Goal: Register for event/course

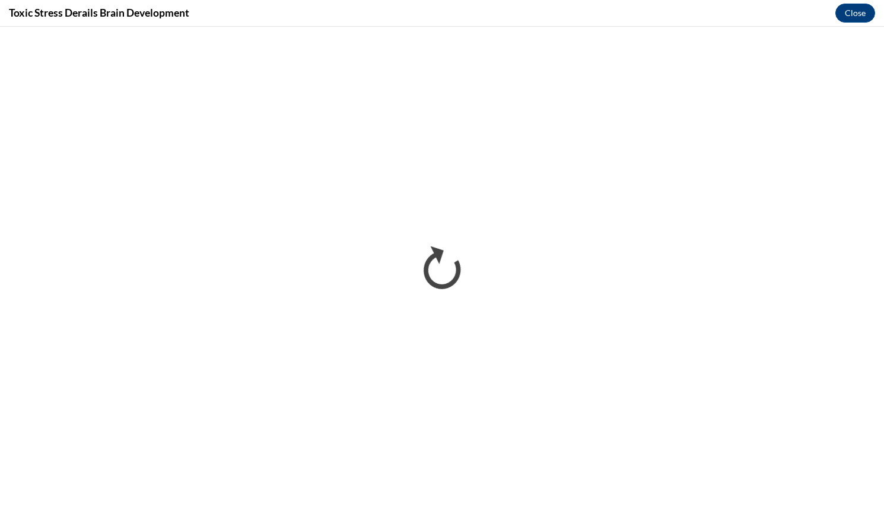
scroll to position [534, 0]
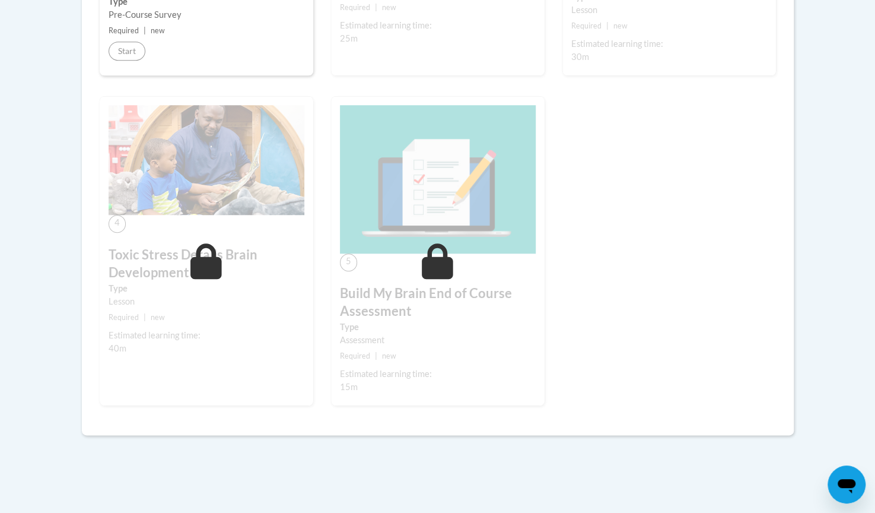
scroll to position [559, 0]
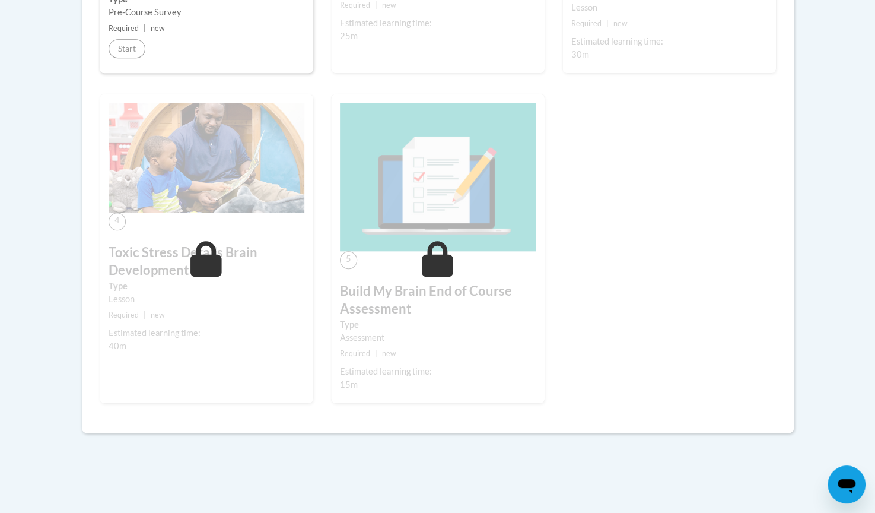
click at [475, 298] on h3 "Build My Brain End of Course Assessment" at bounding box center [438, 300] width 196 height 37
click at [482, 320] on label "Type" at bounding box center [438, 324] width 196 height 13
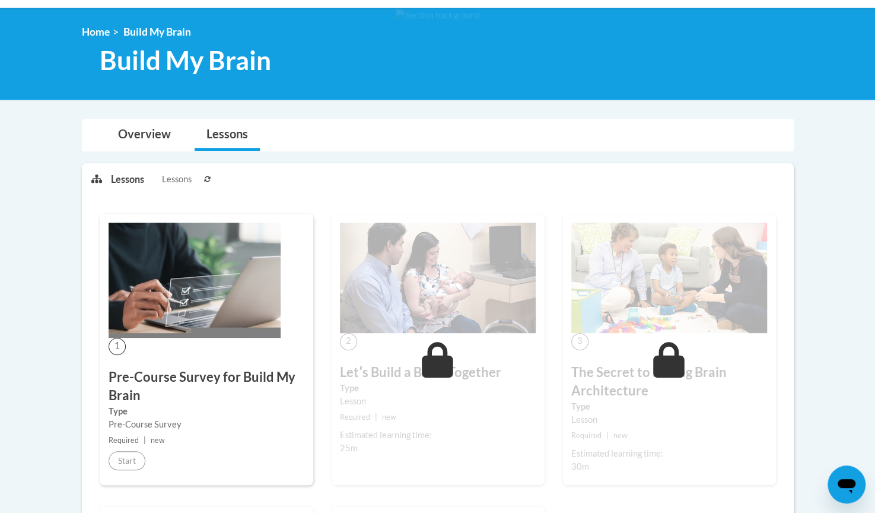
scroll to position [153, 0]
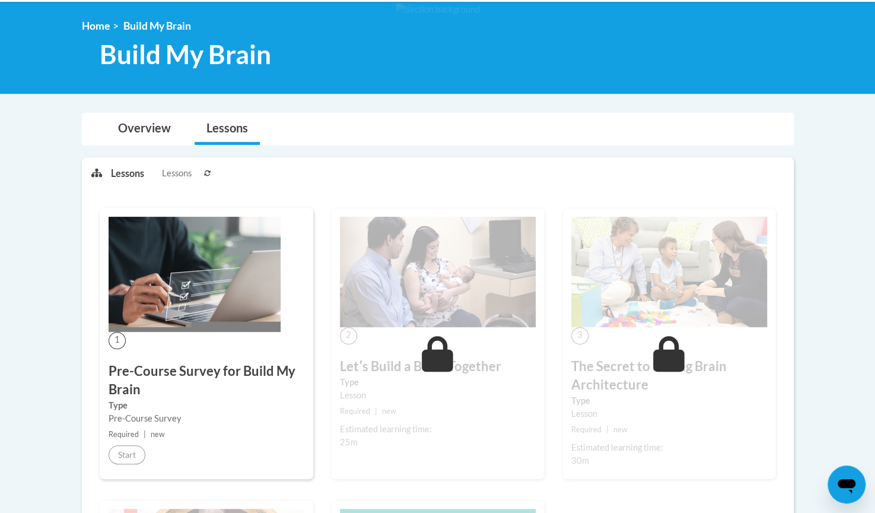
click at [219, 421] on div "Pre-Course Survey" at bounding box center [207, 418] width 196 height 13
click at [144, 138] on link "Overview" at bounding box center [144, 128] width 77 height 31
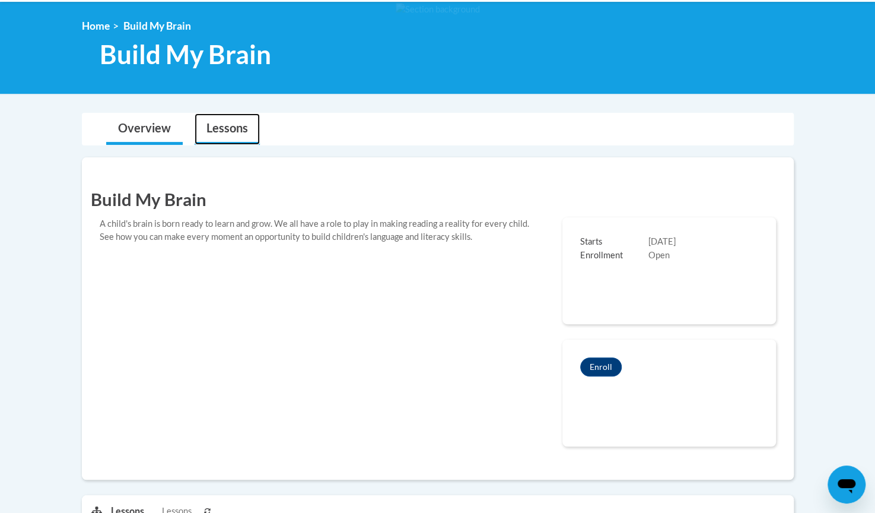
click at [223, 132] on link "Lessons" at bounding box center [227, 128] width 65 height 31
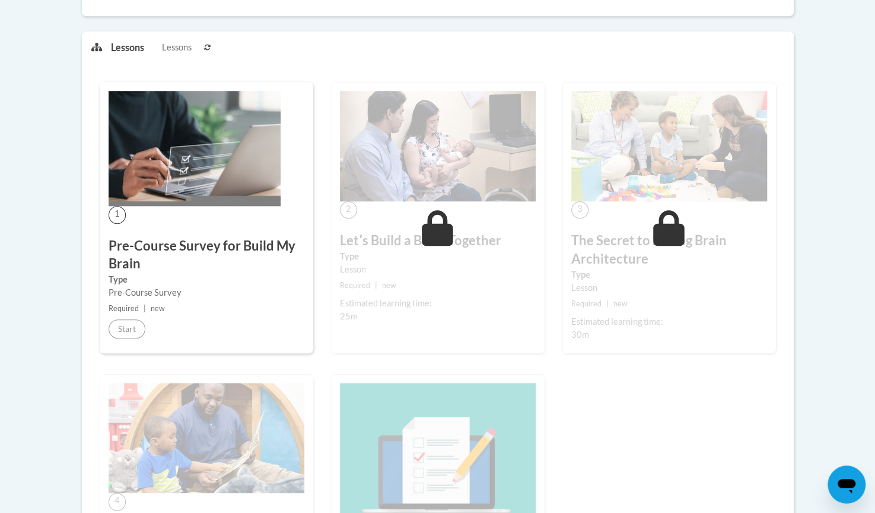
scroll to position [617, 0]
click at [209, 44] on icon at bounding box center [207, 47] width 7 height 6
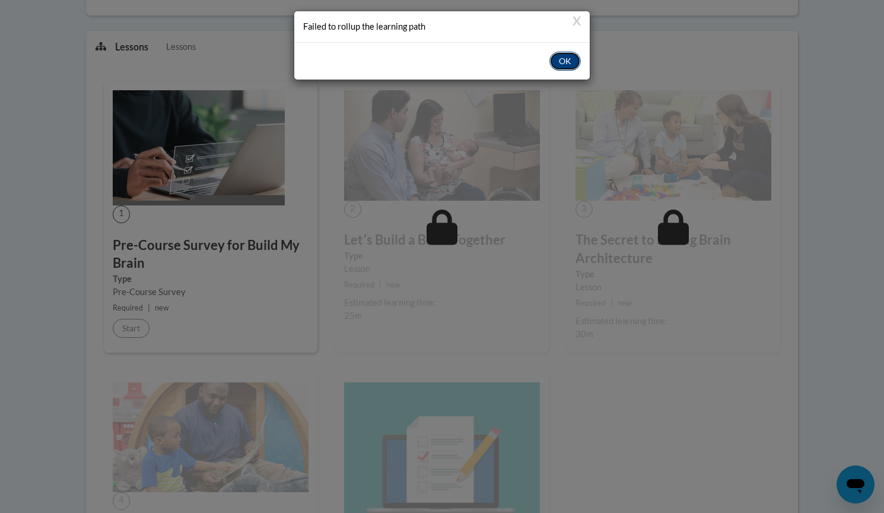
click at [555, 58] on button "OK" at bounding box center [564, 61] width 31 height 19
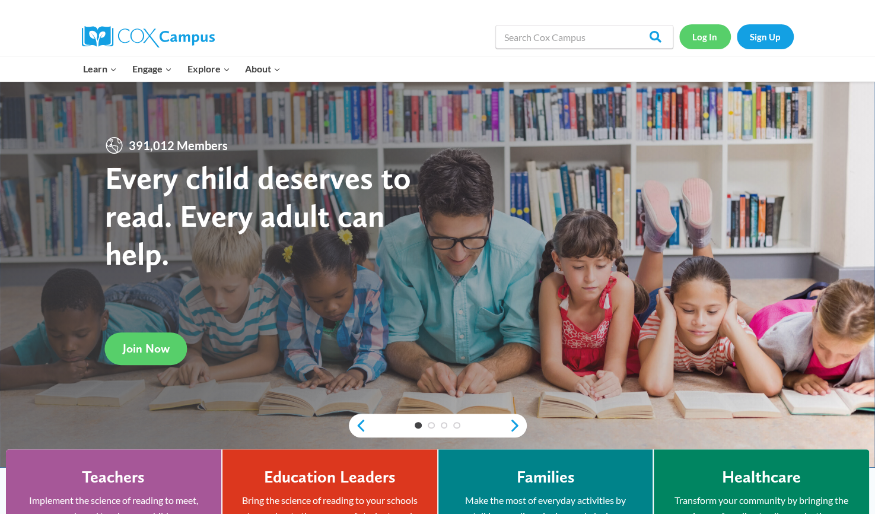
click at [708, 34] on link "Log In" at bounding box center [705, 36] width 52 height 24
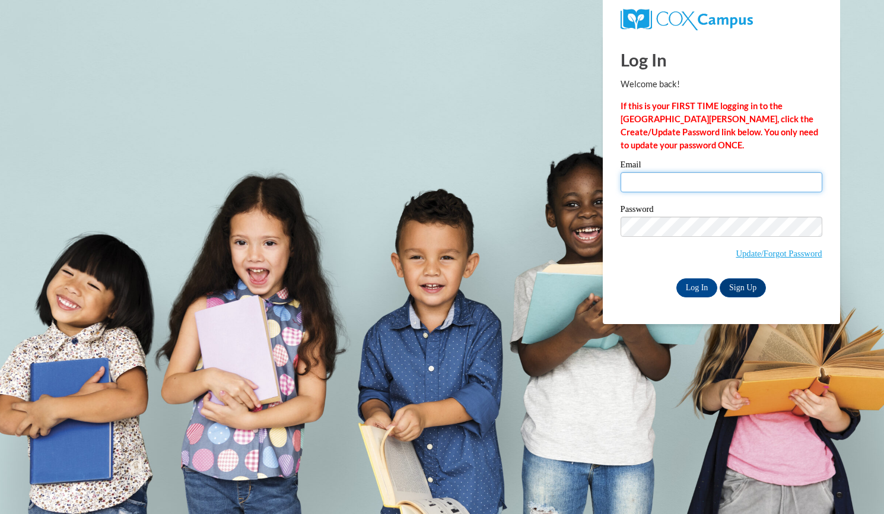
click at [661, 180] on input "Email" at bounding box center [722, 182] width 202 height 20
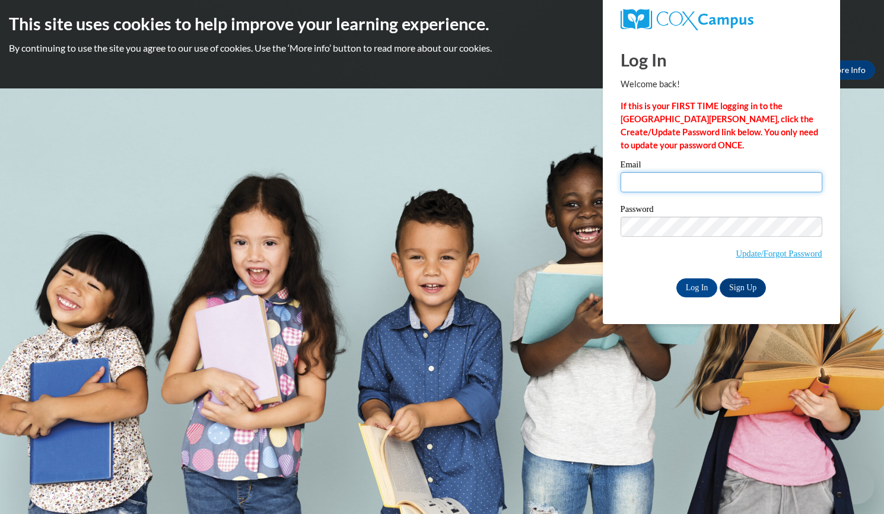
type input "oday1106@yahoo.com"
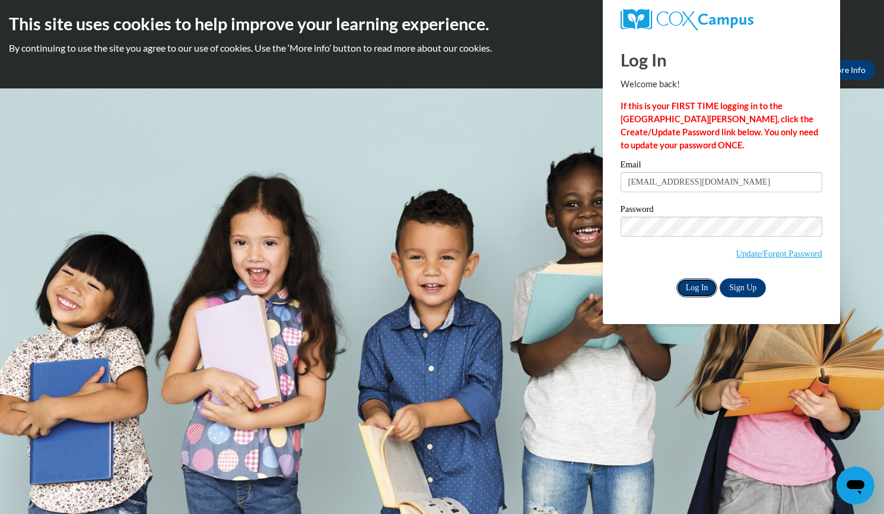
click at [697, 287] on input "Log In" at bounding box center [697, 287] width 42 height 19
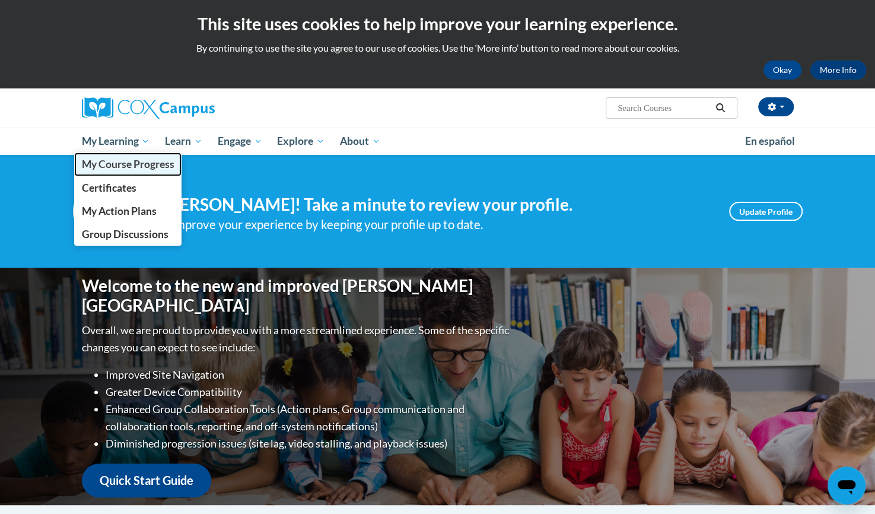
click at [118, 164] on span "My Course Progress" at bounding box center [127, 164] width 93 height 12
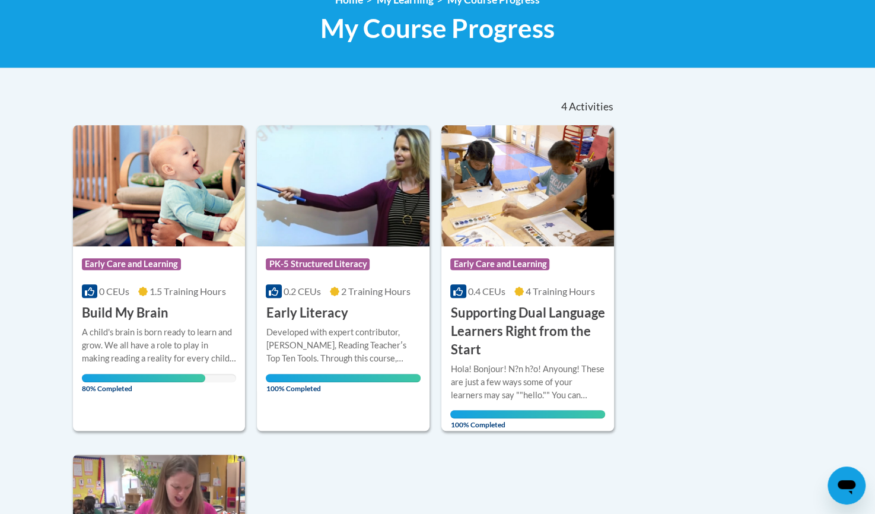
scroll to position [182, 0]
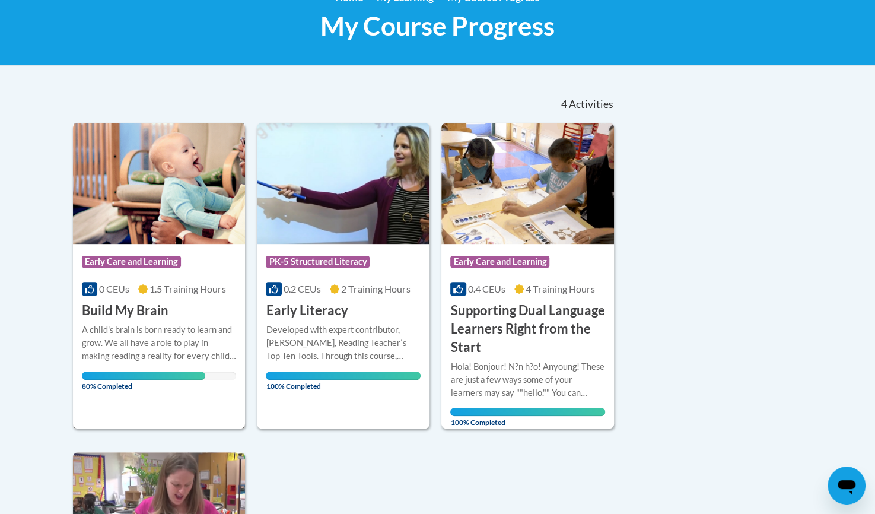
click at [144, 300] on div "Course Category: Early Care and Learning 0 CEUs 1.5 Training Hours COURSE Build…" at bounding box center [159, 282] width 173 height 76
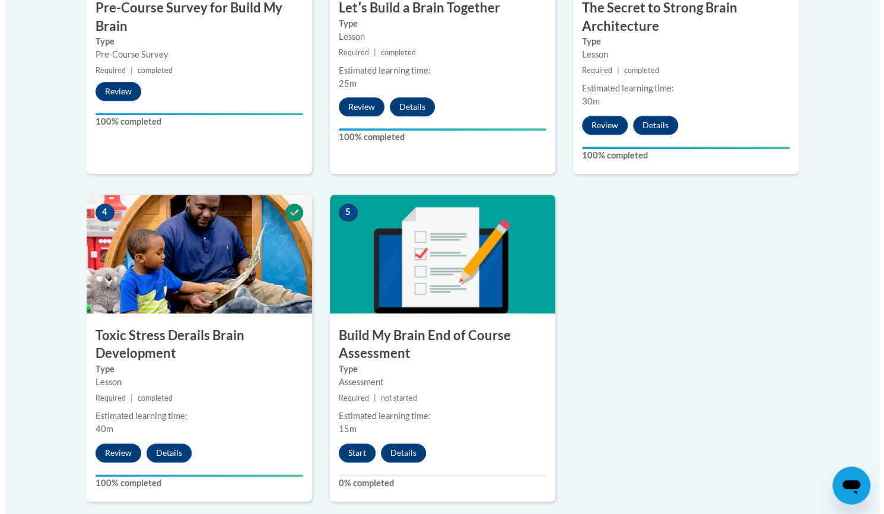
scroll to position [660, 0]
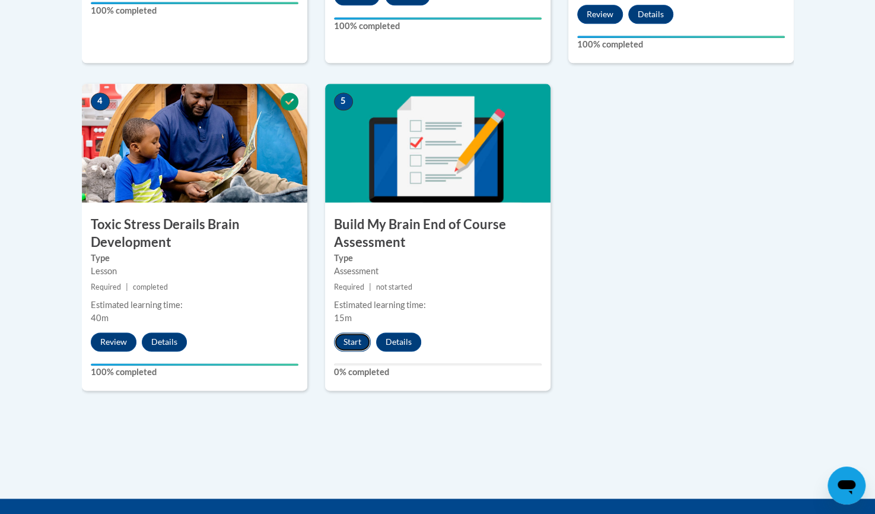
click at [349, 341] on button "Start" at bounding box center [352, 341] width 37 height 19
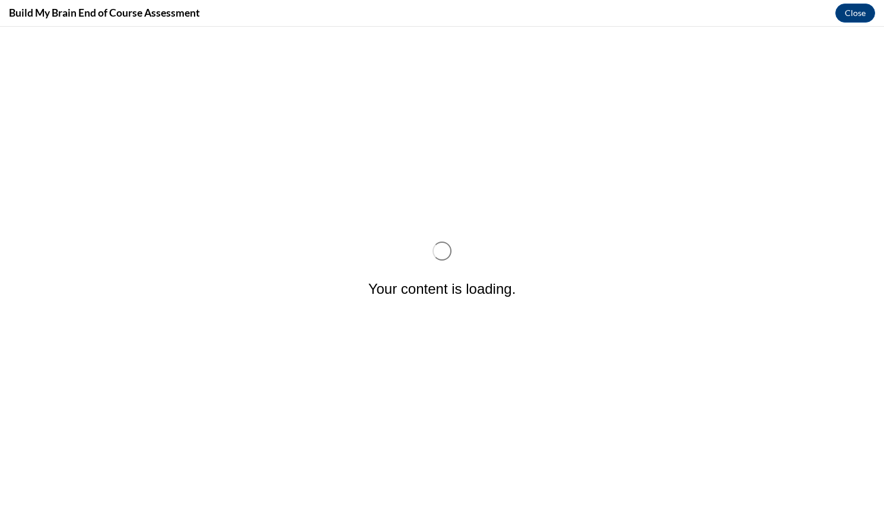
scroll to position [0, 0]
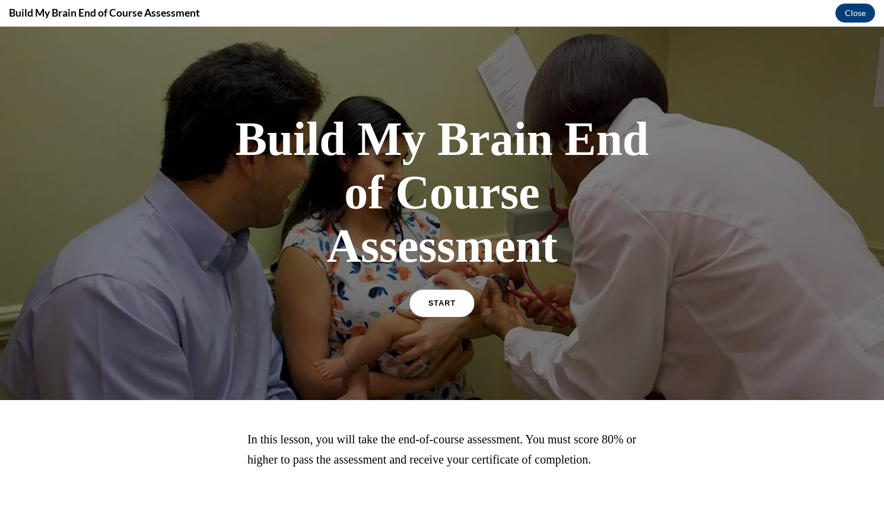
click at [436, 308] on link "START" at bounding box center [441, 303] width 65 height 27
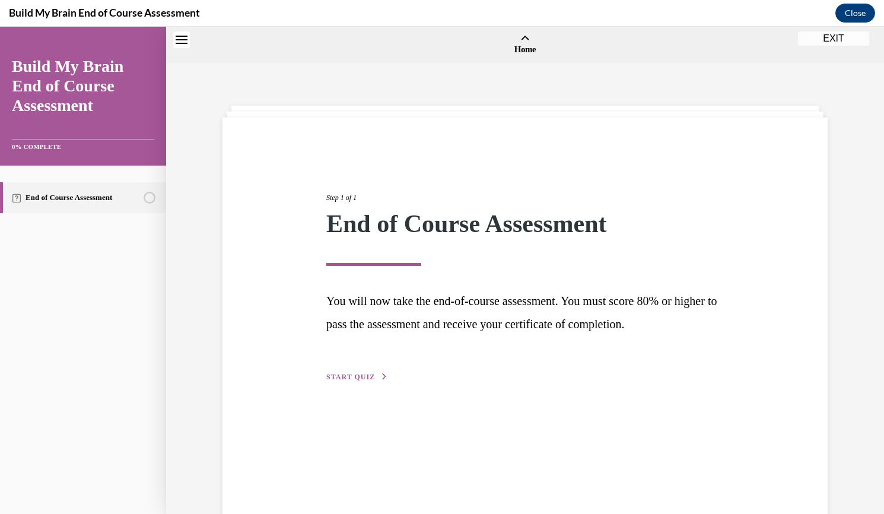
scroll to position [37, 0]
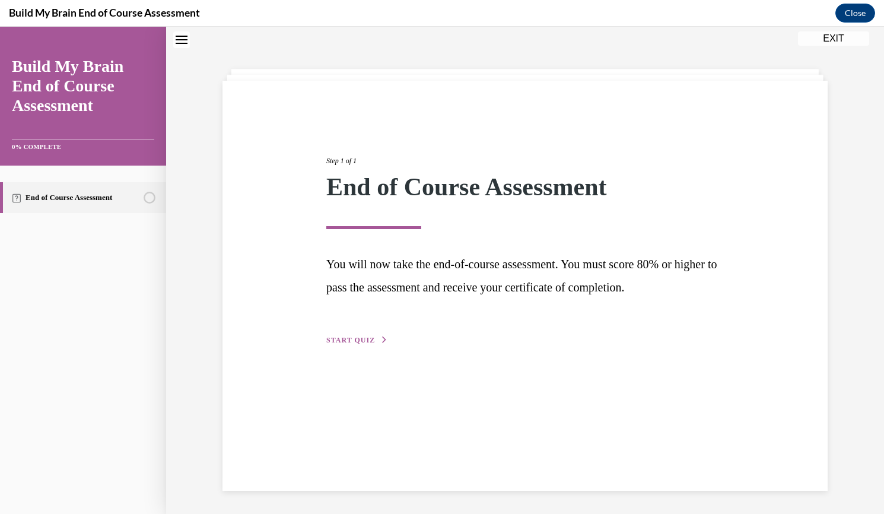
click at [364, 338] on span "START QUIZ" at bounding box center [350, 340] width 49 height 8
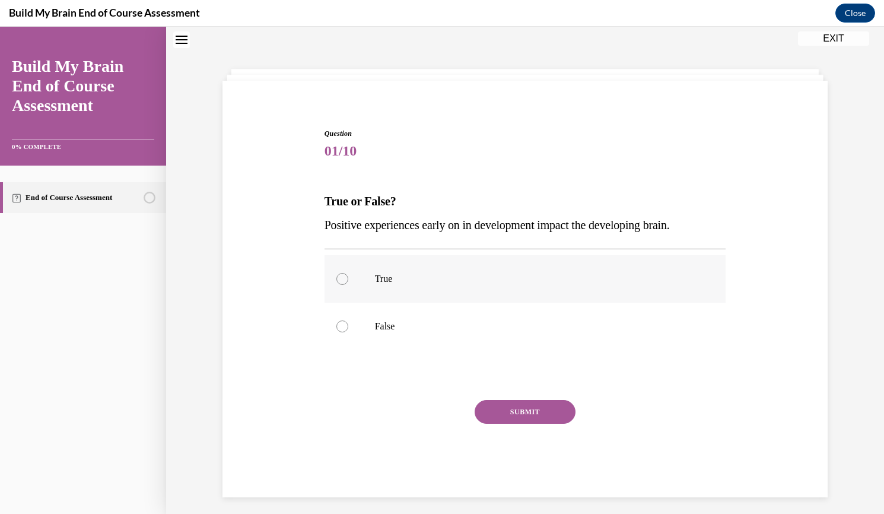
click at [336, 281] on div at bounding box center [342, 279] width 12 height 12
click at [336, 281] on input "True" at bounding box center [342, 279] width 12 height 12
radio input "true"
click at [503, 408] on button "SUBMIT" at bounding box center [525, 412] width 101 height 24
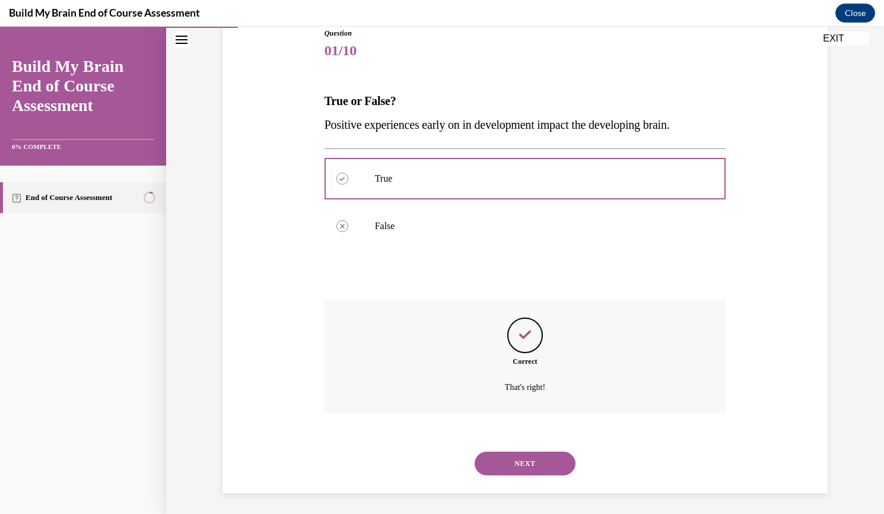
scroll to position [139, 0]
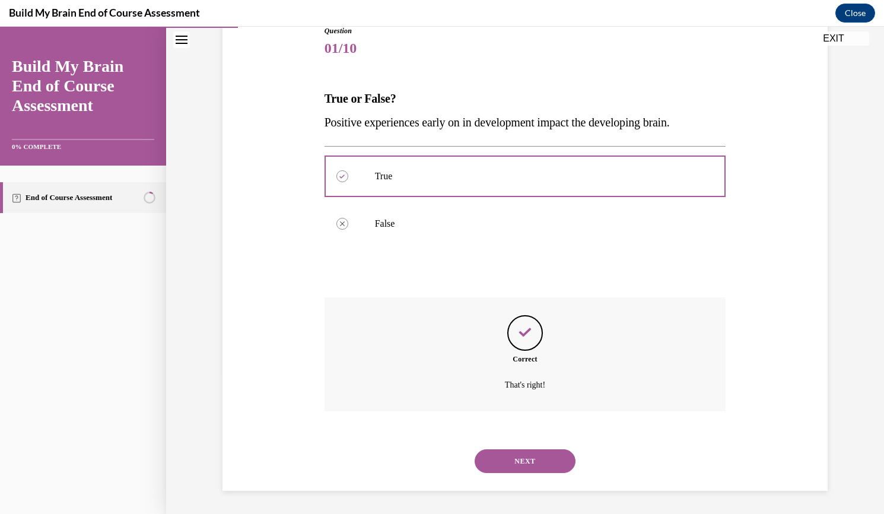
click at [509, 459] on button "NEXT" at bounding box center [525, 461] width 101 height 24
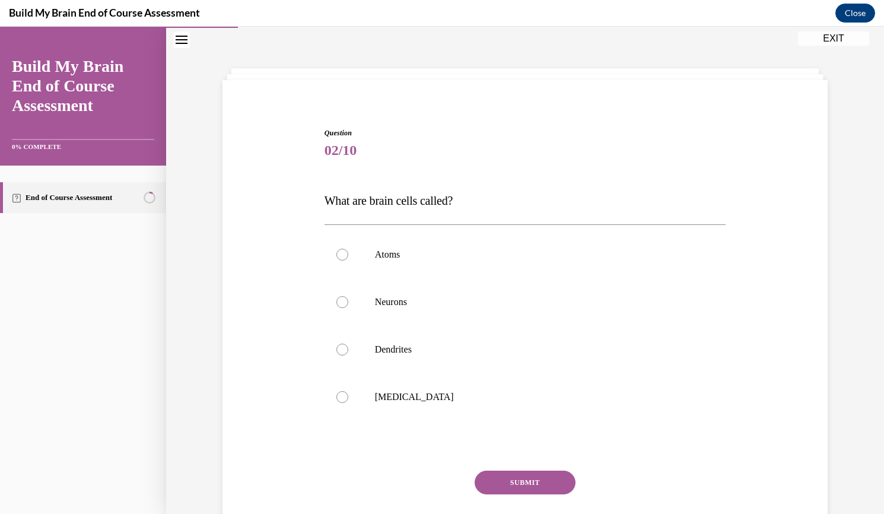
scroll to position [43, 0]
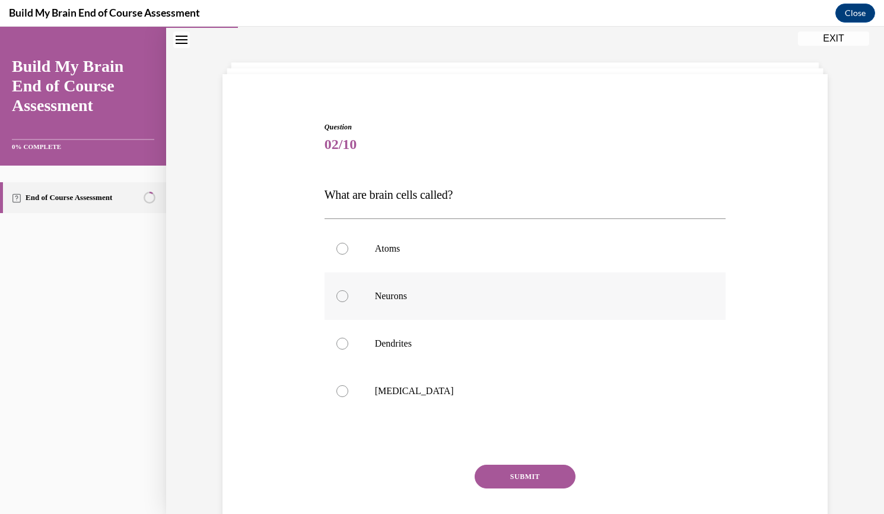
click at [341, 303] on label "Neurons" at bounding box center [526, 295] width 402 height 47
click at [341, 302] on input "Neurons" at bounding box center [342, 296] width 12 height 12
radio input "true"
click at [511, 474] on button "SUBMIT" at bounding box center [525, 477] width 101 height 24
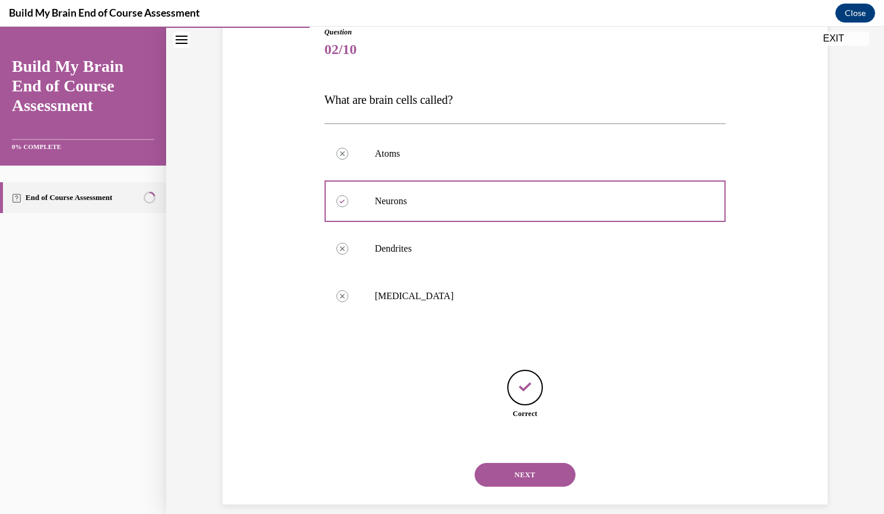
scroll to position [152, 0]
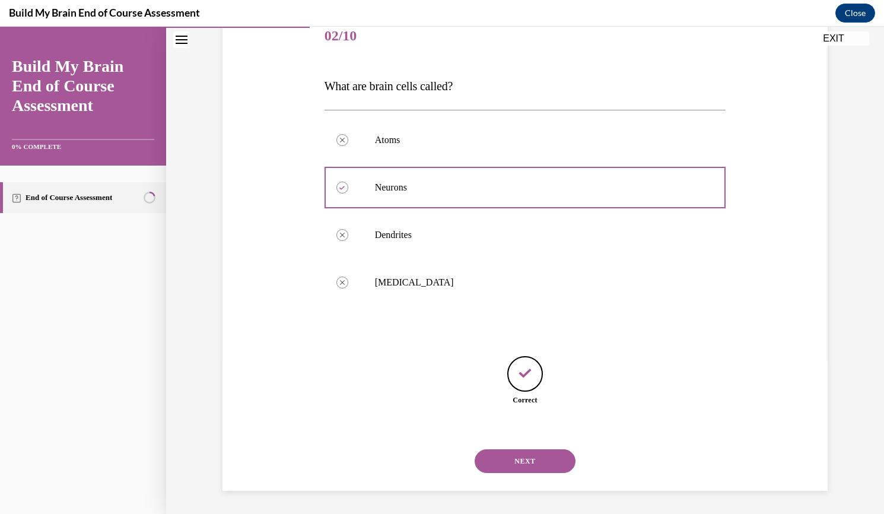
click at [519, 456] on button "NEXT" at bounding box center [525, 461] width 101 height 24
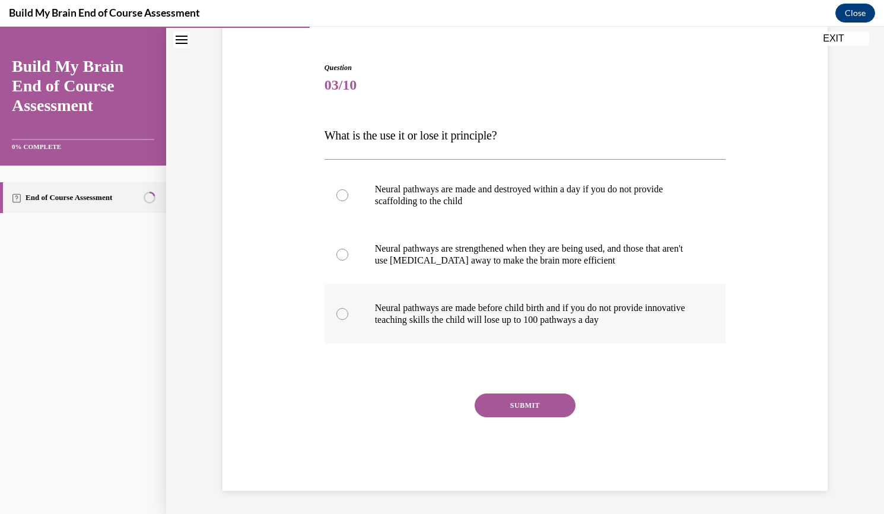
click at [330, 319] on label "Neural pathways are made before child birth and if you do not provide innovativ…" at bounding box center [526, 313] width 402 height 59
click at [336, 319] on input "Neural pathways are made before child birth and if you do not provide innovativ…" at bounding box center [342, 314] width 12 height 12
radio input "true"
click at [503, 407] on button "SUBMIT" at bounding box center [525, 405] width 101 height 24
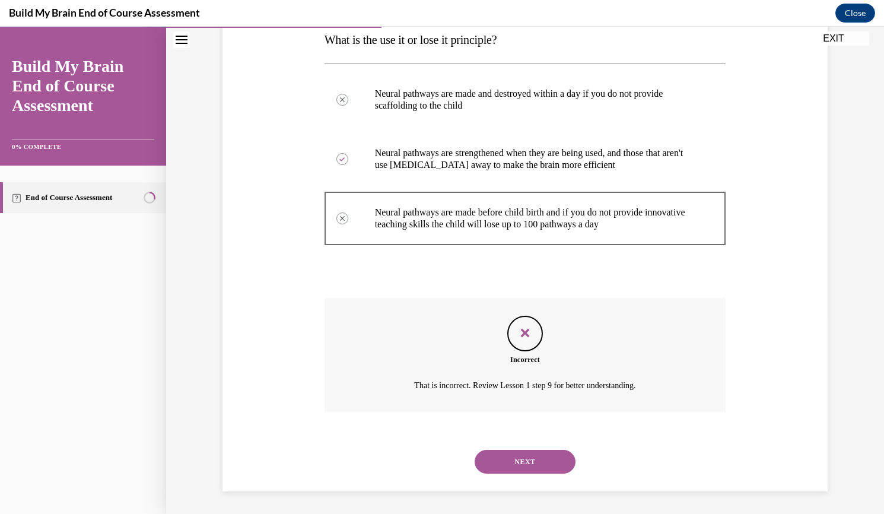
scroll to position [199, 0]
click at [527, 459] on button "NEXT" at bounding box center [525, 461] width 101 height 24
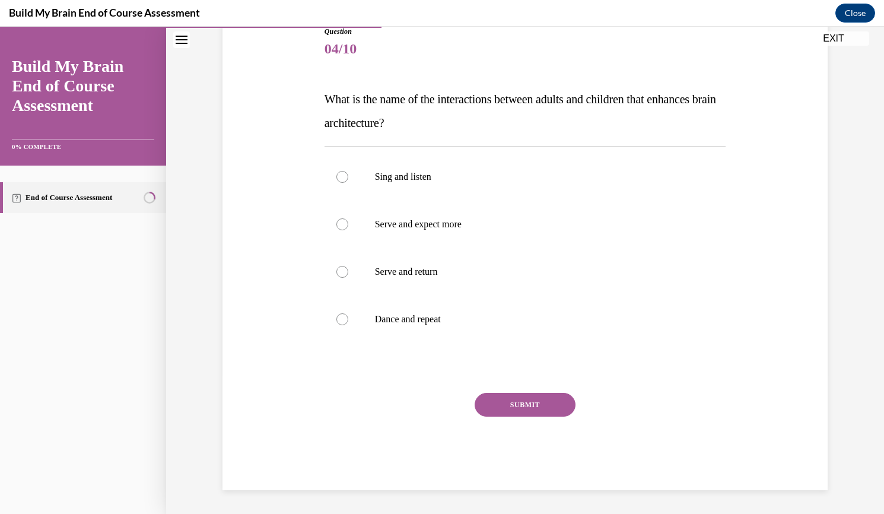
scroll to position [132, 0]
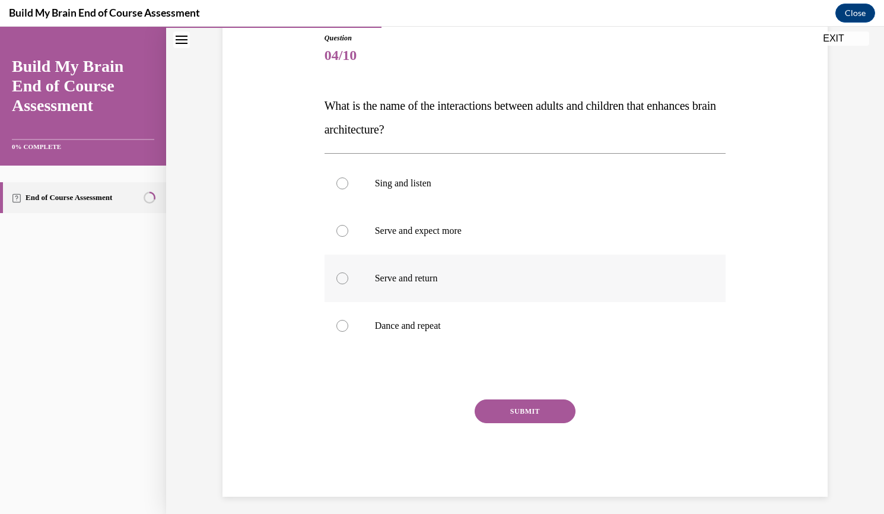
click at [338, 275] on div at bounding box center [342, 278] width 12 height 12
click at [338, 275] on input "Serve and return" at bounding box center [342, 278] width 12 height 12
radio input "true"
click at [517, 408] on button "SUBMIT" at bounding box center [525, 411] width 101 height 24
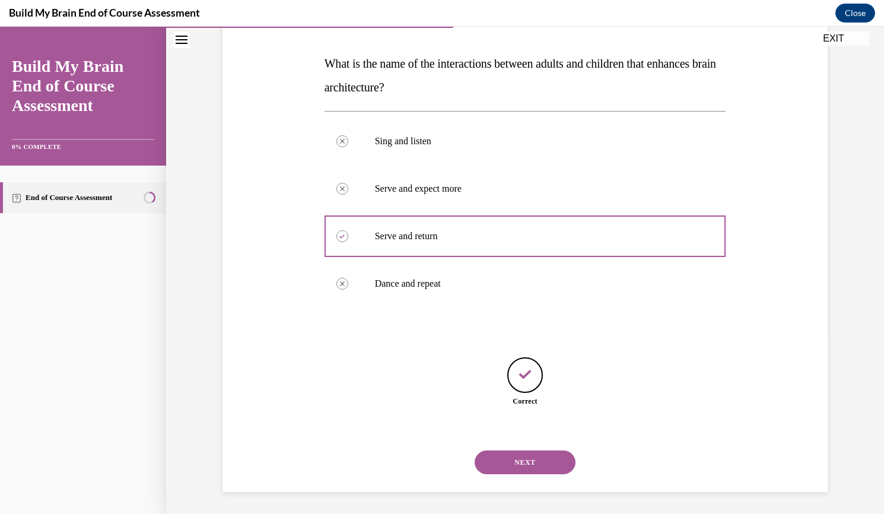
scroll to position [176, 0]
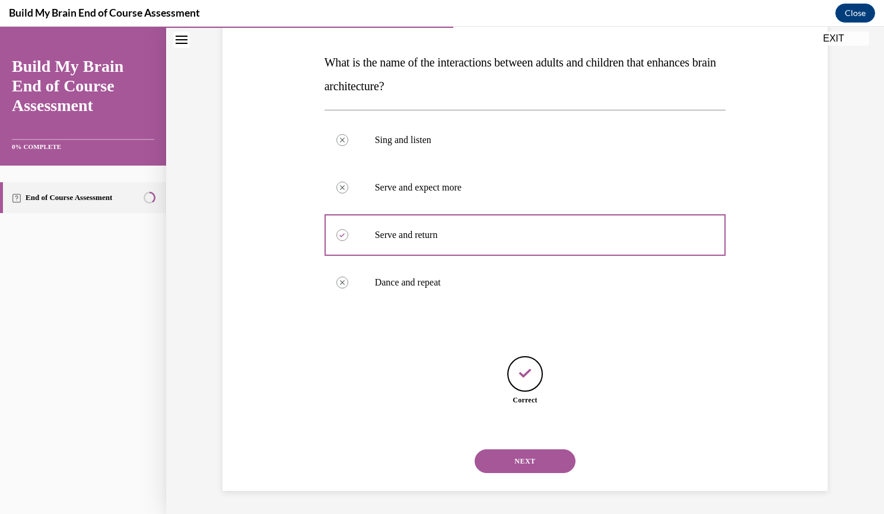
click at [519, 458] on button "NEXT" at bounding box center [525, 461] width 101 height 24
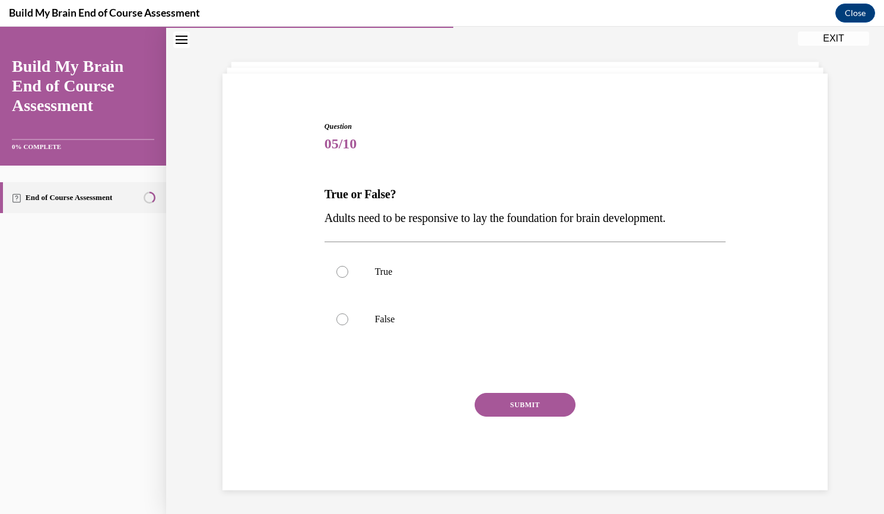
scroll to position [43, 0]
click at [338, 269] on div at bounding box center [342, 272] width 12 height 12
click at [338, 269] on input "True" at bounding box center [342, 272] width 12 height 12
radio input "true"
click at [535, 410] on button "SUBMIT" at bounding box center [525, 405] width 101 height 24
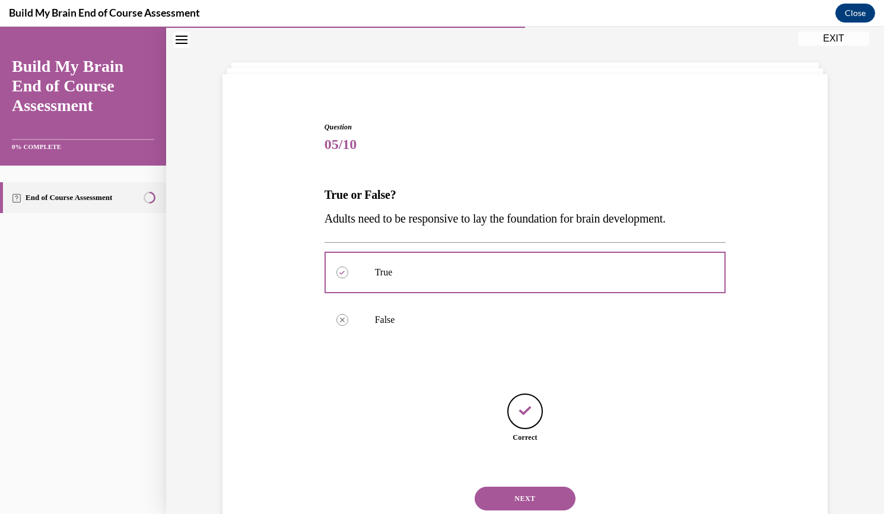
scroll to position [81, 0]
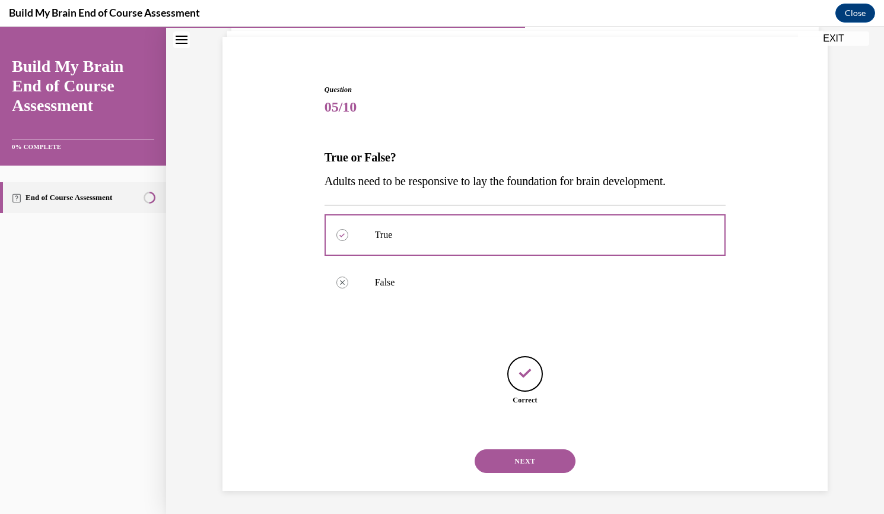
click at [528, 460] on button "NEXT" at bounding box center [525, 461] width 101 height 24
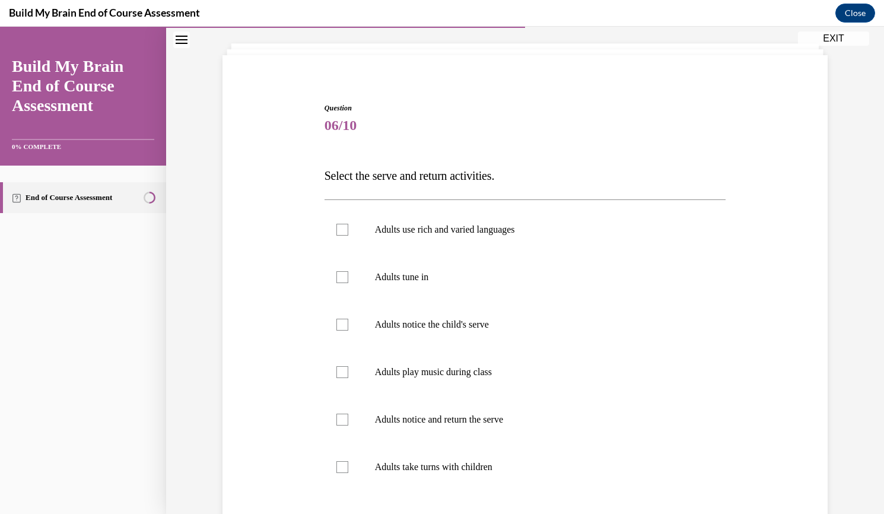
scroll to position [68, 0]
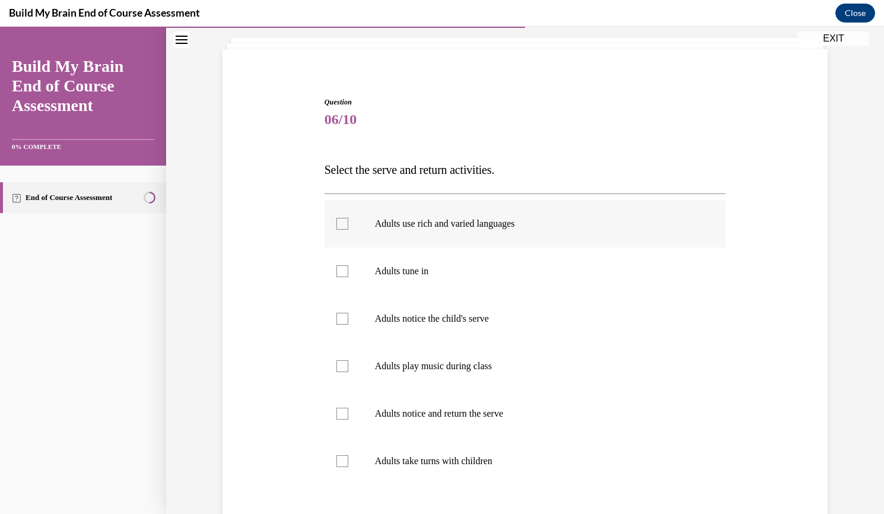
click at [336, 223] on div at bounding box center [342, 224] width 12 height 12
click at [336, 223] on input "Adults use rich and varied languages" at bounding box center [342, 224] width 12 height 12
checkbox input "true"
click at [333, 284] on label "Adults tune in" at bounding box center [526, 270] width 402 height 47
click at [336, 277] on input "Adults tune in" at bounding box center [342, 271] width 12 height 12
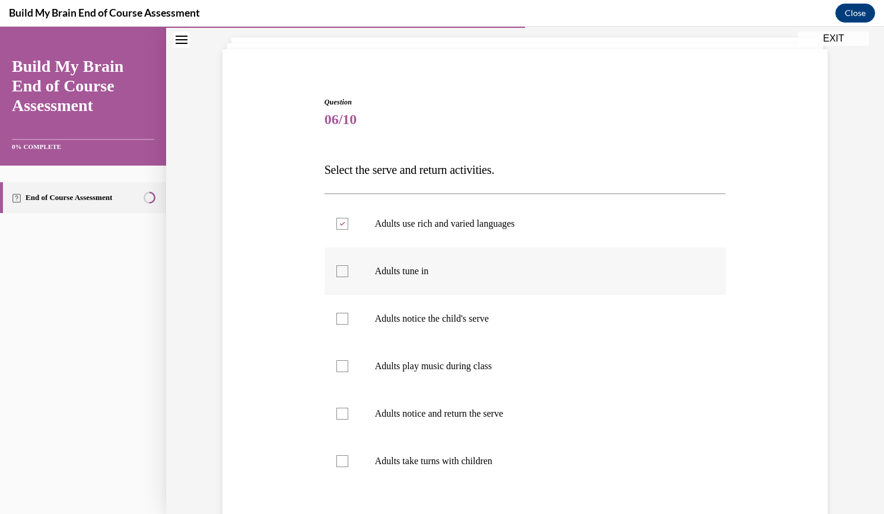
checkbox input "true"
click at [339, 321] on div at bounding box center [342, 319] width 12 height 12
click at [339, 321] on input "Adults notice the child's serve" at bounding box center [342, 319] width 12 height 12
checkbox input "true"
click at [341, 367] on div at bounding box center [342, 366] width 12 height 12
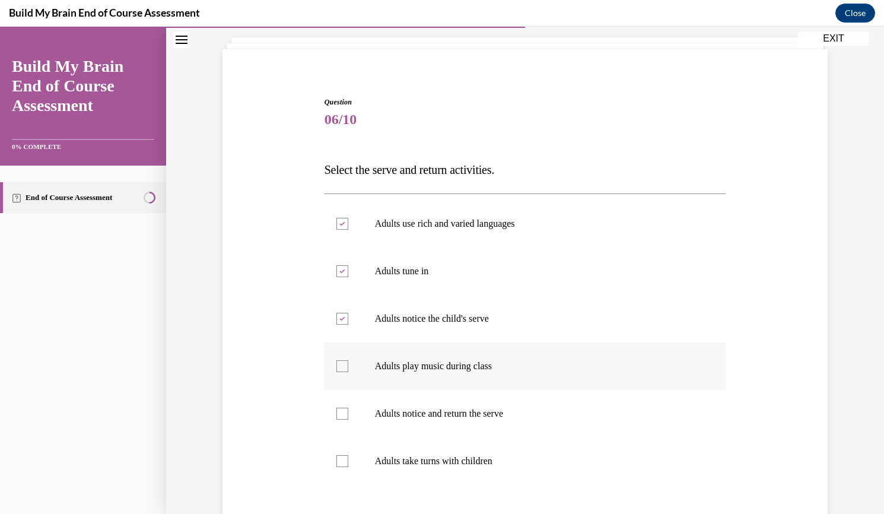
click at [341, 367] on input "Adults play music during class" at bounding box center [342, 366] width 12 height 12
checkbox input "true"
click at [341, 412] on div at bounding box center [342, 414] width 12 height 12
click at [341, 412] on input "Adults notice and return the serve" at bounding box center [342, 414] width 12 height 12
checkbox input "true"
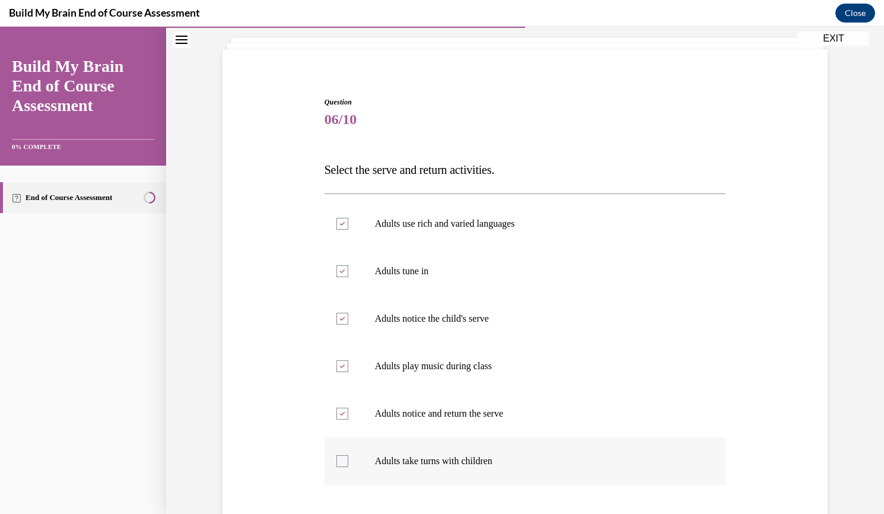
click at [336, 458] on div at bounding box center [342, 461] width 12 height 12
click at [336, 458] on input "Adults take turns with children" at bounding box center [342, 461] width 12 height 12
checkbox input "true"
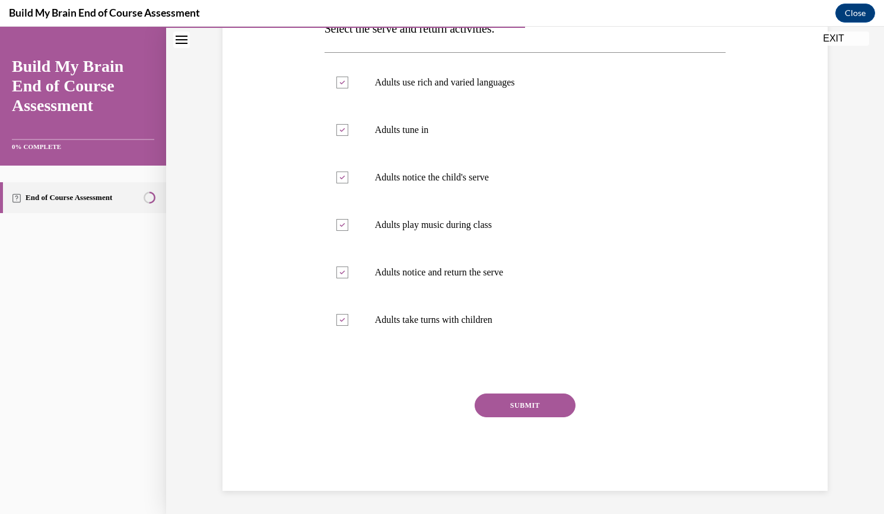
click at [520, 401] on button "SUBMIT" at bounding box center [525, 405] width 101 height 24
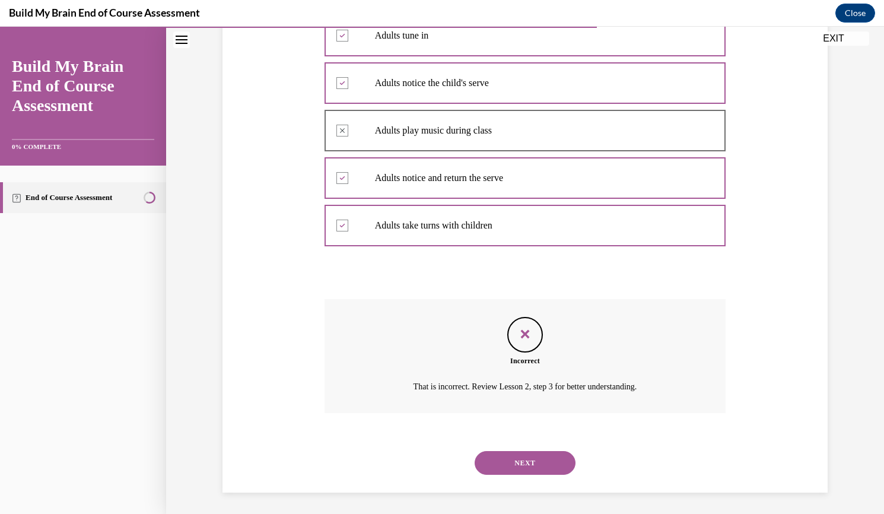
scroll to position [306, 0]
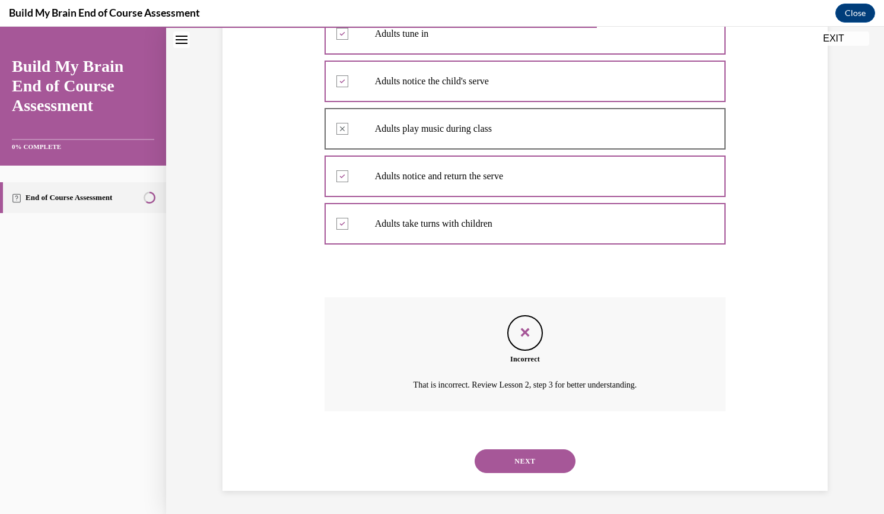
click at [521, 462] on button "NEXT" at bounding box center [525, 461] width 101 height 24
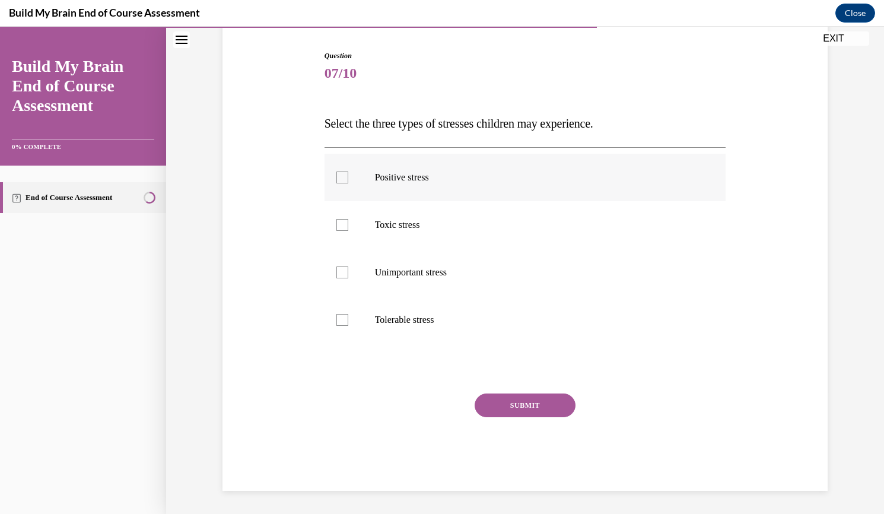
click at [336, 180] on div at bounding box center [342, 177] width 12 height 12
click at [336, 180] on input "Positive stress" at bounding box center [342, 177] width 12 height 12
checkbox input "true"
click at [341, 224] on div at bounding box center [342, 225] width 12 height 12
click at [341, 224] on input "Toxic stress" at bounding box center [342, 225] width 12 height 12
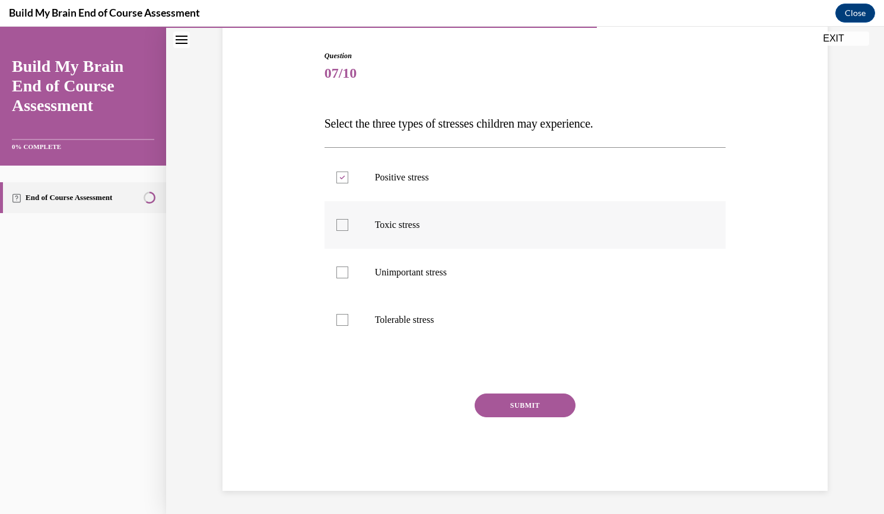
checkbox input "true"
click at [330, 319] on label "Tolerable stress" at bounding box center [526, 319] width 402 height 47
click at [336, 319] on input "Tolerable stress" at bounding box center [342, 320] width 12 height 12
checkbox input "true"
click at [527, 405] on button "SUBMIT" at bounding box center [525, 405] width 101 height 24
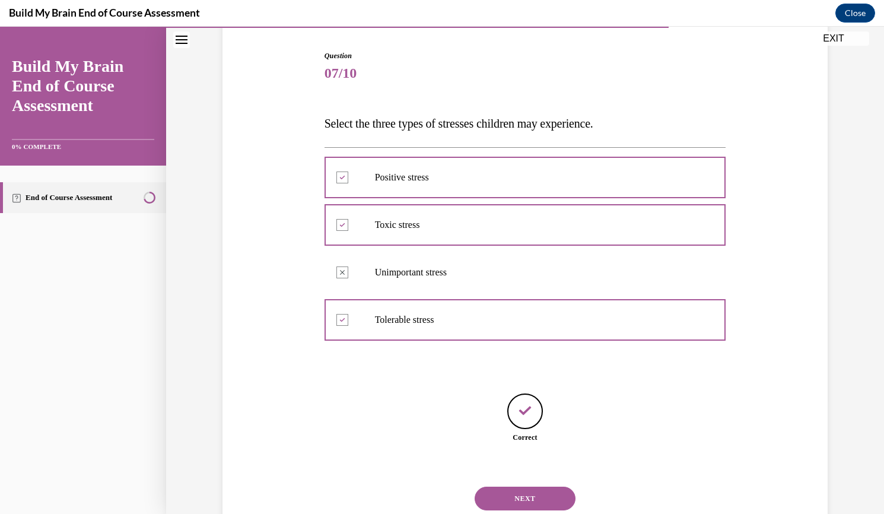
scroll to position [152, 0]
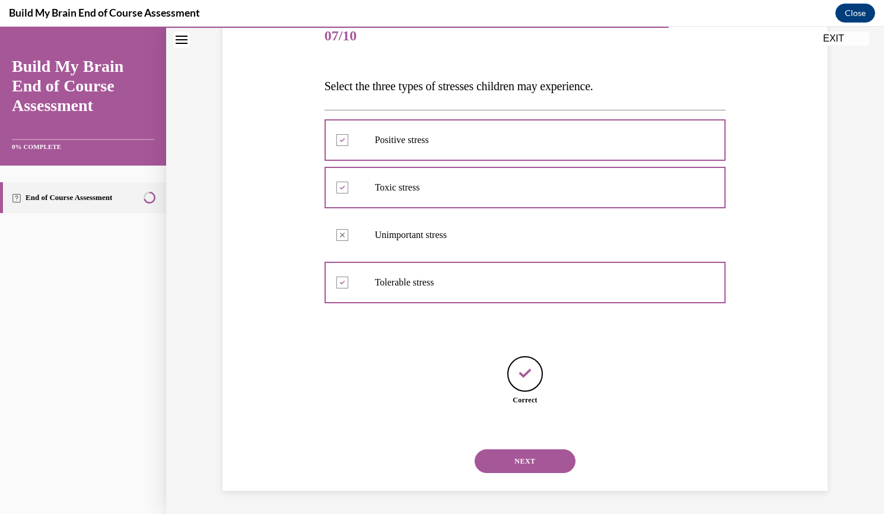
click at [526, 460] on button "NEXT" at bounding box center [525, 461] width 101 height 24
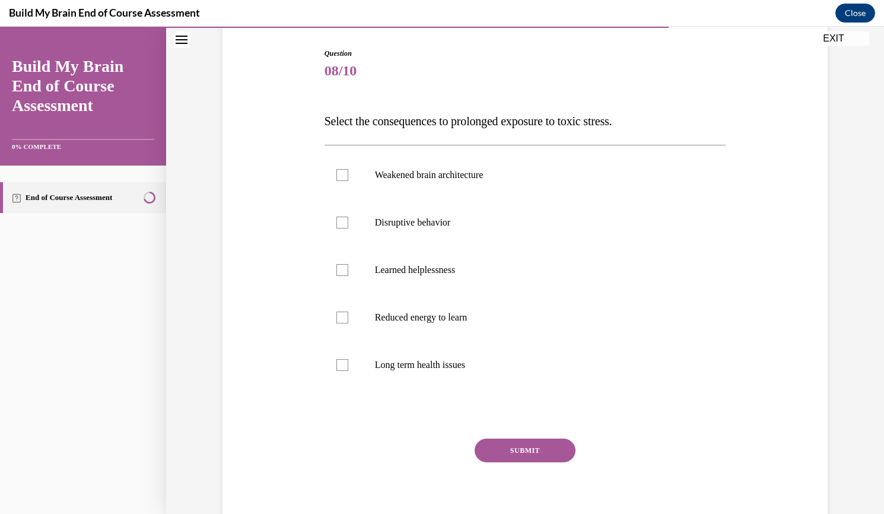
scroll to position [120, 0]
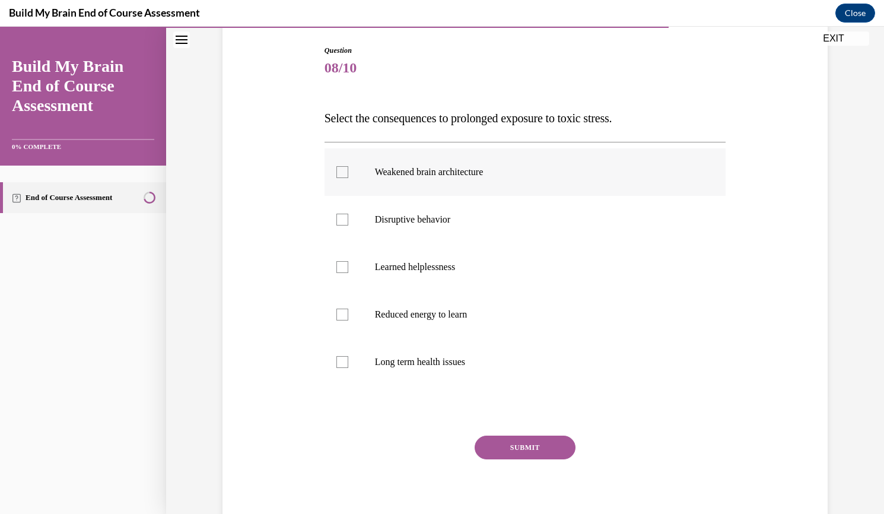
click at [338, 177] on label "Weakened brain architecture" at bounding box center [526, 171] width 402 height 47
click at [338, 177] on input "Weakened brain architecture" at bounding box center [342, 172] width 12 height 12
checkbox input "true"
click at [342, 221] on div at bounding box center [342, 220] width 12 height 12
click at [342, 221] on input "Disruptive behavior" at bounding box center [342, 220] width 12 height 12
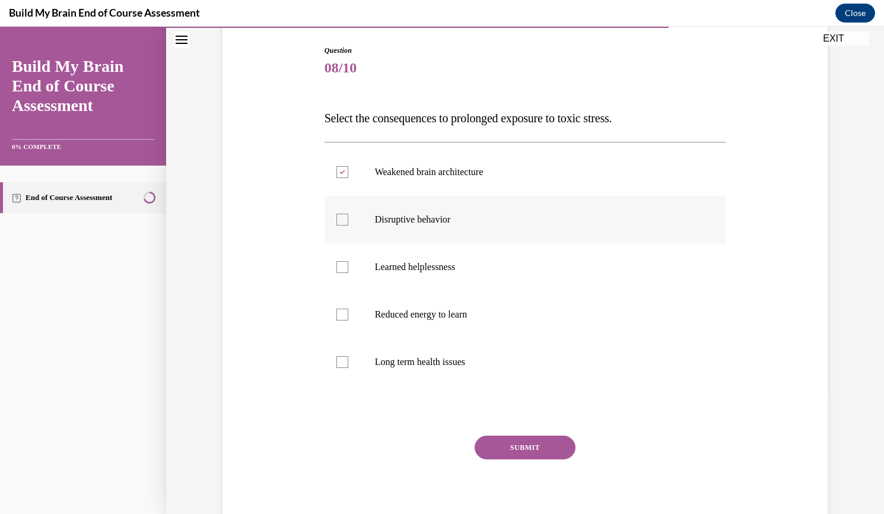
checkbox input "true"
click at [343, 262] on div at bounding box center [342, 267] width 12 height 12
click at [343, 262] on input "Learned helplessness" at bounding box center [342, 267] width 12 height 12
checkbox input "true"
click at [347, 317] on label "Reduced energy to learn" at bounding box center [526, 314] width 402 height 47
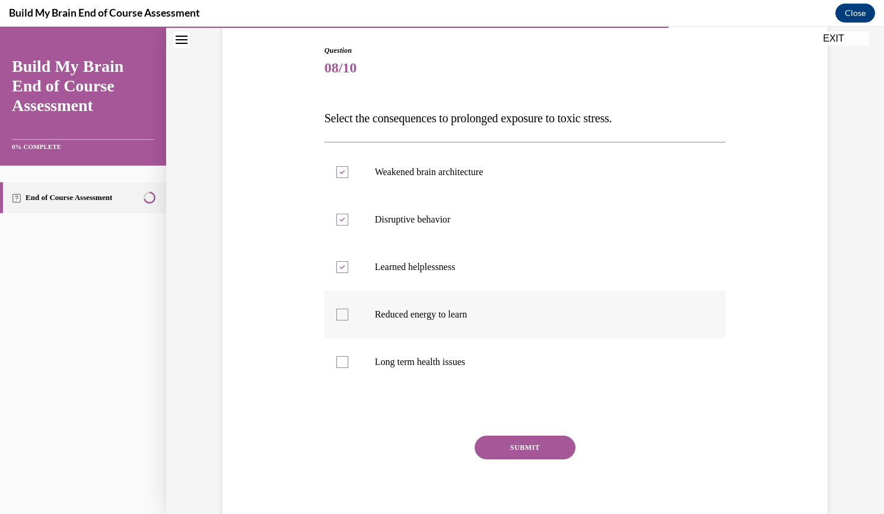
click at [347, 317] on input "Reduced energy to learn" at bounding box center [342, 315] width 12 height 12
checkbox input "true"
click at [341, 361] on div at bounding box center [342, 362] width 12 height 12
click at [341, 361] on input "Long term health issues" at bounding box center [342, 362] width 12 height 12
checkbox input "true"
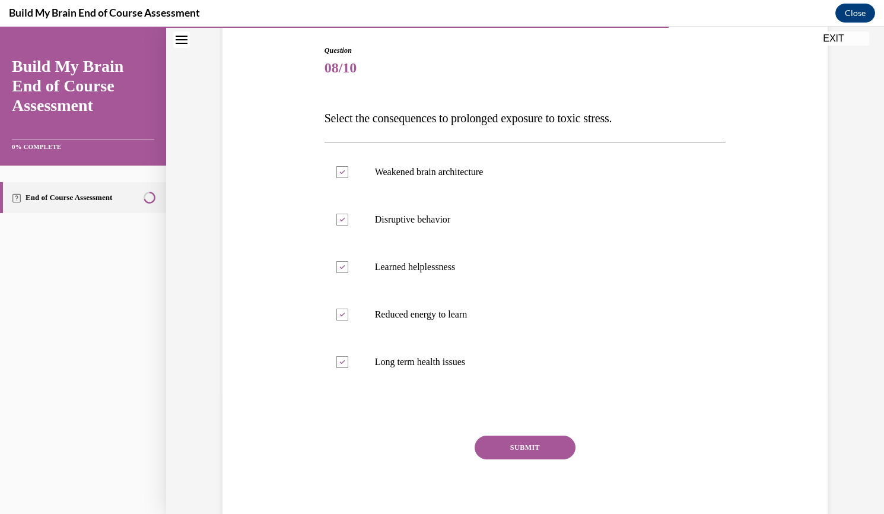
click at [495, 444] on button "SUBMIT" at bounding box center [525, 448] width 101 height 24
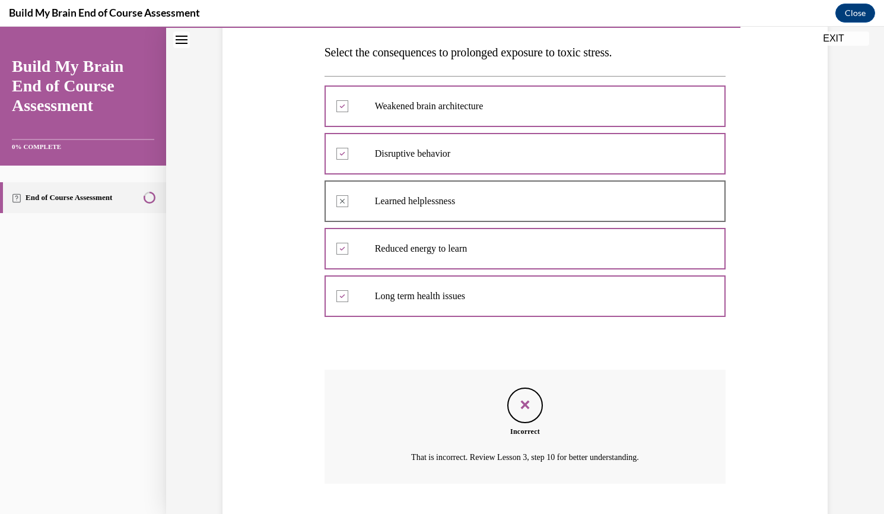
scroll to position [258, 0]
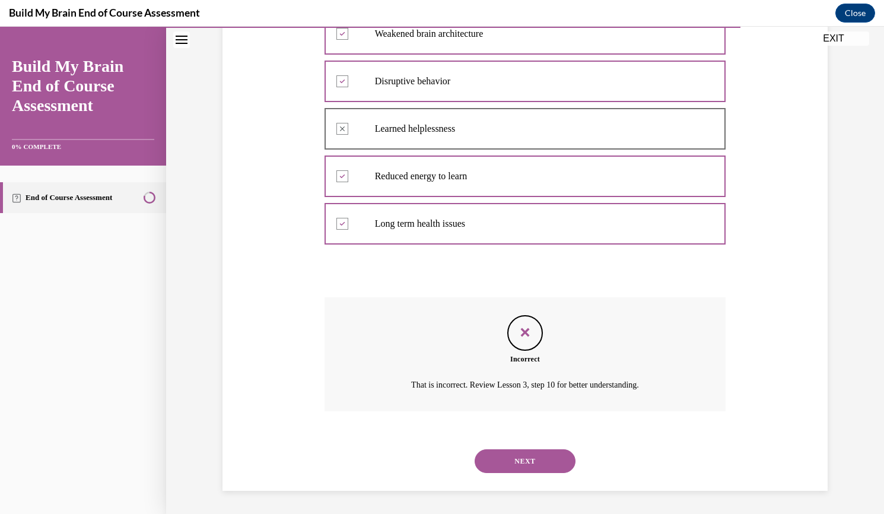
click at [530, 460] on button "NEXT" at bounding box center [525, 461] width 101 height 24
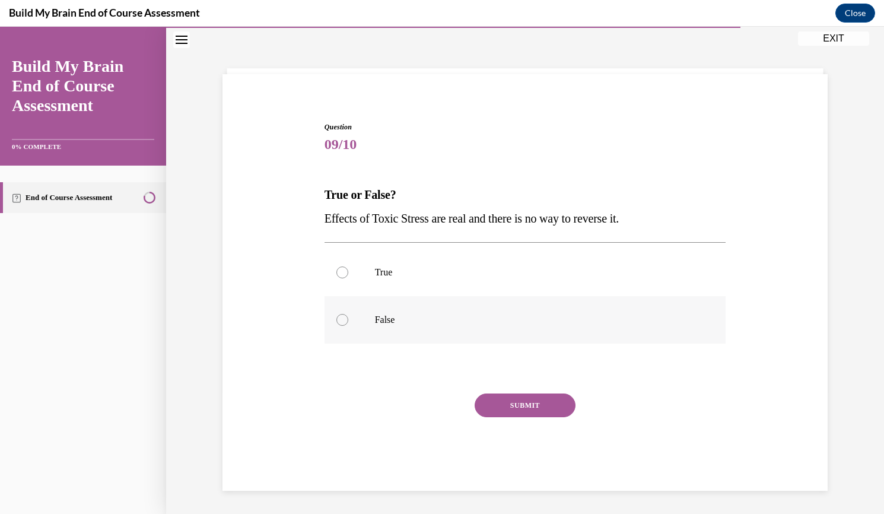
click at [348, 328] on label "False" at bounding box center [526, 319] width 402 height 47
click at [348, 326] on input "False" at bounding box center [342, 320] width 12 height 12
radio input "true"
click at [526, 405] on button "SUBMIT" at bounding box center [525, 405] width 101 height 24
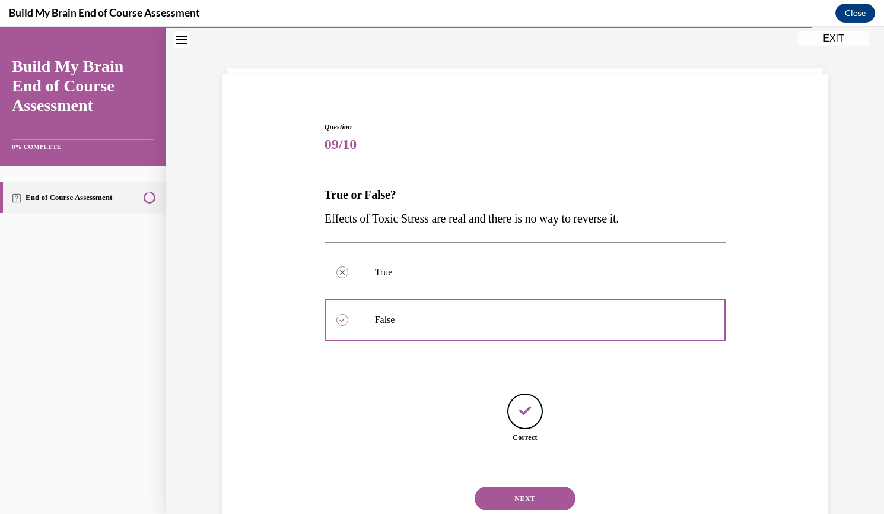
scroll to position [81, 0]
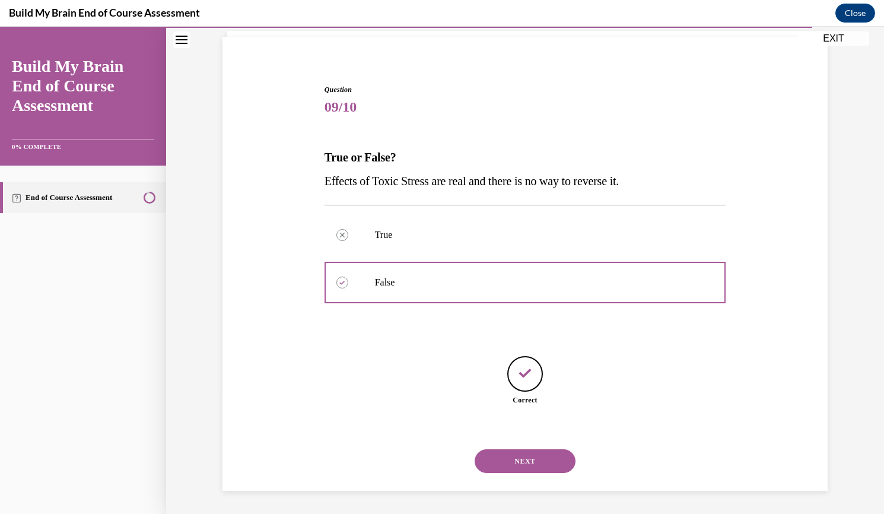
click at [539, 464] on button "NEXT" at bounding box center [525, 461] width 101 height 24
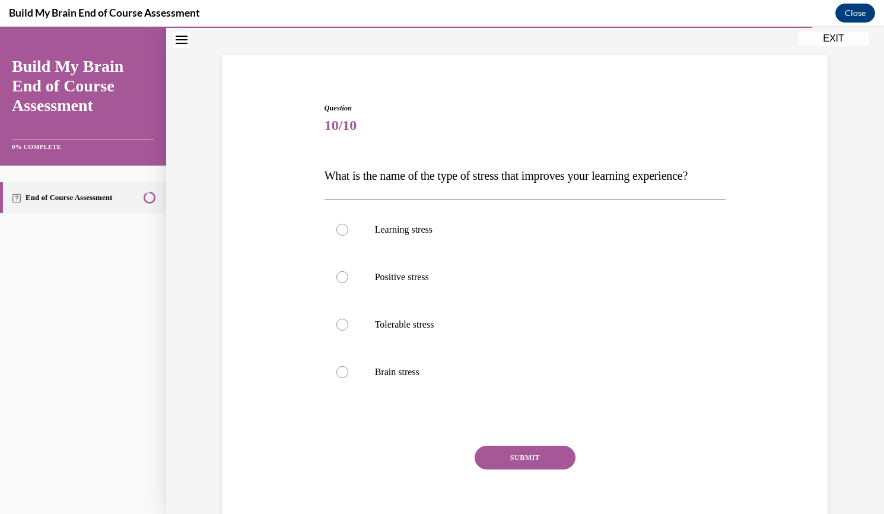
scroll to position [68, 0]
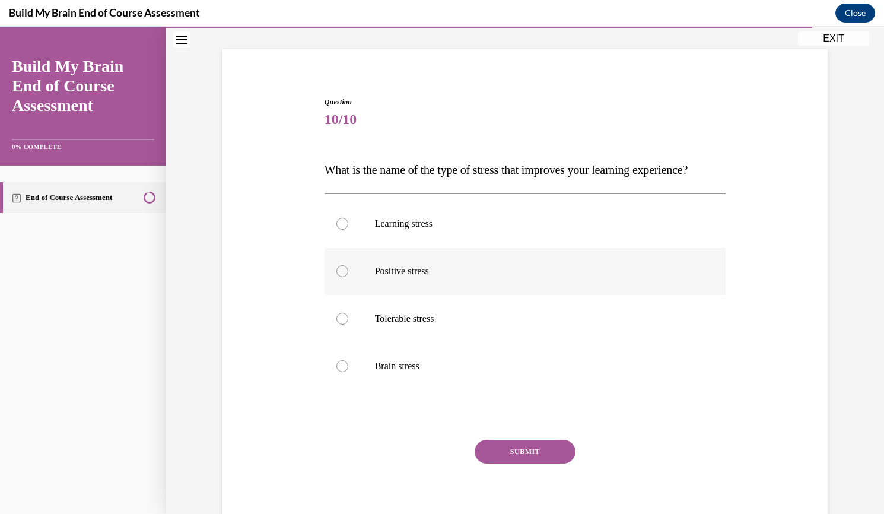
click at [342, 295] on label "Positive stress" at bounding box center [526, 270] width 402 height 47
click at [342, 277] on input "Positive stress" at bounding box center [342, 271] width 12 height 12
radio input "true"
click at [530, 463] on button "SUBMIT" at bounding box center [525, 452] width 101 height 24
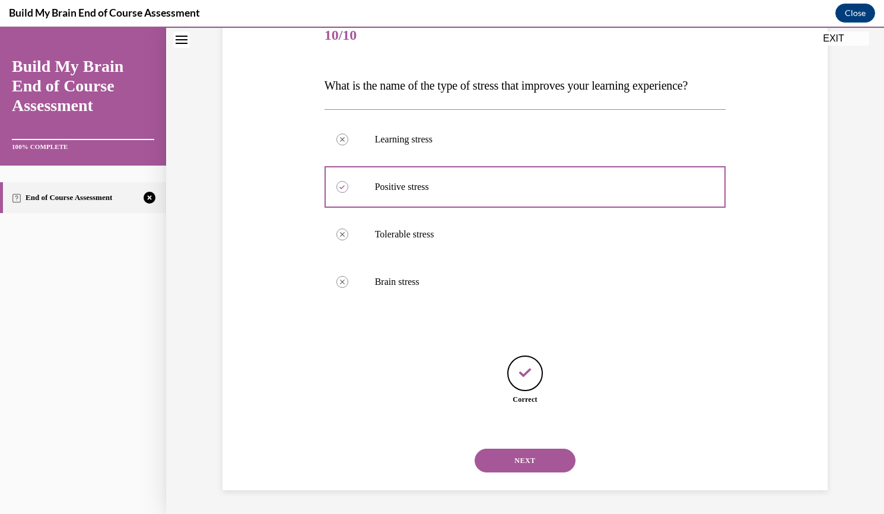
scroll to position [176, 0]
click at [527, 482] on div "NEXT" at bounding box center [526, 460] width 402 height 47
click at [532, 460] on button "NEXT" at bounding box center [525, 461] width 101 height 24
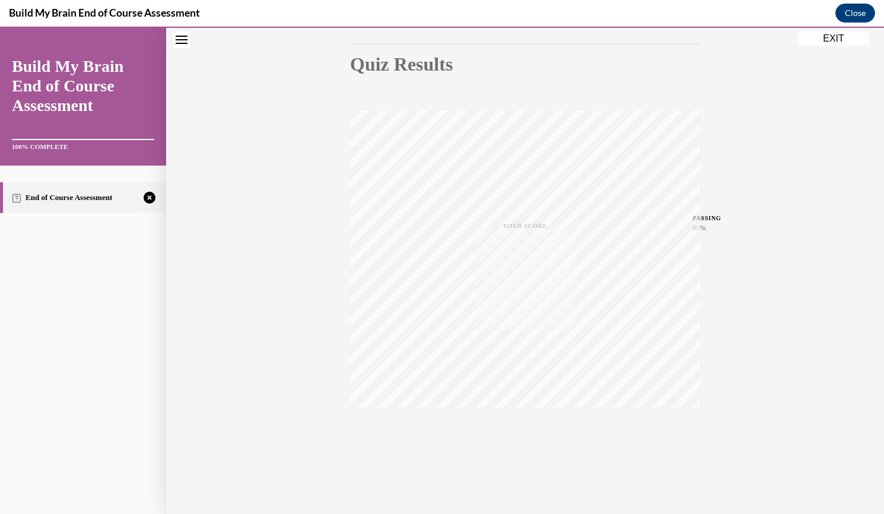
scroll to position [120, 0]
click at [519, 444] on icon "button" at bounding box center [525, 442] width 42 height 13
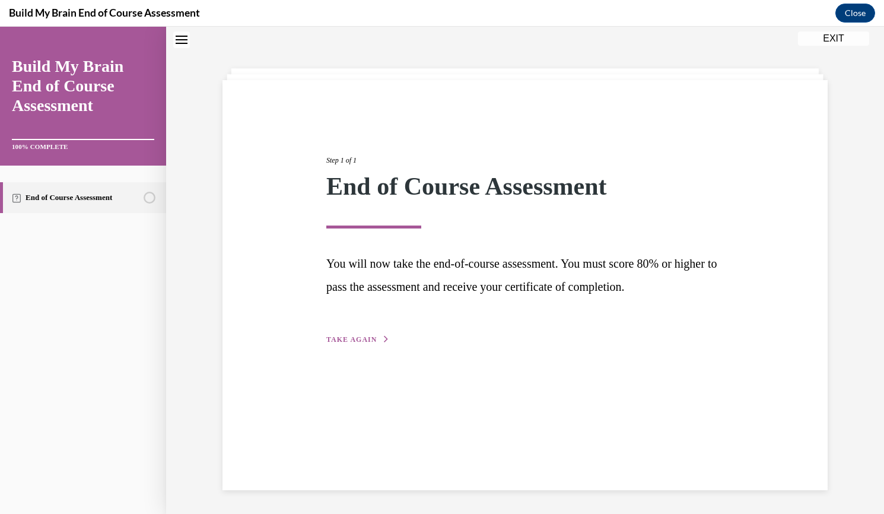
scroll to position [37, 0]
click at [356, 342] on button "TAKE AGAIN" at bounding box center [357, 339] width 63 height 11
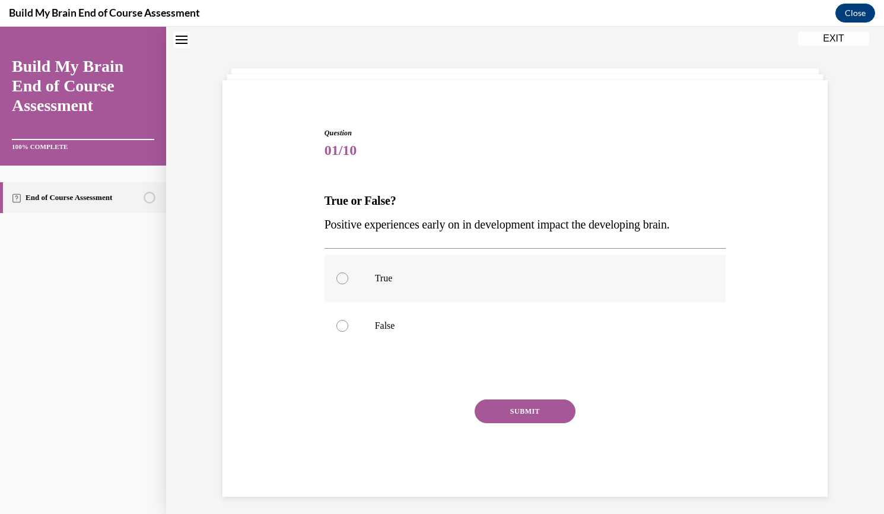
click at [341, 278] on div at bounding box center [342, 278] width 12 height 12
click at [341, 278] on input "True" at bounding box center [342, 278] width 12 height 12
radio input "true"
click at [527, 408] on button "SUBMIT" at bounding box center [525, 411] width 101 height 24
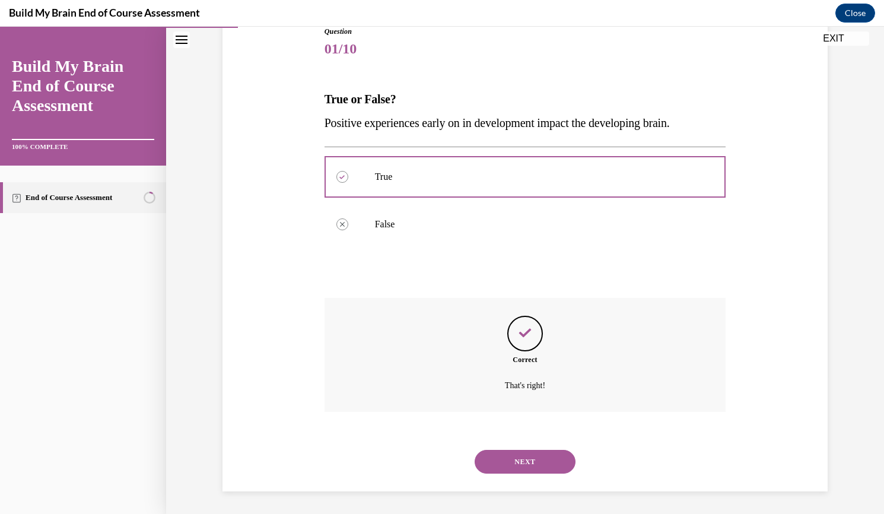
scroll to position [139, 0]
click at [513, 456] on button "NEXT" at bounding box center [525, 461] width 101 height 24
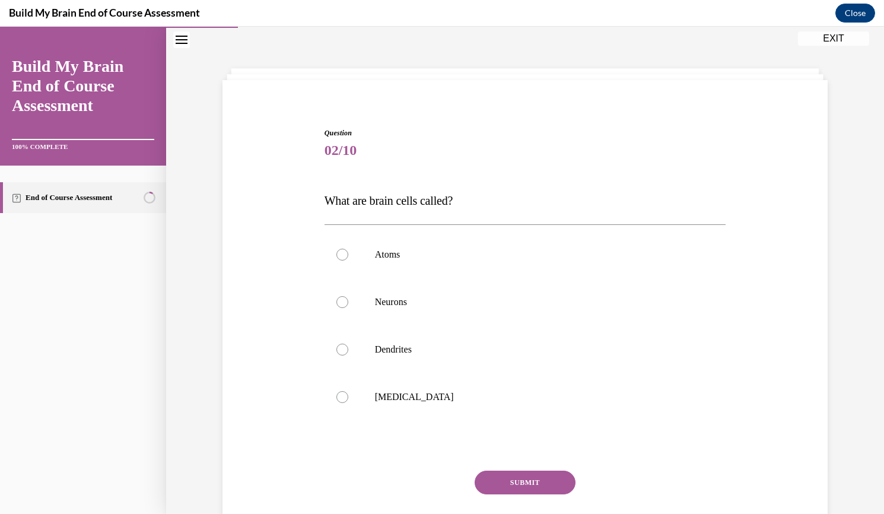
scroll to position [43, 0]
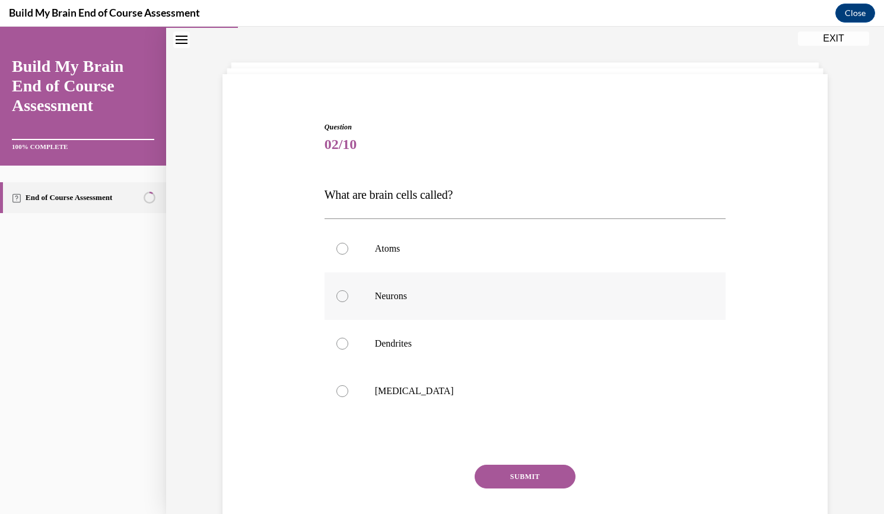
click at [336, 296] on div at bounding box center [342, 296] width 12 height 12
click at [336, 296] on input "Neurons" at bounding box center [342, 296] width 12 height 12
radio input "true"
click at [512, 472] on button "SUBMIT" at bounding box center [525, 477] width 101 height 24
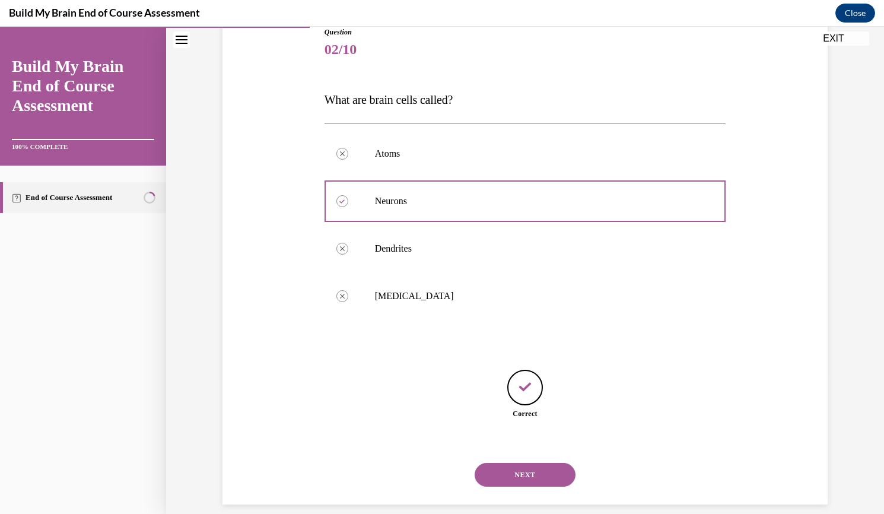
scroll to position [152, 0]
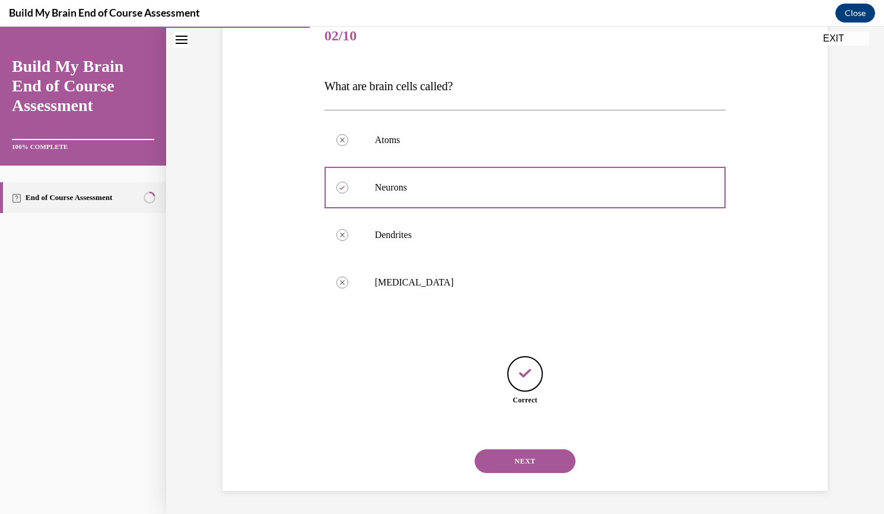
click at [522, 462] on button "NEXT" at bounding box center [525, 461] width 101 height 24
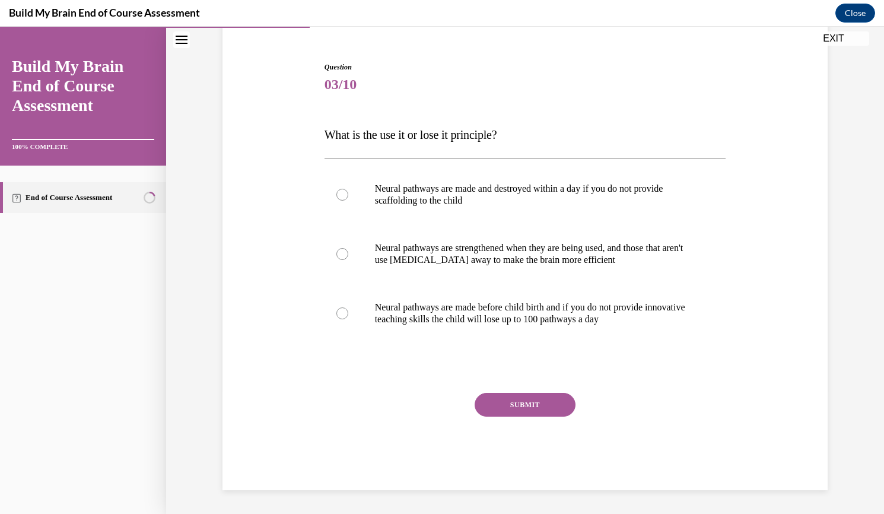
scroll to position [103, 0]
click at [339, 255] on div at bounding box center [342, 255] width 12 height 12
click at [339, 255] on input "Neural pathways are strengthened when they are being used, and those that aren'…" at bounding box center [342, 255] width 12 height 12
radio input "true"
click at [530, 404] on button "SUBMIT" at bounding box center [525, 405] width 101 height 24
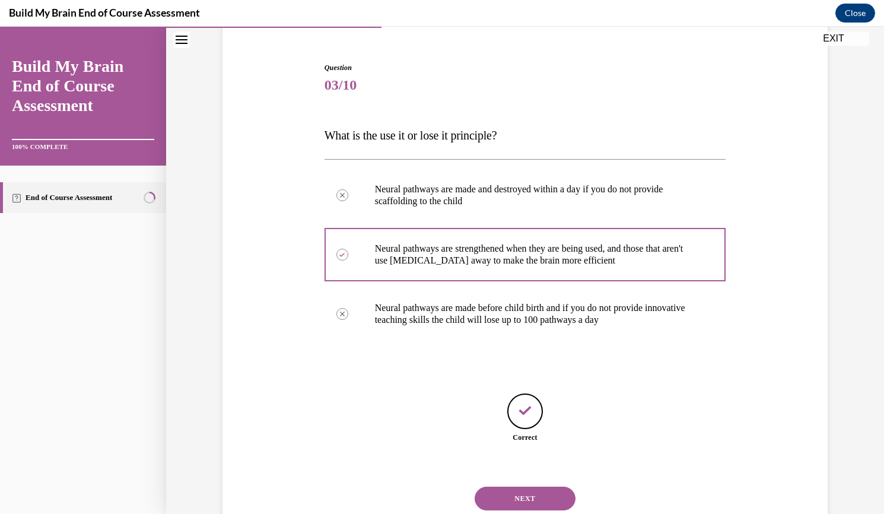
scroll to position [140, 0]
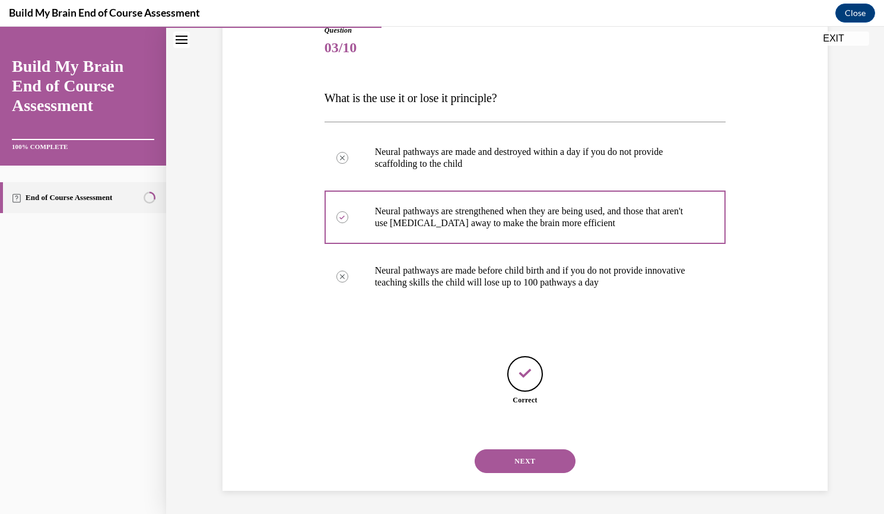
click at [520, 456] on button "NEXT" at bounding box center [525, 461] width 101 height 24
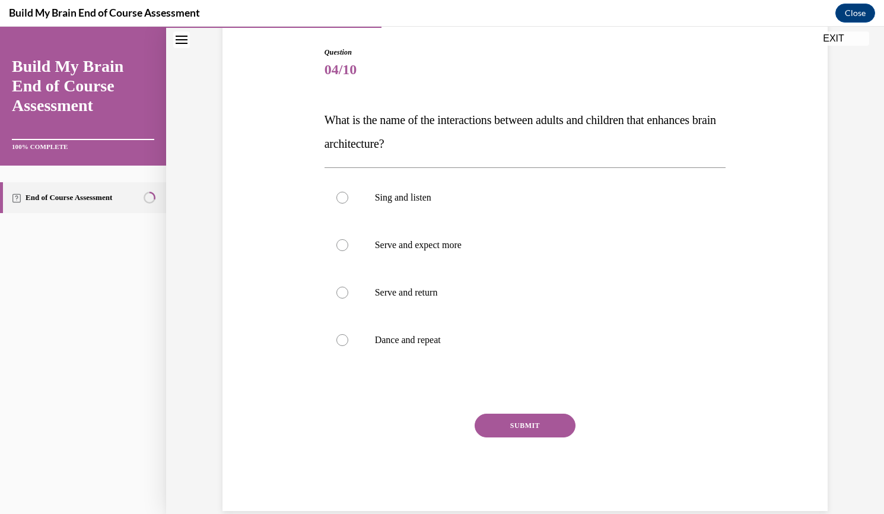
scroll to position [120, 0]
click at [339, 290] on div at bounding box center [342, 291] width 12 height 12
click at [339, 290] on input "Serve and return" at bounding box center [342, 291] width 12 height 12
radio input "true"
click at [511, 428] on button "SUBMIT" at bounding box center [525, 424] width 101 height 24
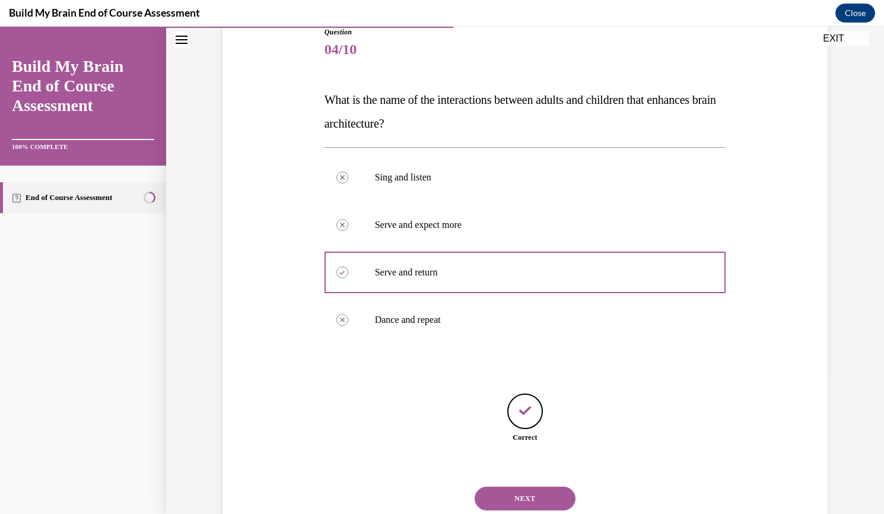
scroll to position [176, 0]
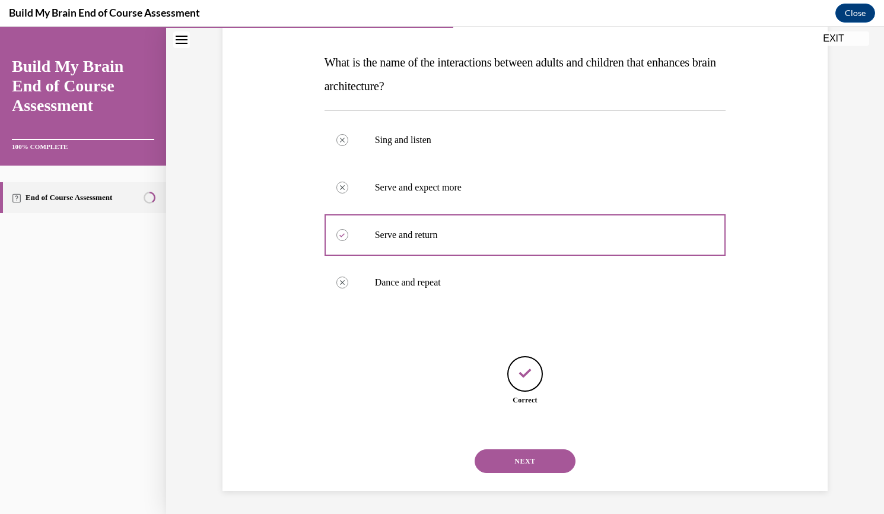
click at [525, 462] on button "NEXT" at bounding box center [525, 461] width 101 height 24
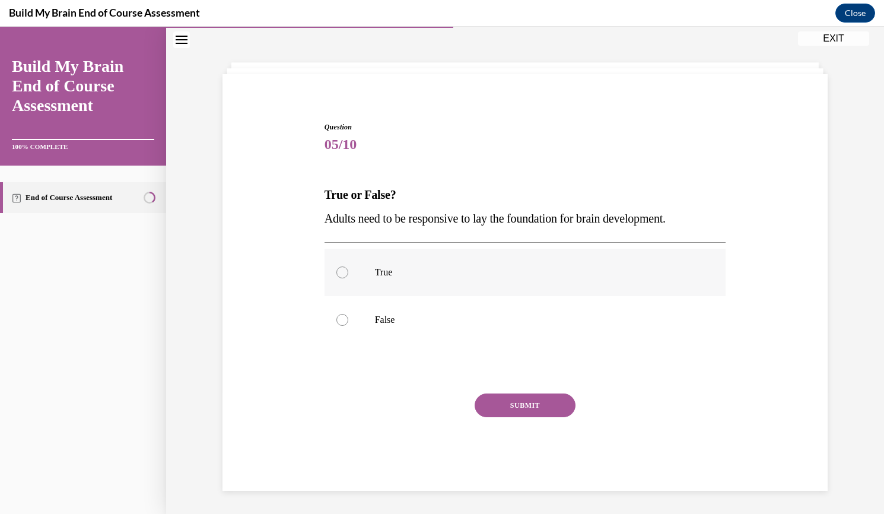
click at [336, 269] on div at bounding box center [342, 272] width 12 height 12
click at [336, 269] on input "True" at bounding box center [342, 272] width 12 height 12
radio input "true"
click at [499, 401] on button "SUBMIT" at bounding box center [525, 405] width 101 height 24
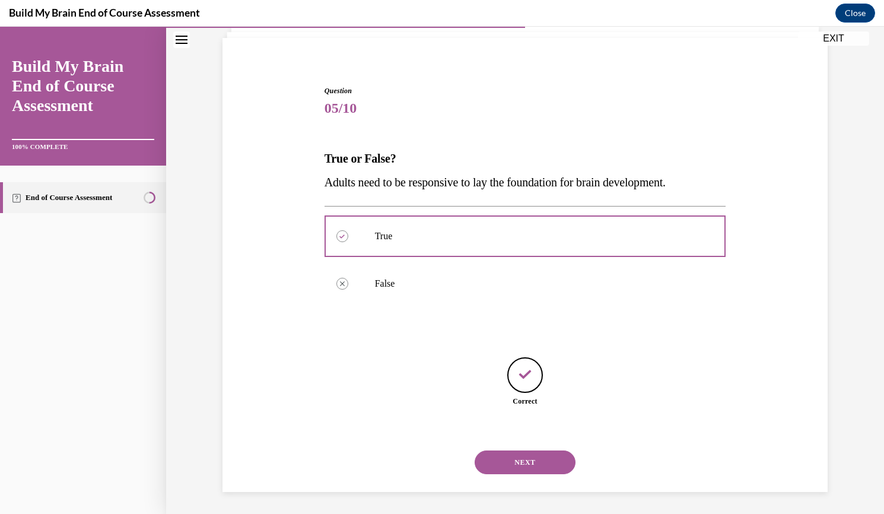
scroll to position [81, 0]
click at [530, 463] on button "NEXT" at bounding box center [525, 461] width 101 height 24
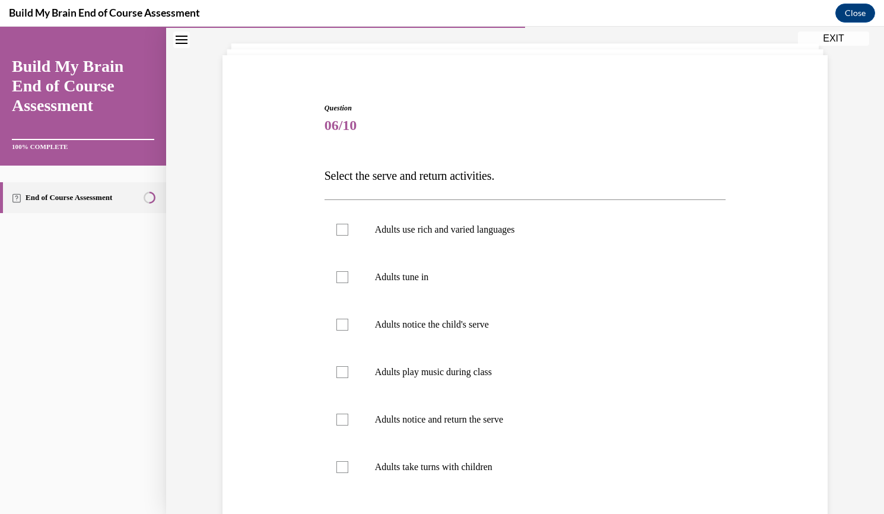
scroll to position [68, 0]
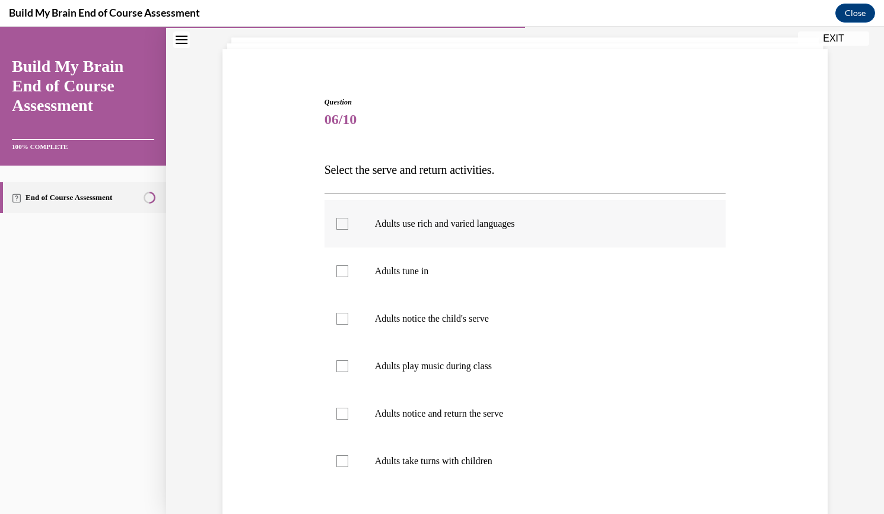
click at [338, 224] on div at bounding box center [342, 224] width 12 height 12
click at [338, 224] on input "Adults use rich and varied languages" at bounding box center [342, 224] width 12 height 12
checkbox input "true"
click at [339, 275] on div at bounding box center [342, 271] width 12 height 12
click at [339, 275] on input "Adults tune in" at bounding box center [342, 271] width 12 height 12
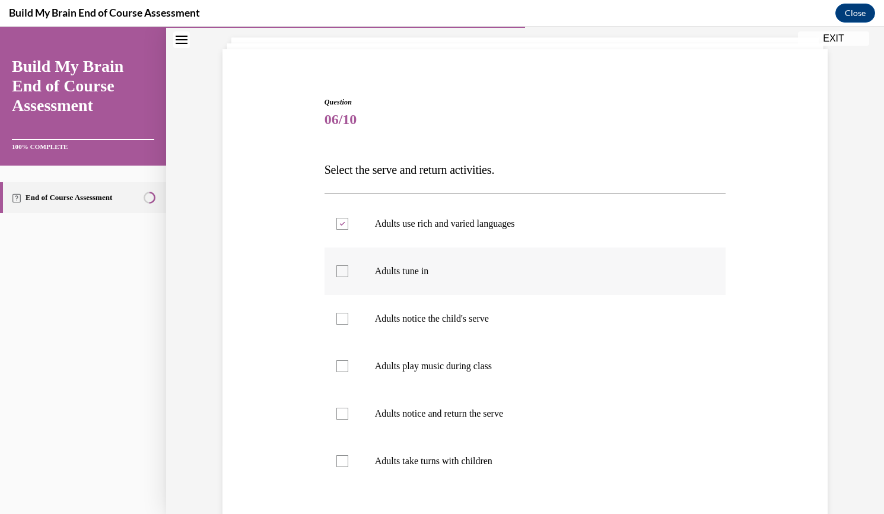
checkbox input "true"
click at [336, 323] on div at bounding box center [342, 319] width 12 height 12
click at [336, 323] on input "Adults notice the child's serve" at bounding box center [342, 319] width 12 height 12
checkbox input "true"
click at [336, 414] on div at bounding box center [342, 414] width 12 height 12
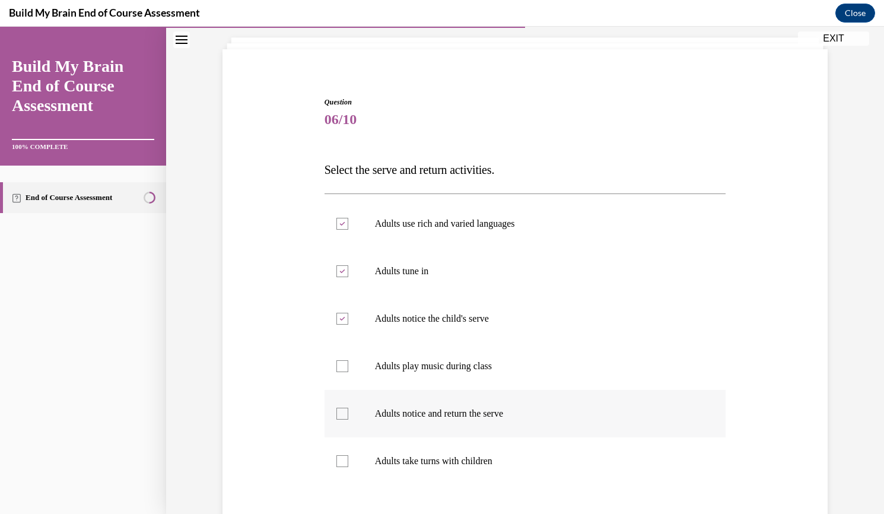
click at [336, 414] on input "Adults notice and return the serve" at bounding box center [342, 414] width 12 height 12
checkbox input "true"
click at [338, 463] on div at bounding box center [342, 461] width 12 height 12
click at [338, 463] on input "Adults take turns with children" at bounding box center [342, 461] width 12 height 12
checkbox input "true"
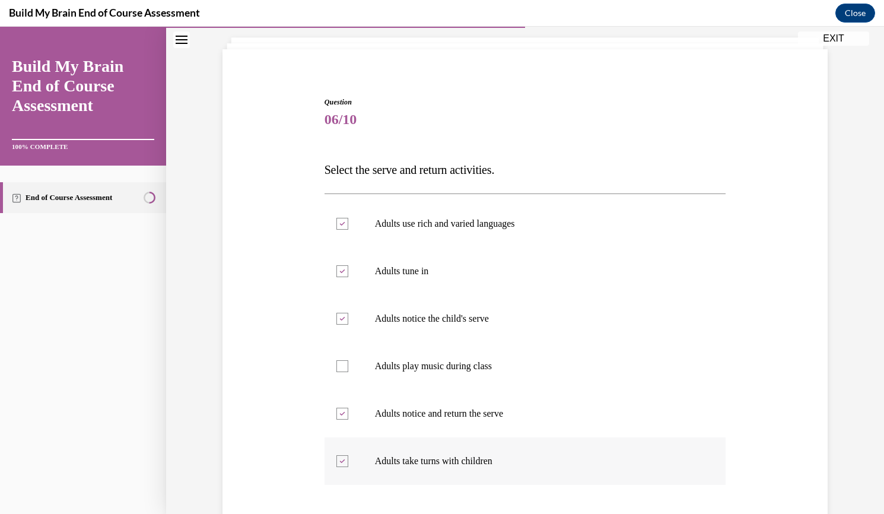
scroll to position [209, 0]
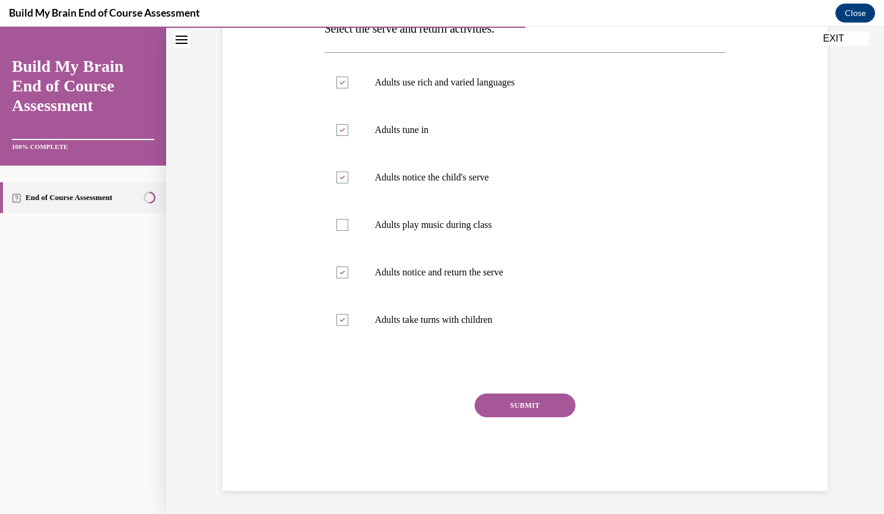
click at [516, 400] on button "SUBMIT" at bounding box center [525, 405] width 101 height 24
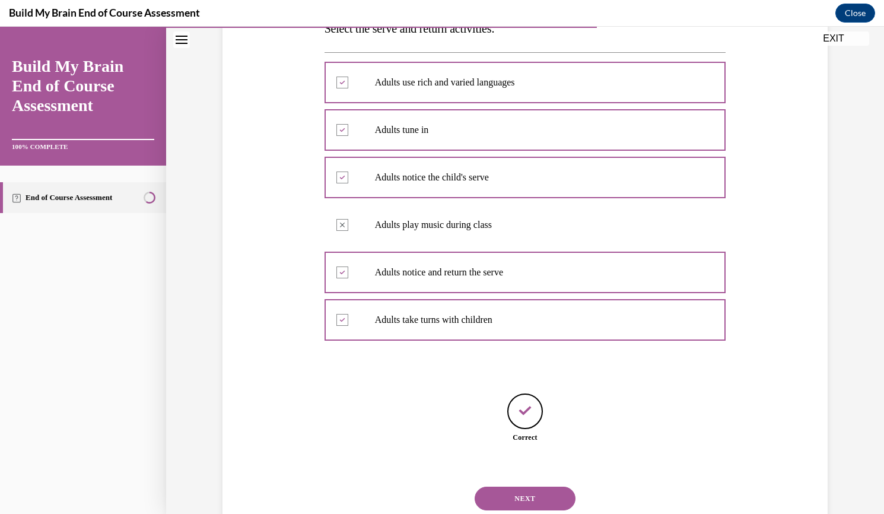
scroll to position [247, 0]
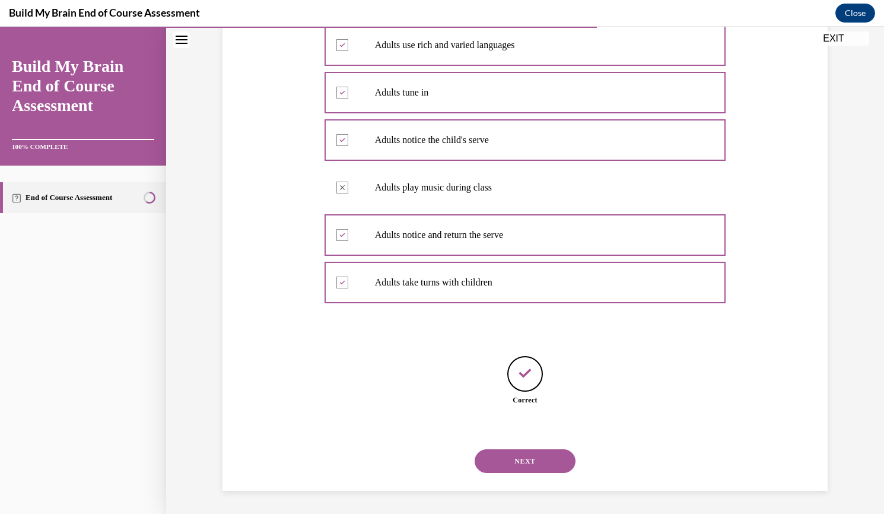
click at [522, 458] on button "NEXT" at bounding box center [525, 461] width 101 height 24
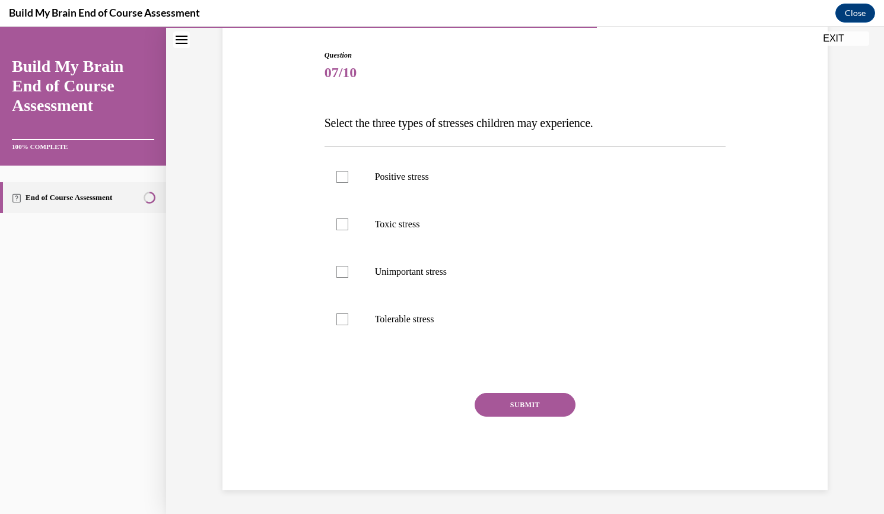
scroll to position [115, 0]
click at [336, 177] on div at bounding box center [342, 177] width 12 height 12
click at [336, 177] on input "Positive stress" at bounding box center [342, 177] width 12 height 12
checkbox input "true"
click at [342, 232] on label "Toxic stress" at bounding box center [526, 224] width 402 height 47
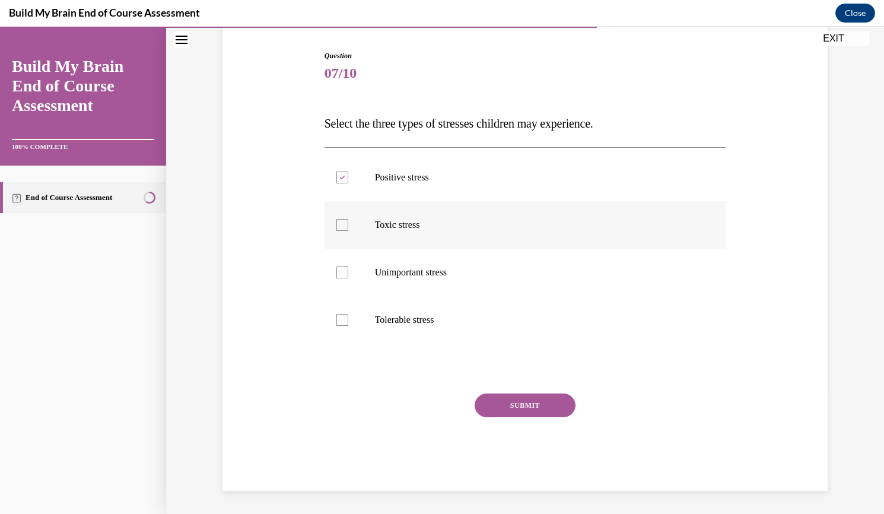
click at [342, 231] on input "Toxic stress" at bounding box center [342, 225] width 12 height 12
checkbox input "true"
click at [336, 319] on div at bounding box center [342, 320] width 12 height 12
click at [336, 319] on input "Tolerable stress" at bounding box center [342, 320] width 12 height 12
checkbox input "true"
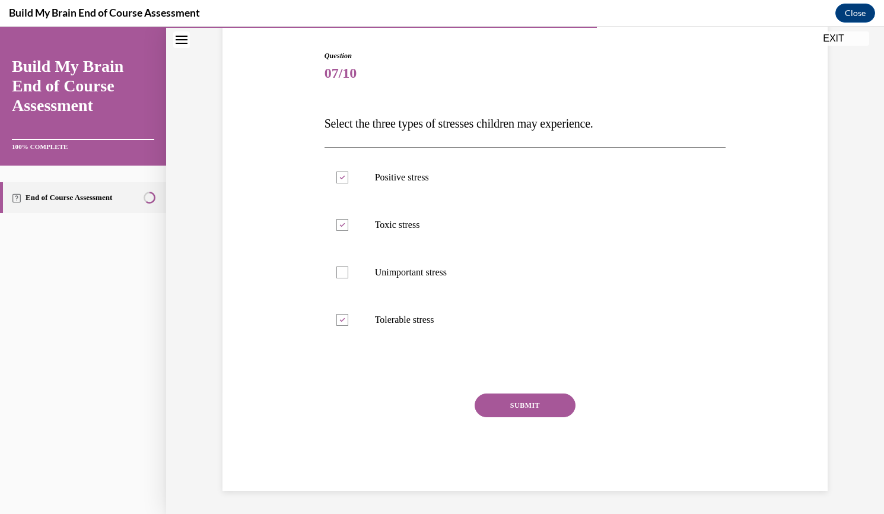
click at [523, 406] on button "SUBMIT" at bounding box center [525, 405] width 101 height 24
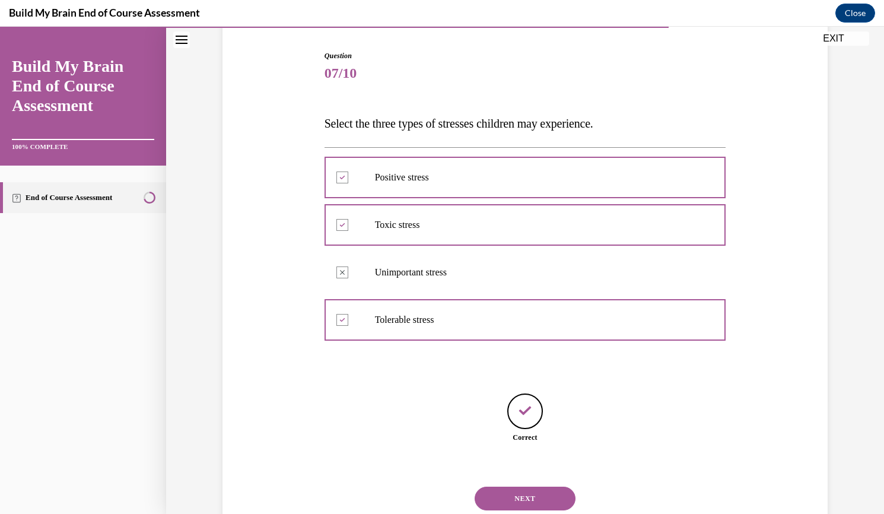
scroll to position [152, 0]
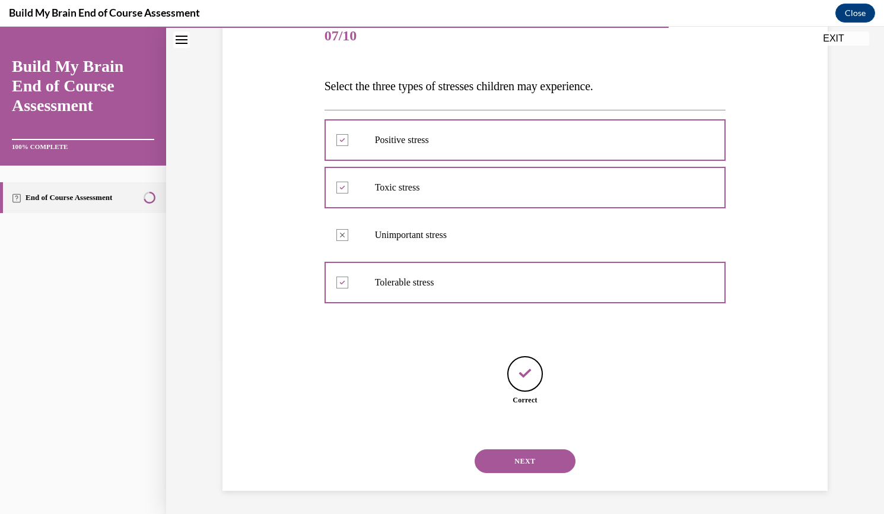
click at [527, 459] on button "NEXT" at bounding box center [525, 461] width 101 height 24
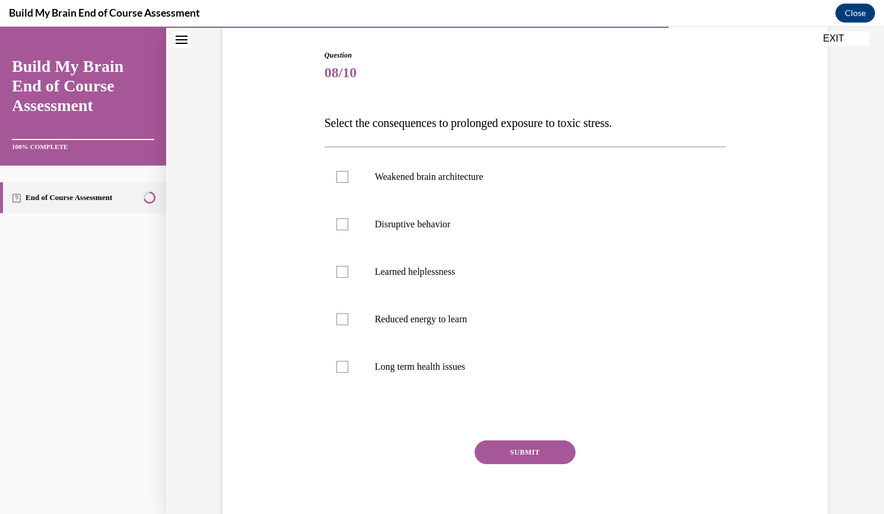
scroll to position [120, 0]
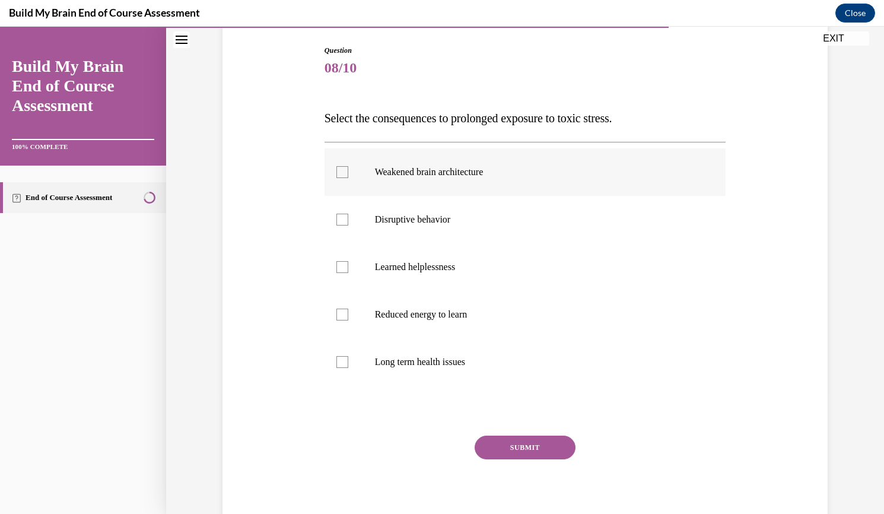
click at [338, 175] on div at bounding box center [342, 172] width 12 height 12
click at [338, 175] on input "Weakened brain architecture" at bounding box center [342, 172] width 12 height 12
checkbox input "true"
click at [344, 228] on label "Disruptive behavior" at bounding box center [526, 219] width 402 height 47
click at [344, 225] on input "Disruptive behavior" at bounding box center [342, 220] width 12 height 12
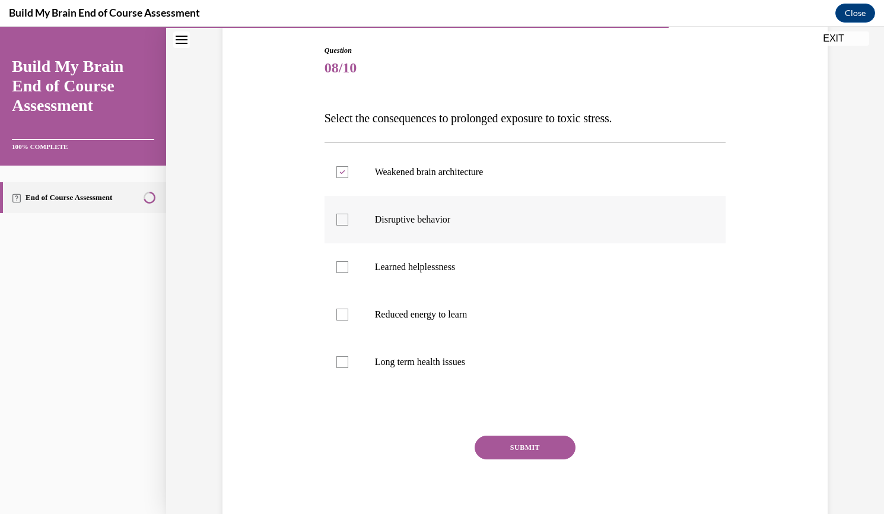
checkbox input "true"
click at [346, 264] on label "Learned helplessness" at bounding box center [526, 266] width 402 height 47
click at [346, 264] on input "Learned helplessness" at bounding box center [342, 267] width 12 height 12
checkbox input "true"
click at [338, 310] on div at bounding box center [342, 315] width 12 height 12
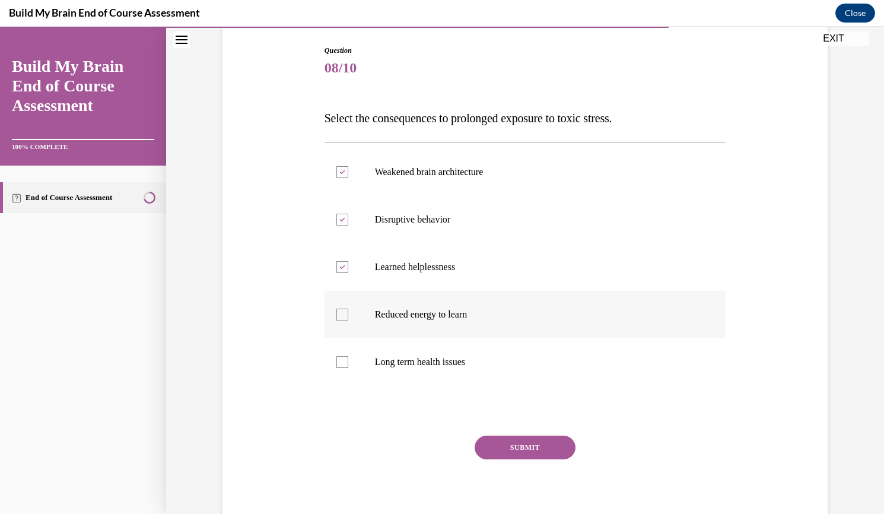
click at [338, 310] on input "Reduced energy to learn" at bounding box center [342, 315] width 12 height 12
checkbox input "true"
click at [339, 359] on div at bounding box center [342, 362] width 12 height 12
click at [339, 359] on input "Long term health issues" at bounding box center [342, 362] width 12 height 12
checkbox input "true"
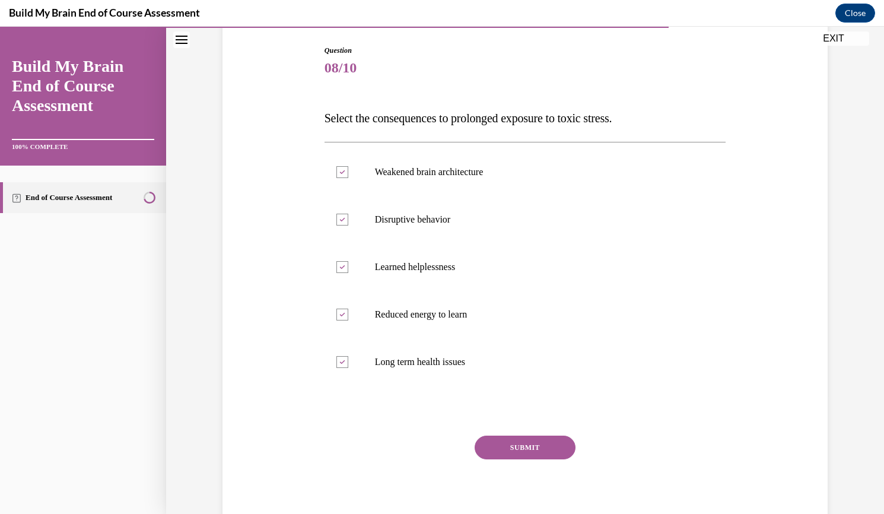
click at [508, 447] on button "SUBMIT" at bounding box center [525, 448] width 101 height 24
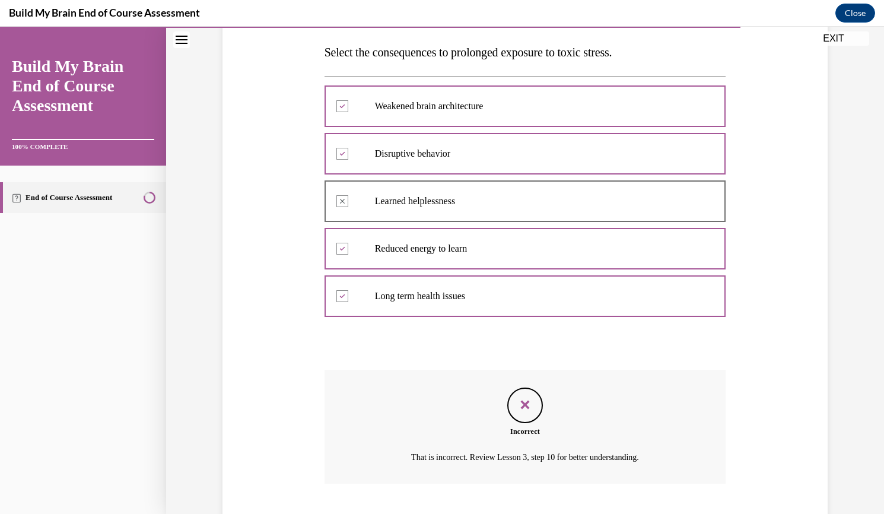
scroll to position [258, 0]
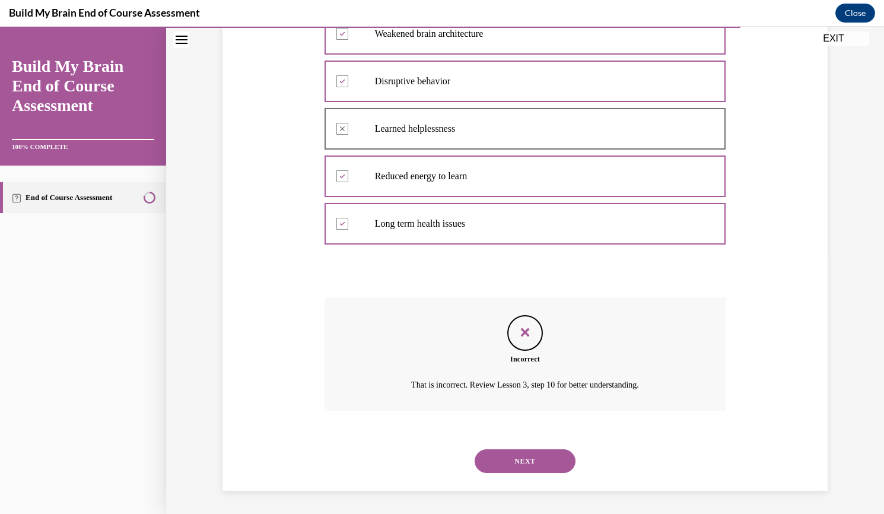
click at [526, 455] on button "NEXT" at bounding box center [525, 461] width 101 height 24
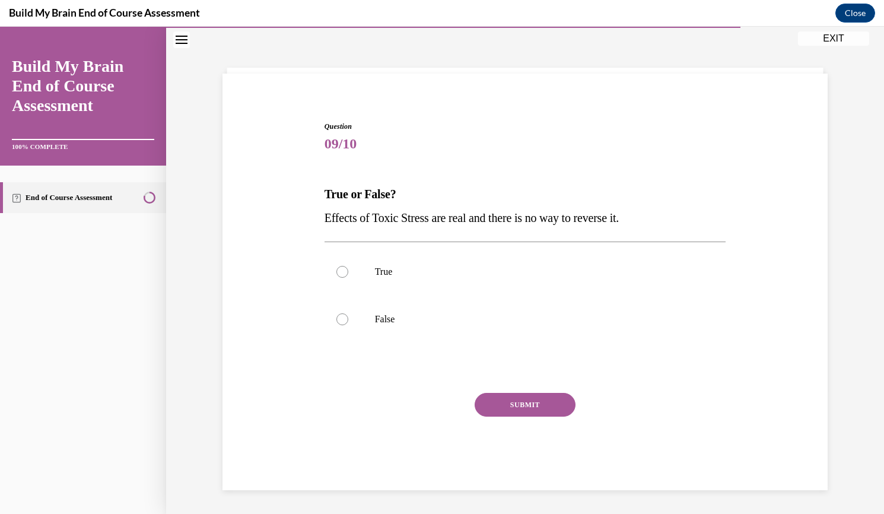
scroll to position [43, 0]
click at [336, 323] on div at bounding box center [342, 320] width 12 height 12
click at [336, 323] on input "False" at bounding box center [342, 320] width 12 height 12
radio input "true"
click at [504, 398] on button "SUBMIT" at bounding box center [525, 405] width 101 height 24
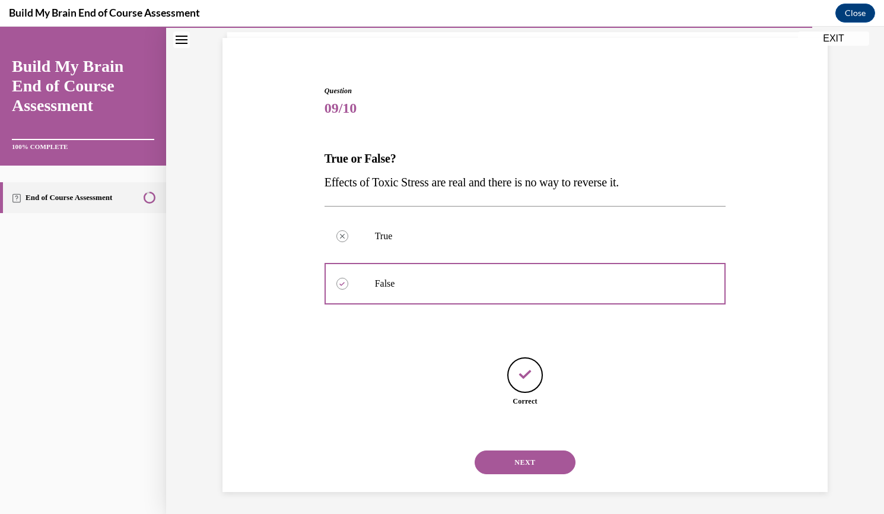
scroll to position [81, 0]
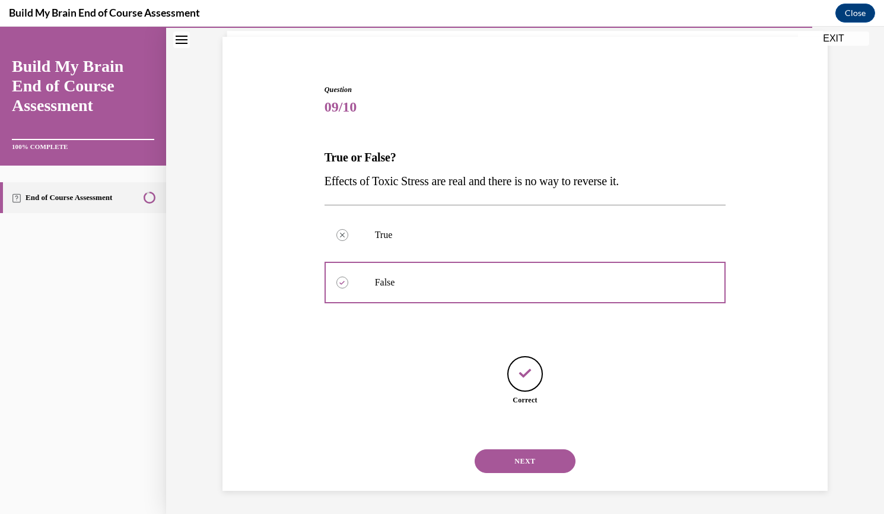
click at [533, 462] on button "NEXT" at bounding box center [525, 461] width 101 height 24
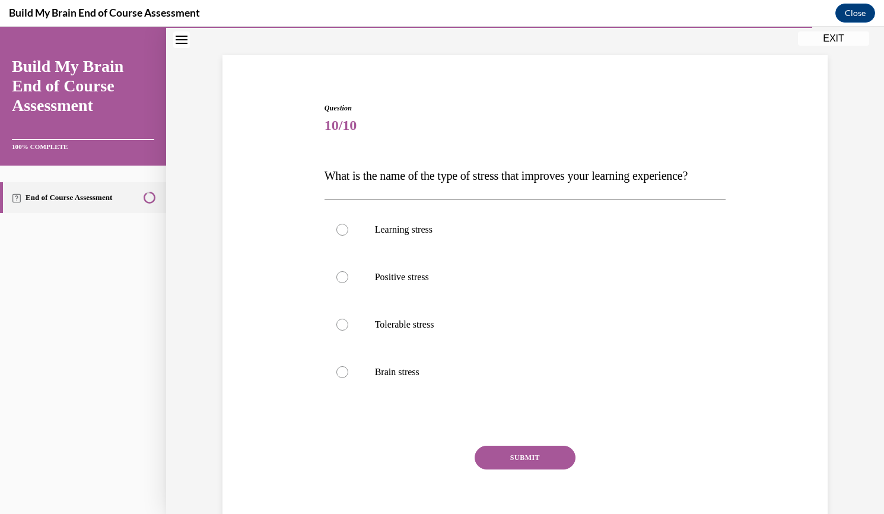
scroll to position [68, 0]
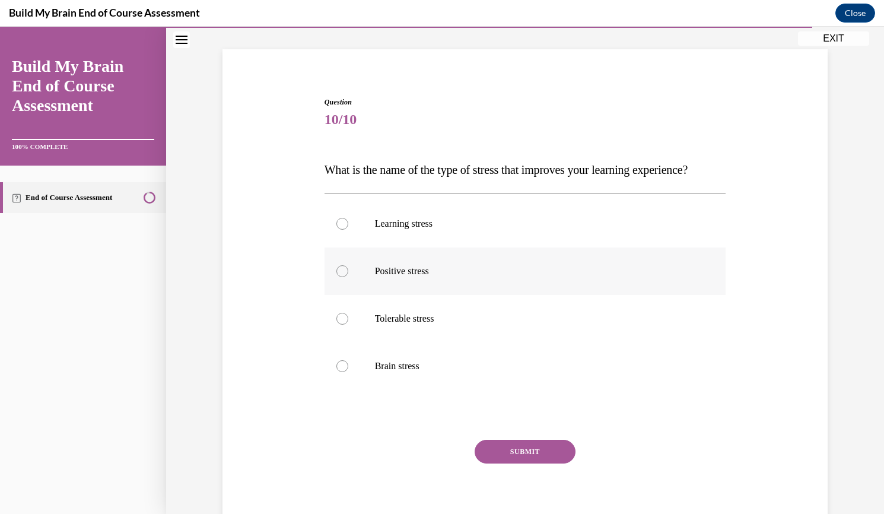
click at [336, 277] on div at bounding box center [342, 271] width 12 height 12
click at [336, 277] on input "Positive stress" at bounding box center [342, 271] width 12 height 12
radio input "true"
click at [510, 463] on button "SUBMIT" at bounding box center [525, 452] width 101 height 24
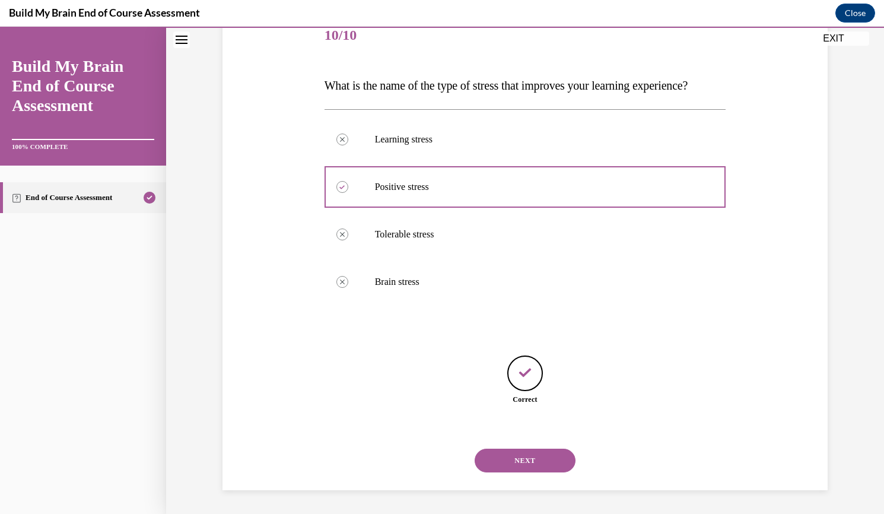
scroll to position [176, 0]
click at [514, 458] on button "NEXT" at bounding box center [525, 461] width 101 height 24
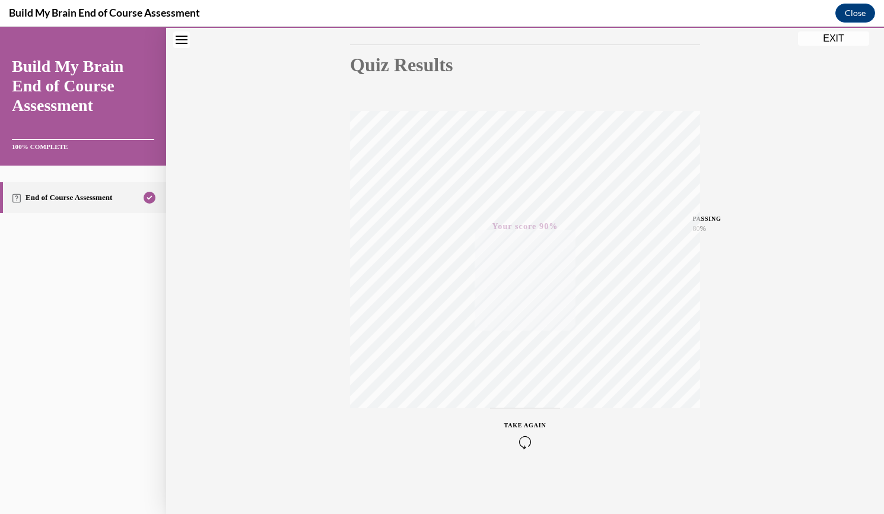
click at [832, 33] on button "EXIT" at bounding box center [833, 38] width 71 height 14
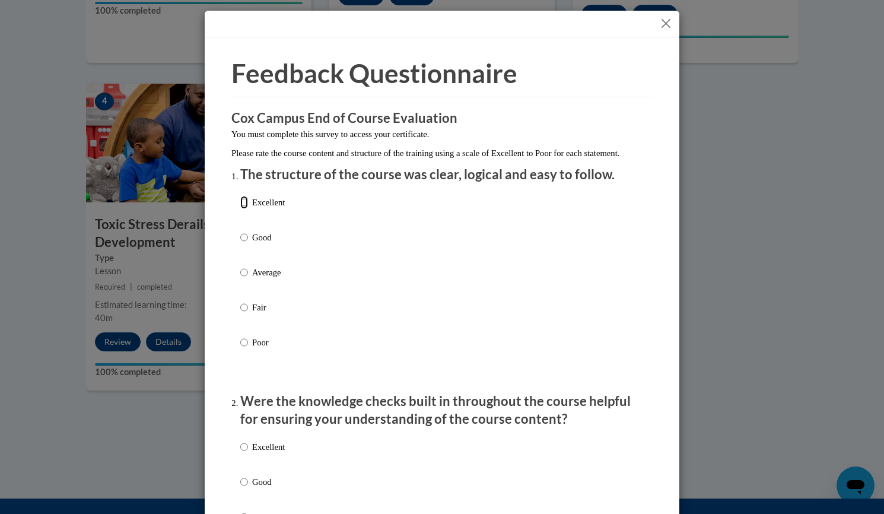
click at [240, 209] on input "Excellent" at bounding box center [244, 202] width 8 height 13
radio input "true"
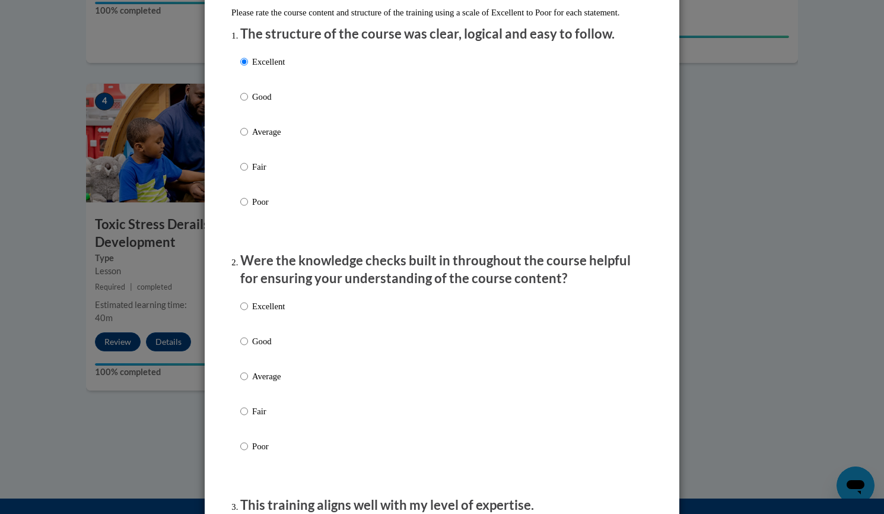
click at [244, 322] on label "Excellent" at bounding box center [262, 316] width 45 height 32
click at [244, 313] on input "Excellent" at bounding box center [244, 306] width 8 height 13
radio input "true"
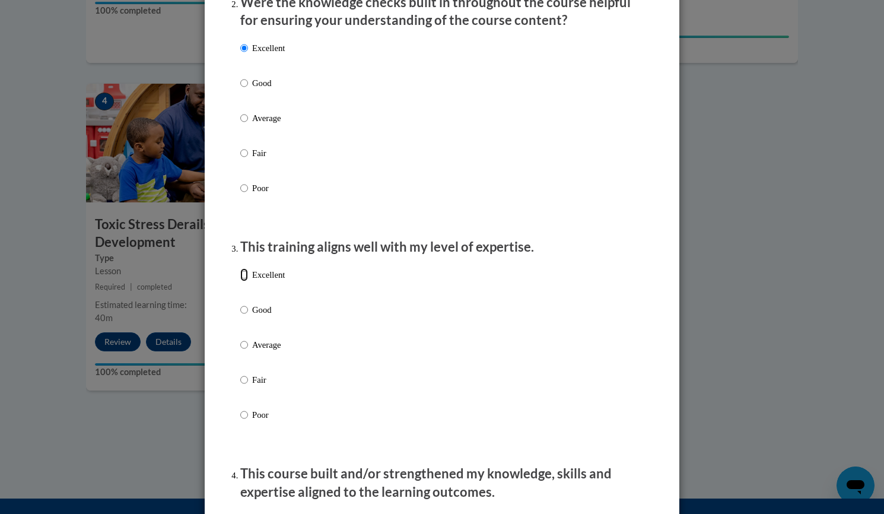
click at [241, 281] on input "Excellent" at bounding box center [244, 274] width 8 height 13
radio input "true"
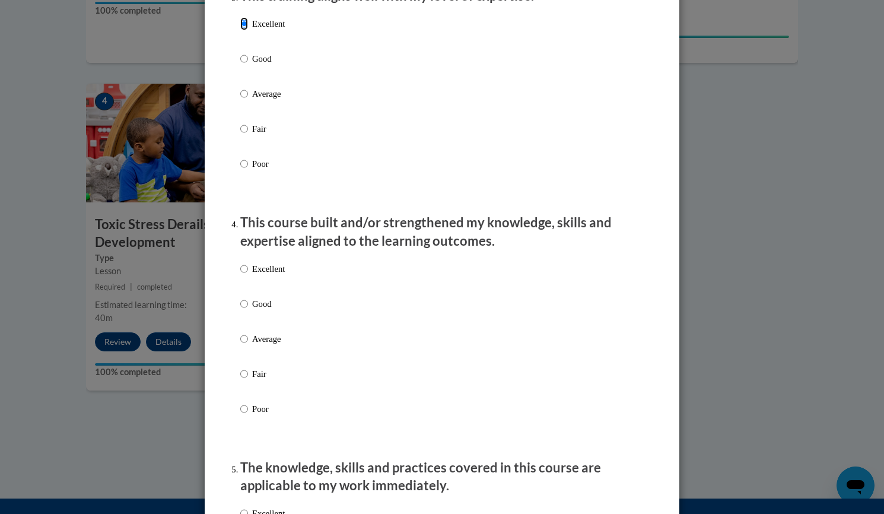
scroll to position [650, 0]
click at [240, 275] on input "Excellent" at bounding box center [244, 268] width 8 height 13
radio input "true"
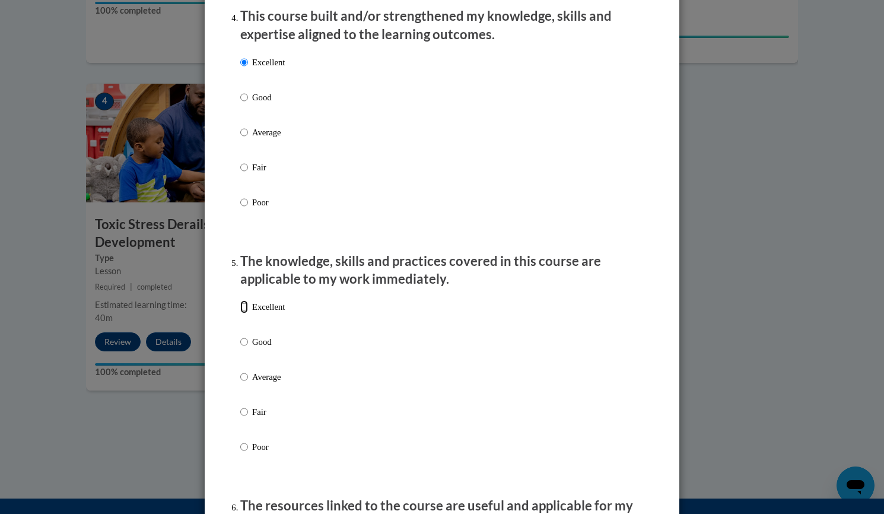
click at [240, 313] on input "Excellent" at bounding box center [244, 306] width 8 height 13
radio input "true"
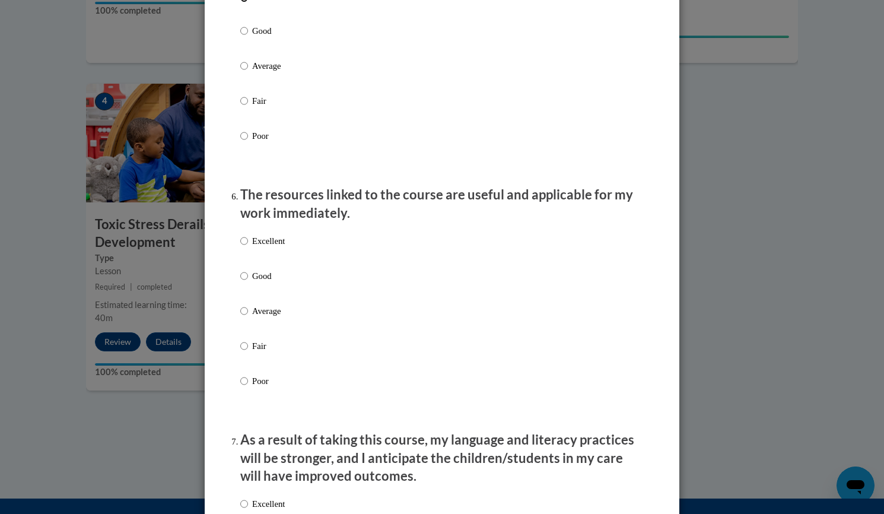
scroll to position [1168, 0]
click at [240, 247] on input "Excellent" at bounding box center [244, 240] width 8 height 13
radio input "true"
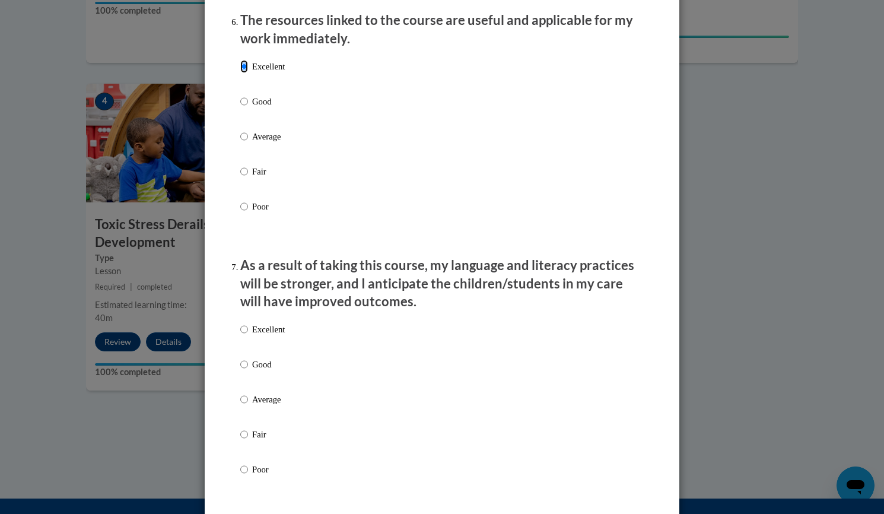
scroll to position [1378, 0]
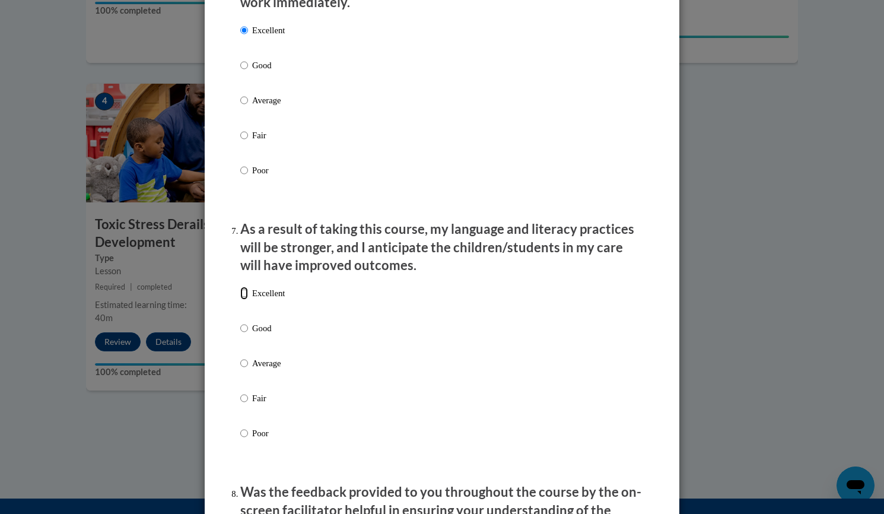
click at [241, 300] on input "Excellent" at bounding box center [244, 293] width 8 height 13
radio input "true"
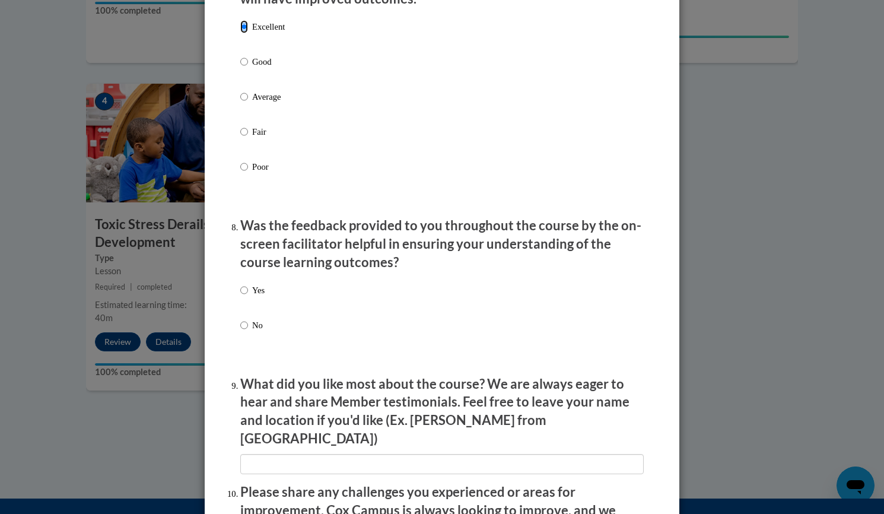
scroll to position [1645, 0]
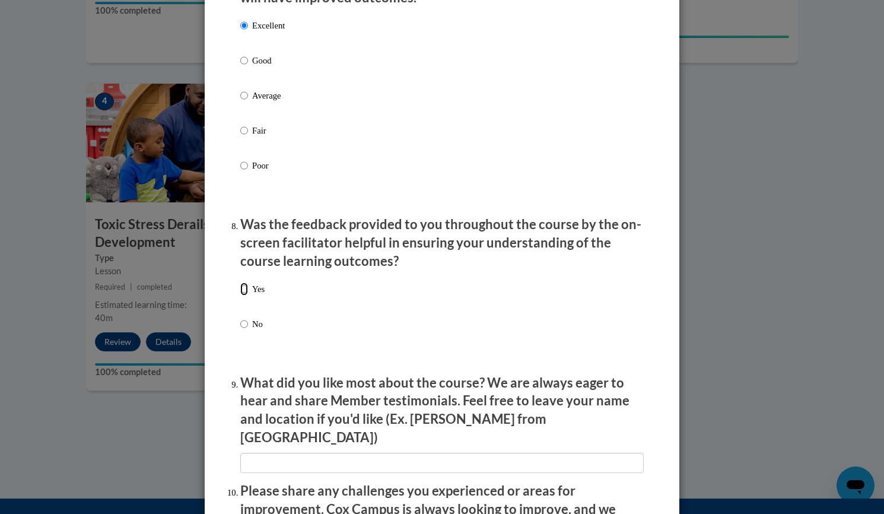
click at [241, 295] on input "Yes" at bounding box center [244, 288] width 8 height 13
radio input "true"
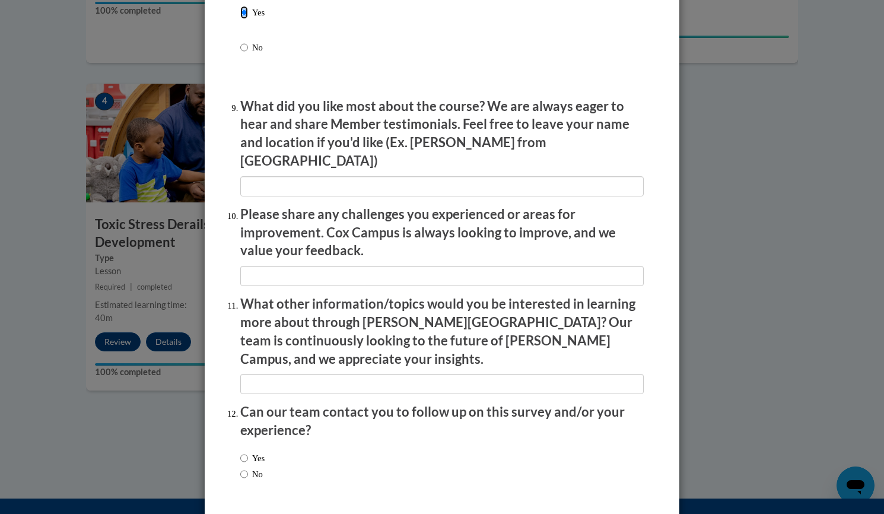
scroll to position [1953, 0]
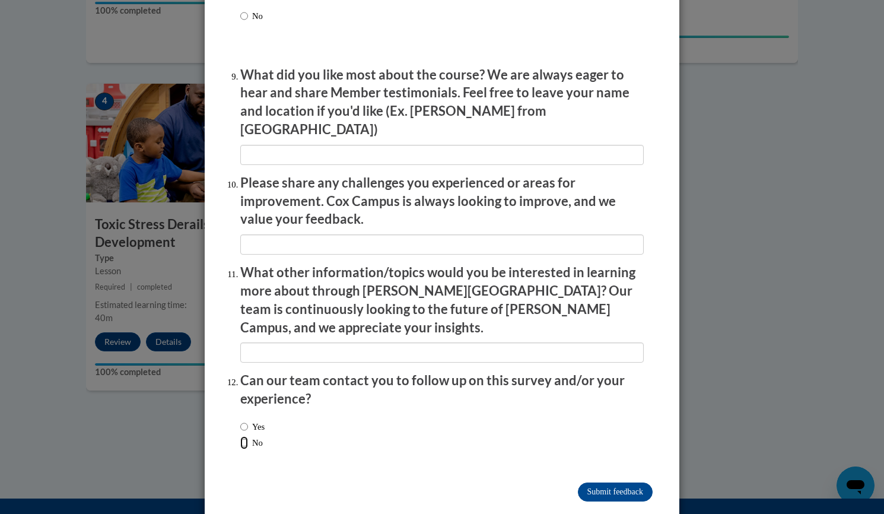
click at [240, 436] on input "No" at bounding box center [244, 442] width 8 height 13
radio input "true"
click at [606, 482] on input "Submit feedback" at bounding box center [615, 491] width 75 height 19
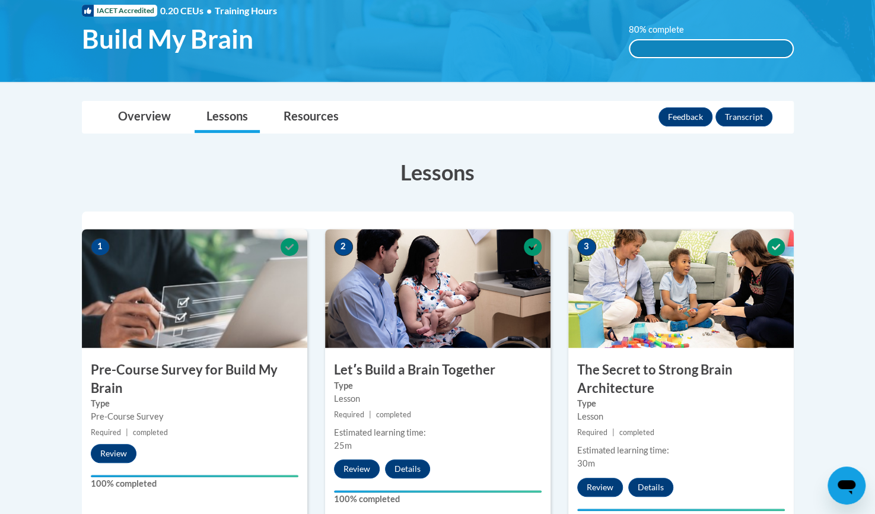
scroll to position [0, 0]
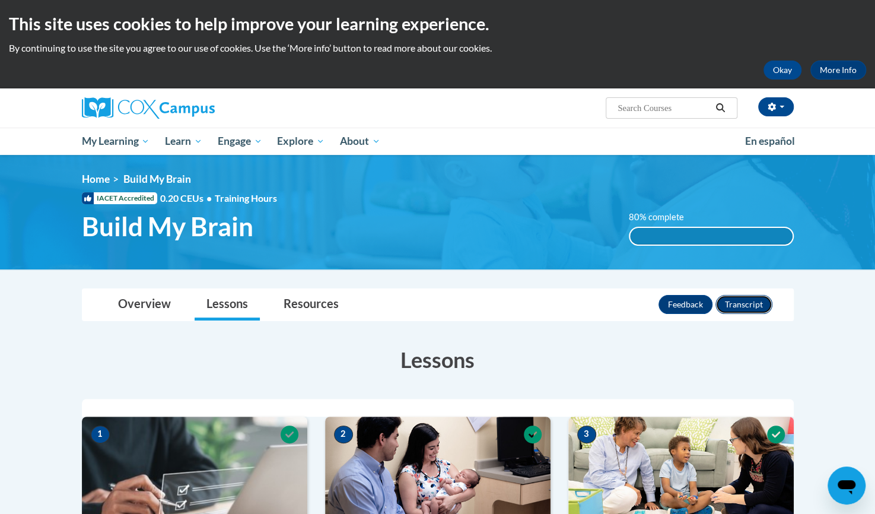
click at [746, 302] on button "Transcript" at bounding box center [744, 304] width 57 height 19
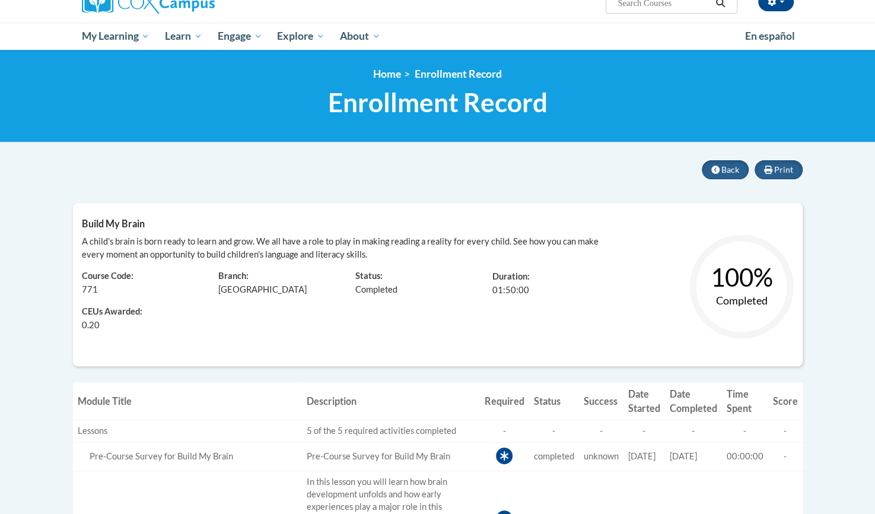
scroll to position [104, 0]
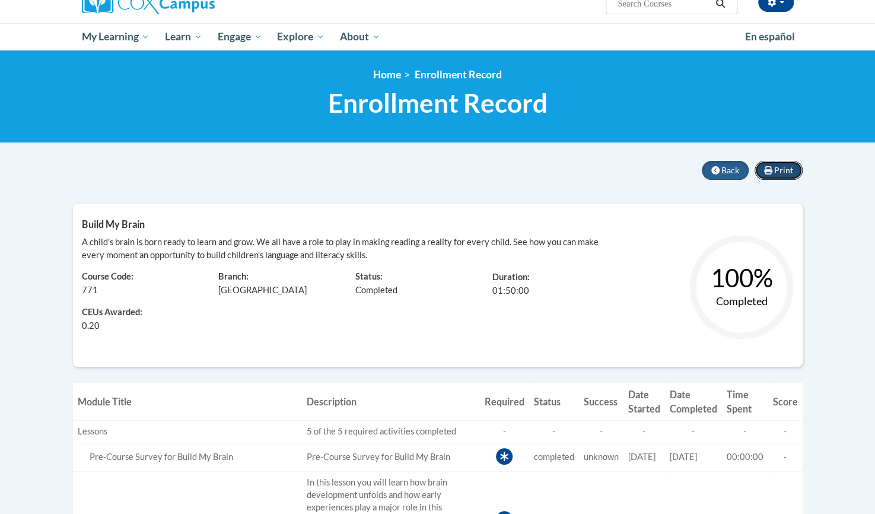
click at [777, 169] on span "Print" at bounding box center [783, 170] width 19 height 10
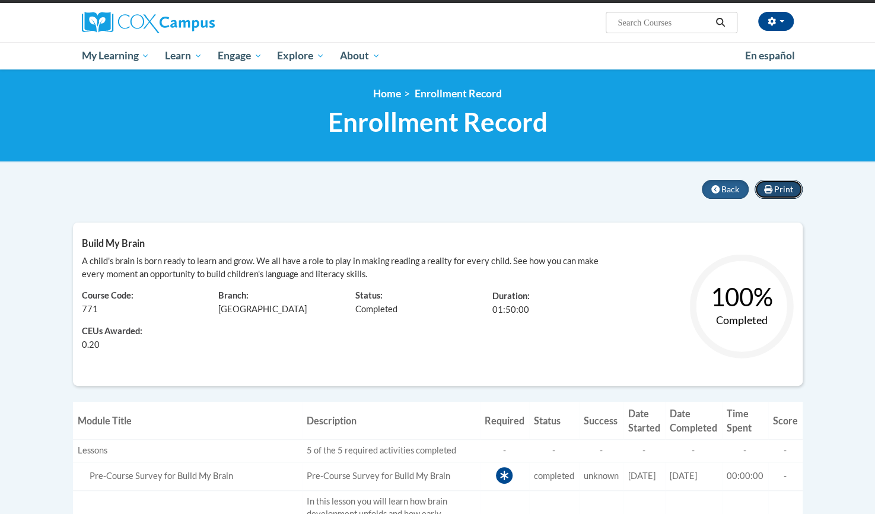
scroll to position [76, 0]
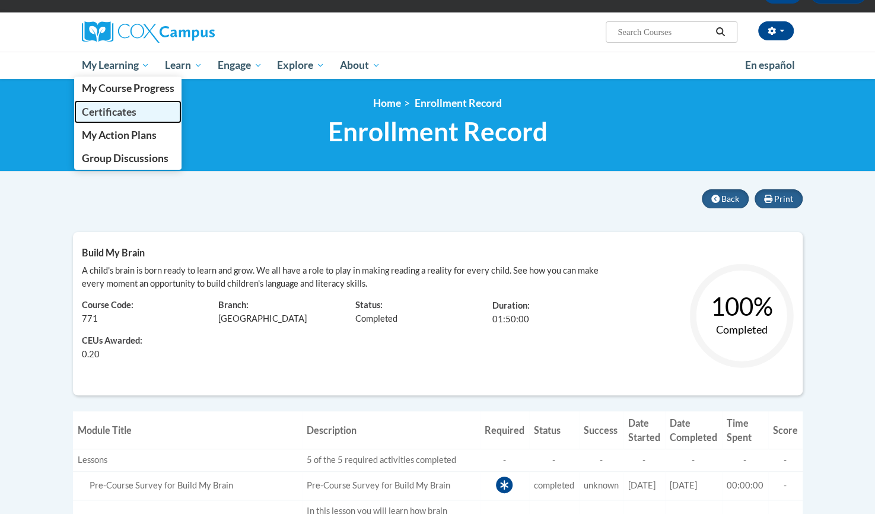
click at [118, 112] on span "Certificates" at bounding box center [108, 112] width 55 height 12
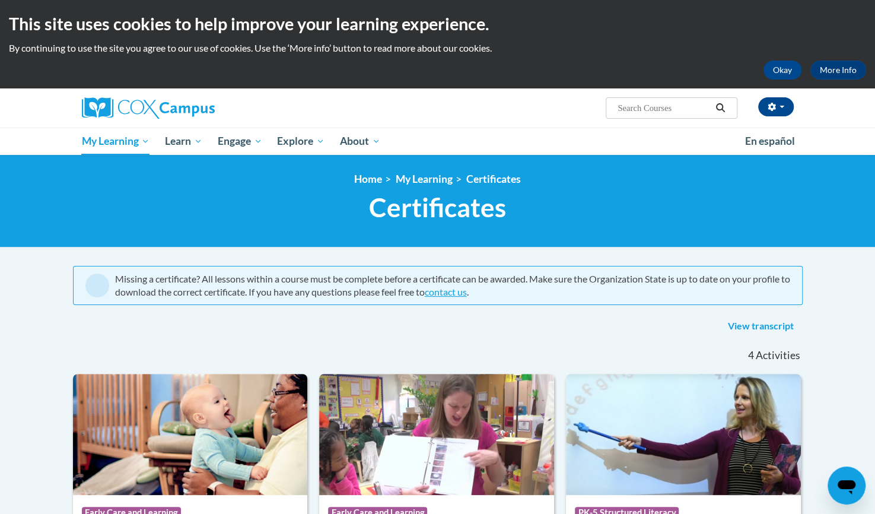
scroll to position [271, 0]
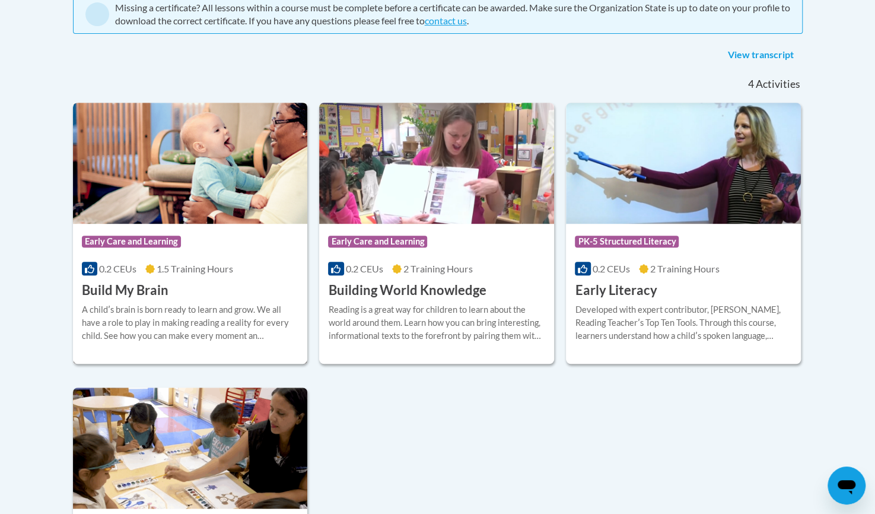
click at [126, 288] on h3 "Build My Brain" at bounding box center [125, 290] width 87 height 18
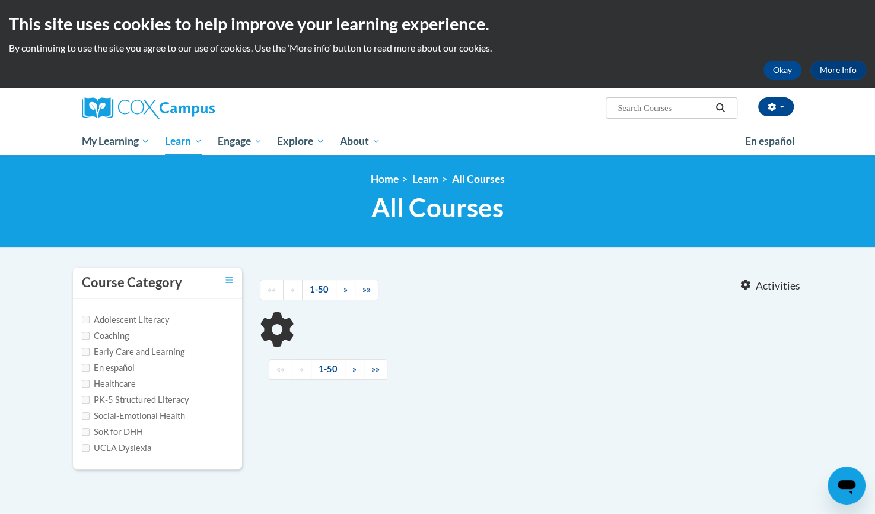
type input "Connecting the dots for dual language learners"
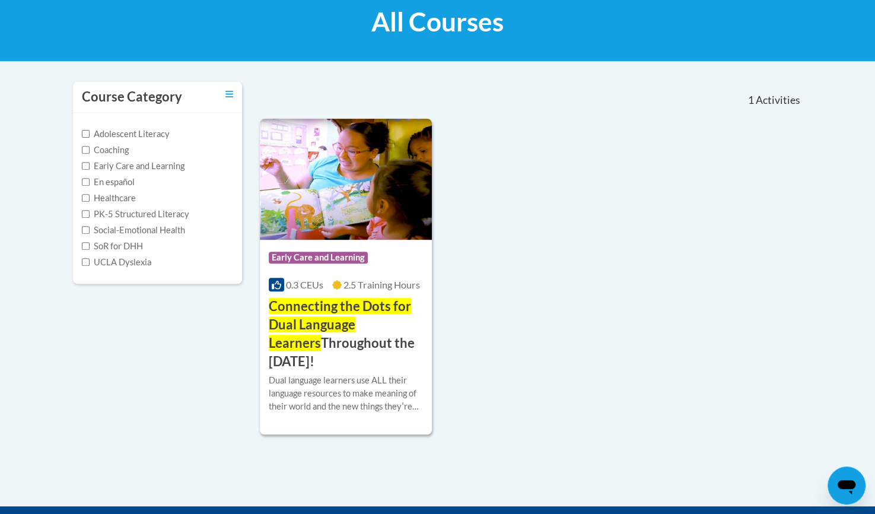
scroll to position [186, 0]
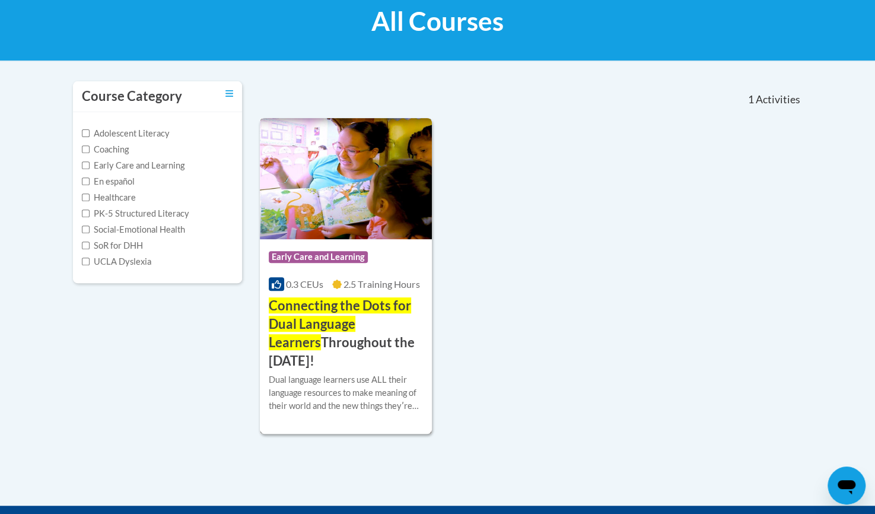
click at [341, 306] on span "Connecting the Dots for Dual Language Learners" at bounding box center [340, 323] width 142 height 53
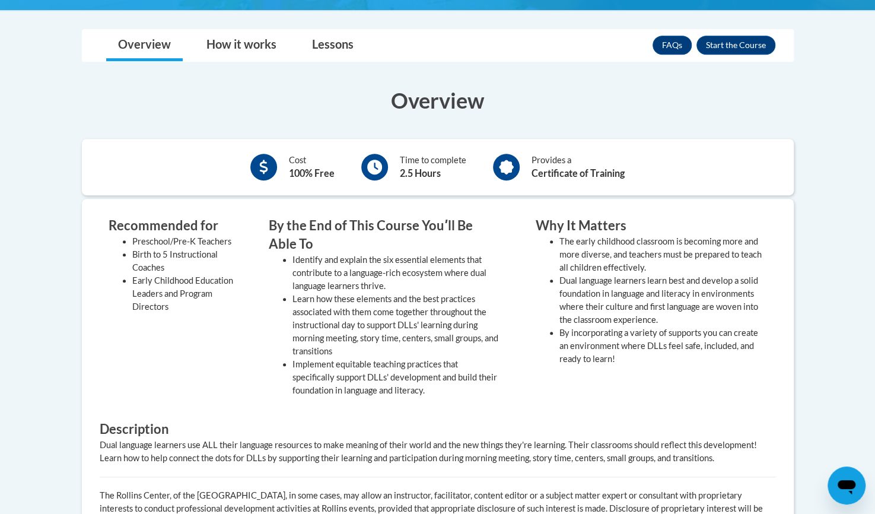
scroll to position [377, 0]
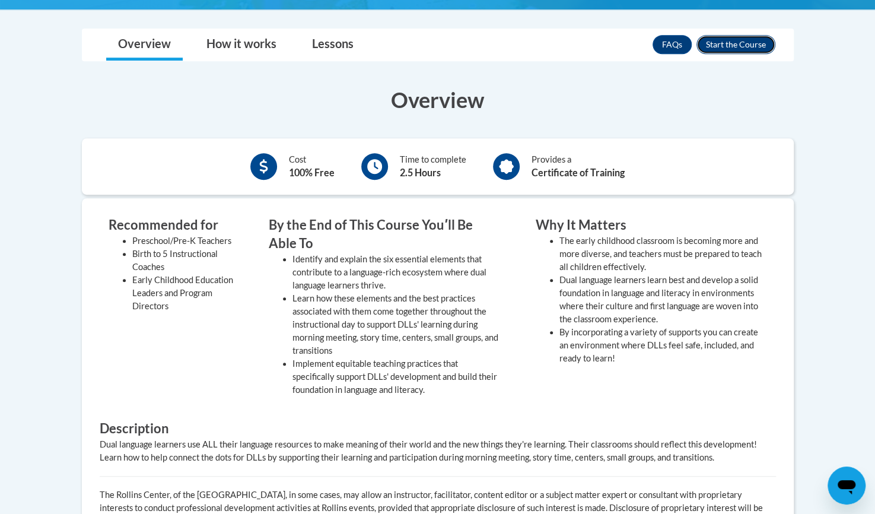
click at [736, 44] on button "Enroll" at bounding box center [736, 44] width 79 height 19
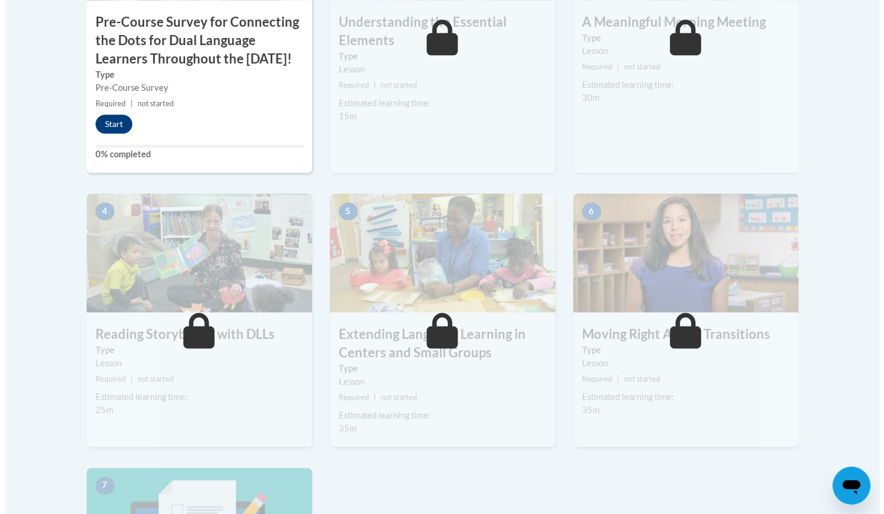
scroll to position [567, 0]
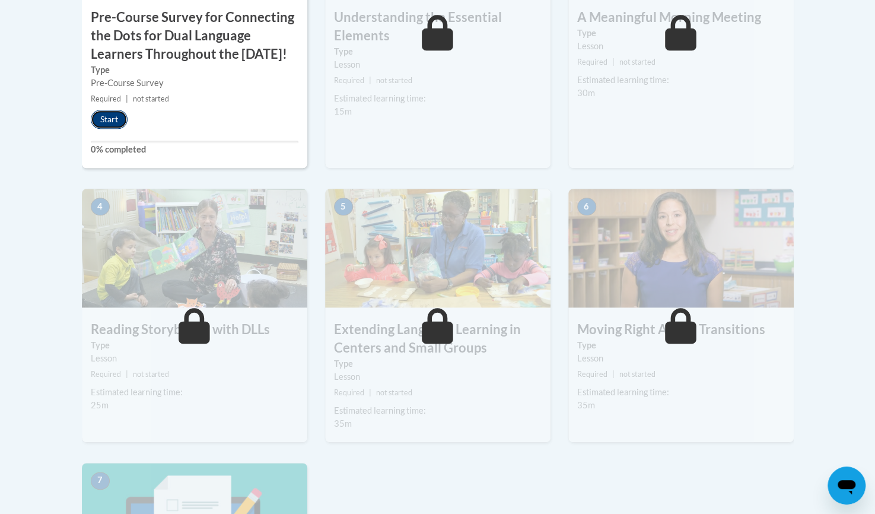
click at [106, 129] on button "Start" at bounding box center [109, 119] width 37 height 19
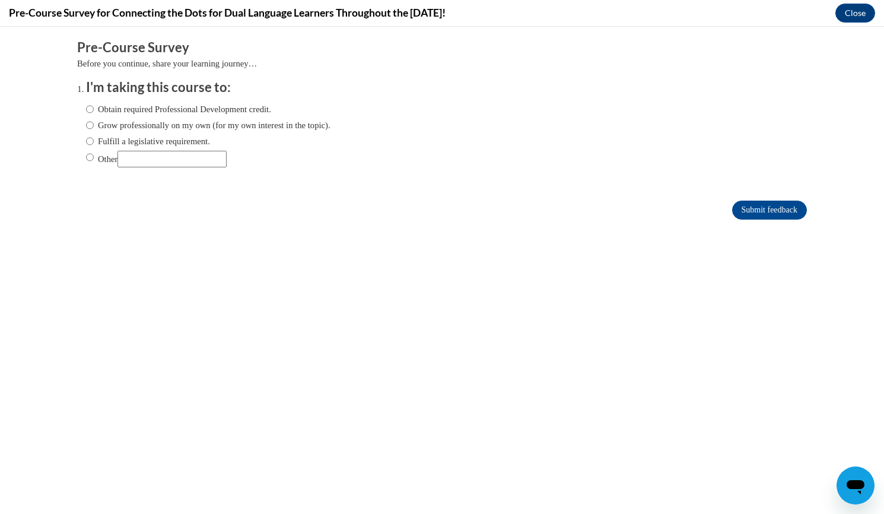
scroll to position [0, 0]
click at [86, 113] on input "Obtain required Professional Development credit." at bounding box center [90, 109] width 8 height 13
radio input "true"
click at [751, 211] on input "Submit feedback" at bounding box center [769, 210] width 75 height 19
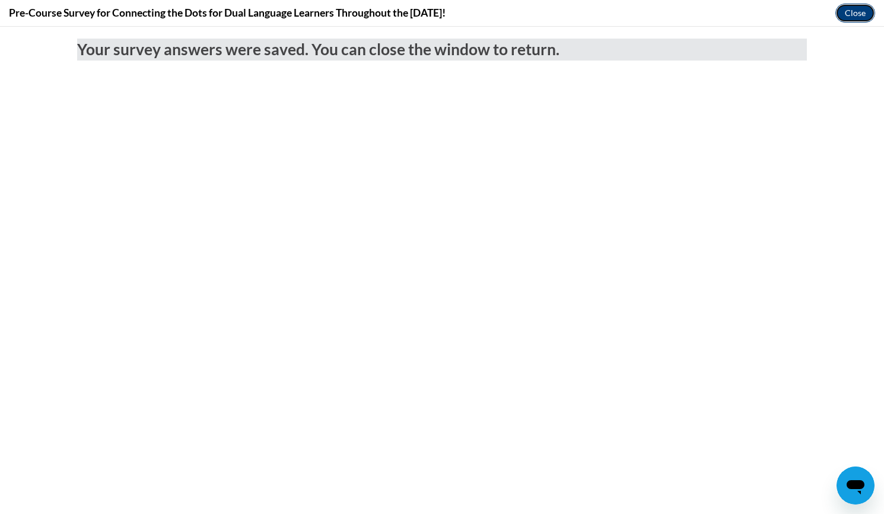
click at [854, 21] on button "Close" at bounding box center [855, 13] width 40 height 19
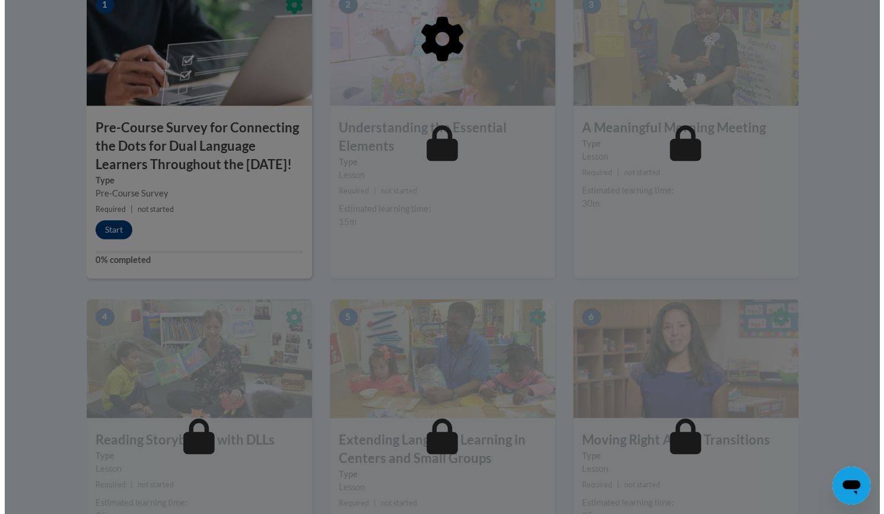
scroll to position [458, 0]
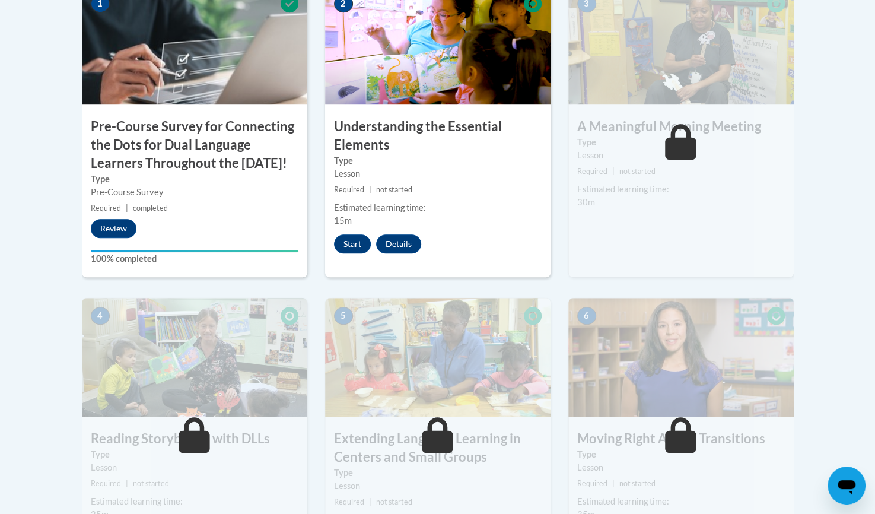
click at [443, 115] on div "2 Understanding the Essential Elements Type Lesson Required | not started Estim…" at bounding box center [437, 131] width 225 height 291
click at [349, 249] on button "Start" at bounding box center [352, 243] width 37 height 19
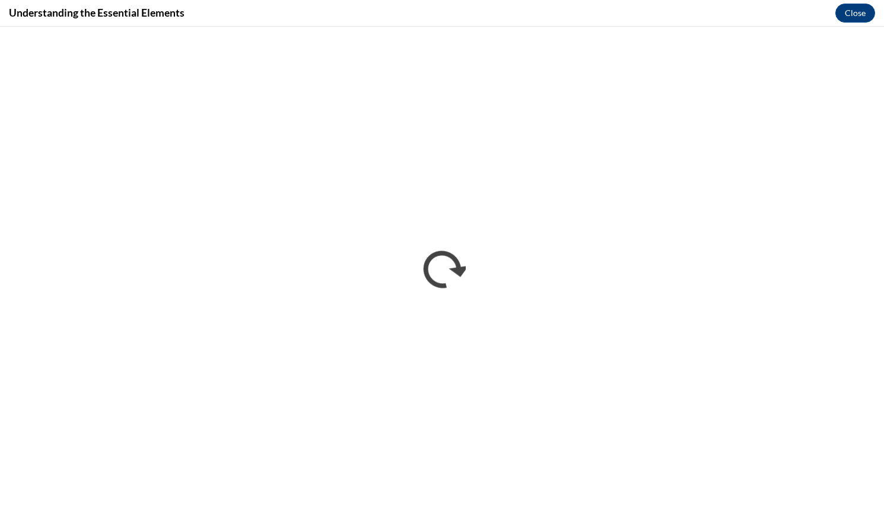
scroll to position [0, 0]
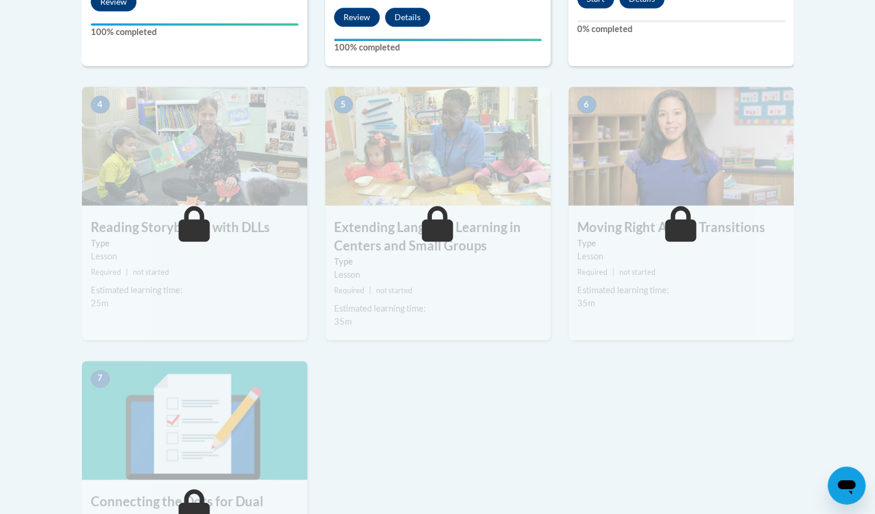
scroll to position [685, 0]
click at [428, 434] on div "1 Pre-Course Survey for Connecting the Dots for Dual Language Learners Througho…" at bounding box center [438, 206] width 730 height 894
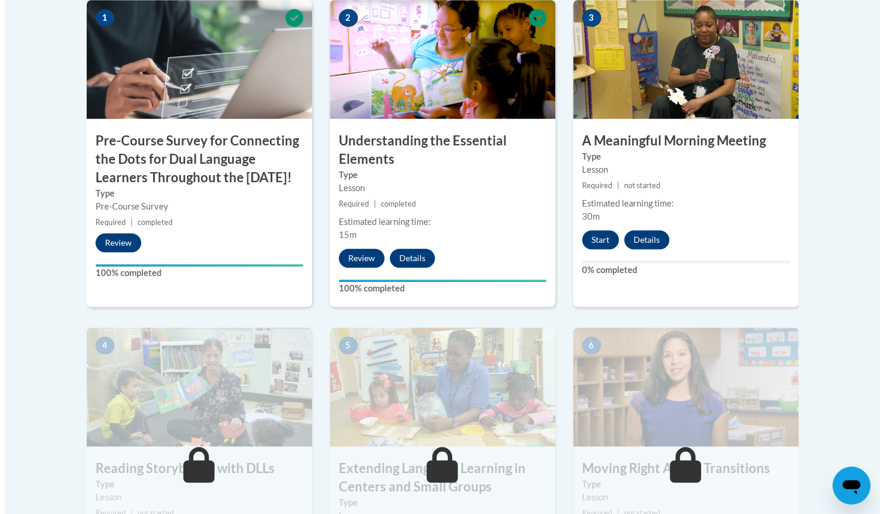
scroll to position [443, 0]
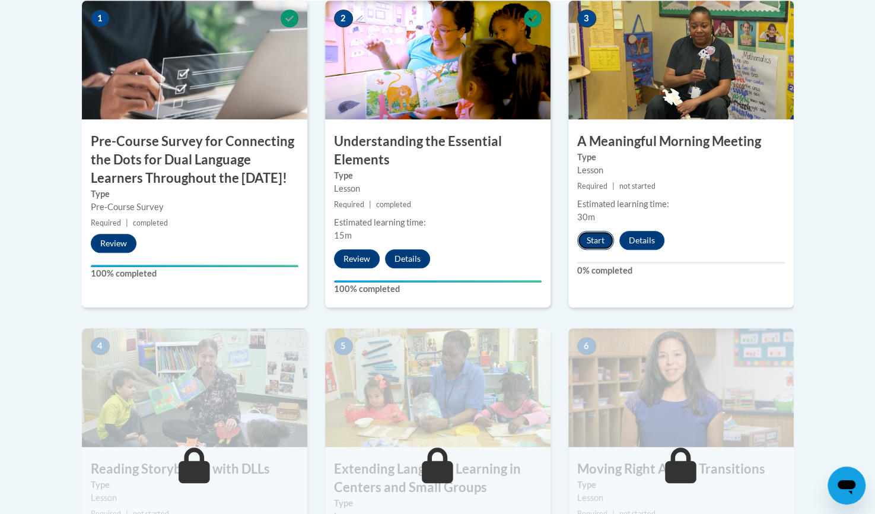
click at [594, 242] on button "Start" at bounding box center [595, 240] width 37 height 19
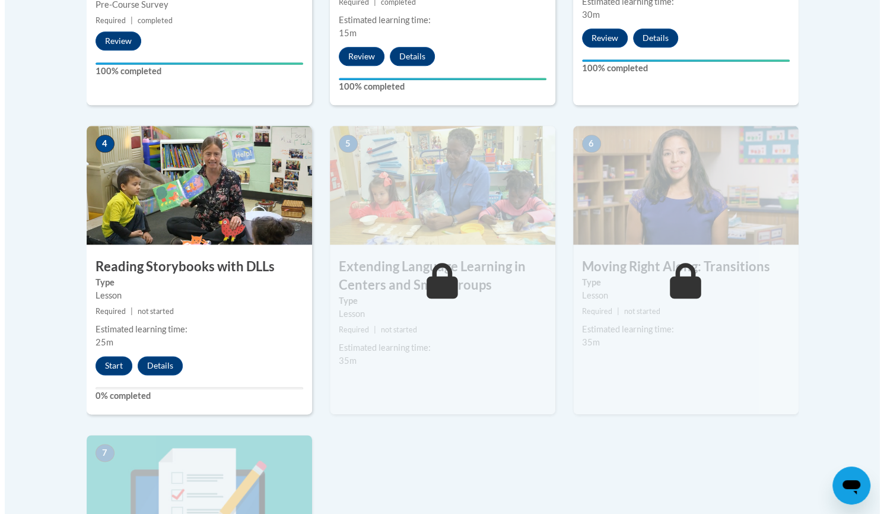
scroll to position [646, 0]
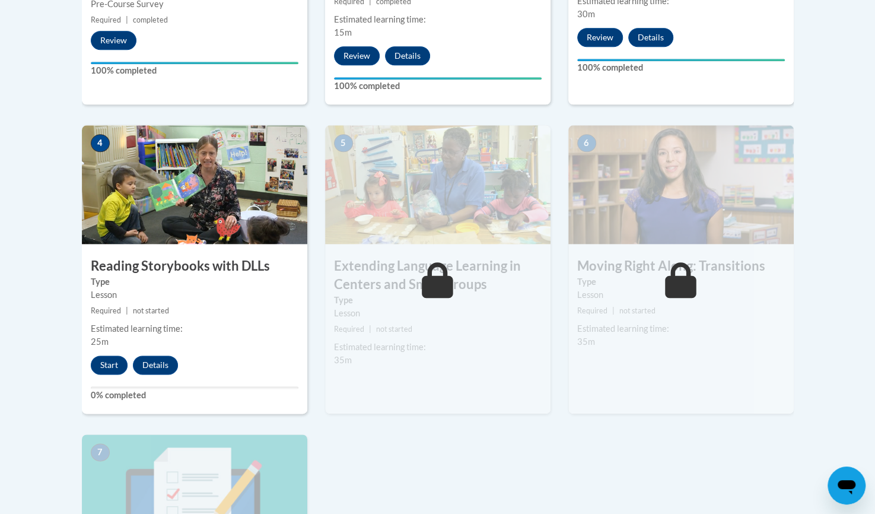
click at [447, 201] on img at bounding box center [437, 184] width 225 height 119
click at [105, 364] on button "Start" at bounding box center [109, 364] width 37 height 19
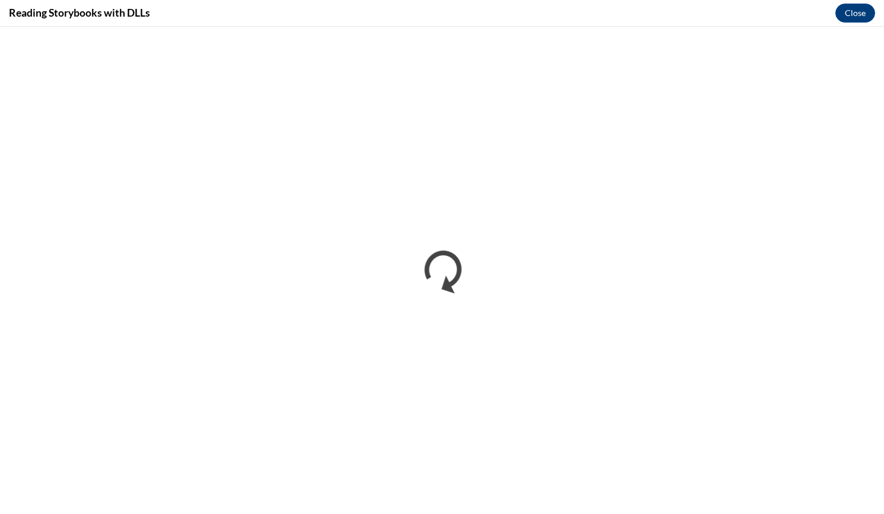
scroll to position [0, 0]
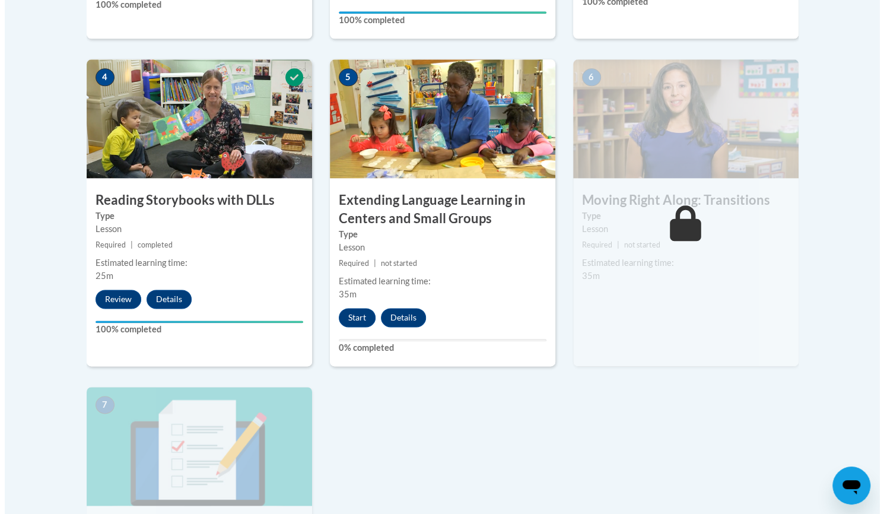
scroll to position [713, 0]
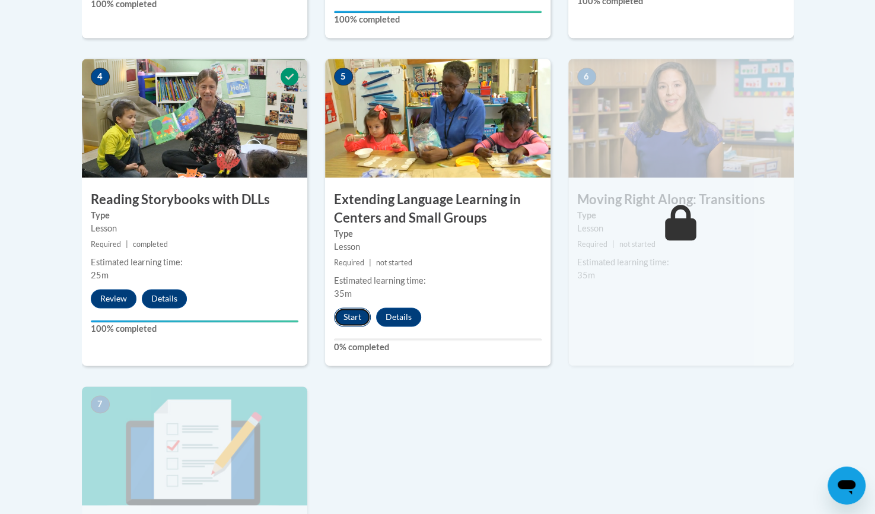
click at [348, 325] on button "Start" at bounding box center [352, 316] width 37 height 19
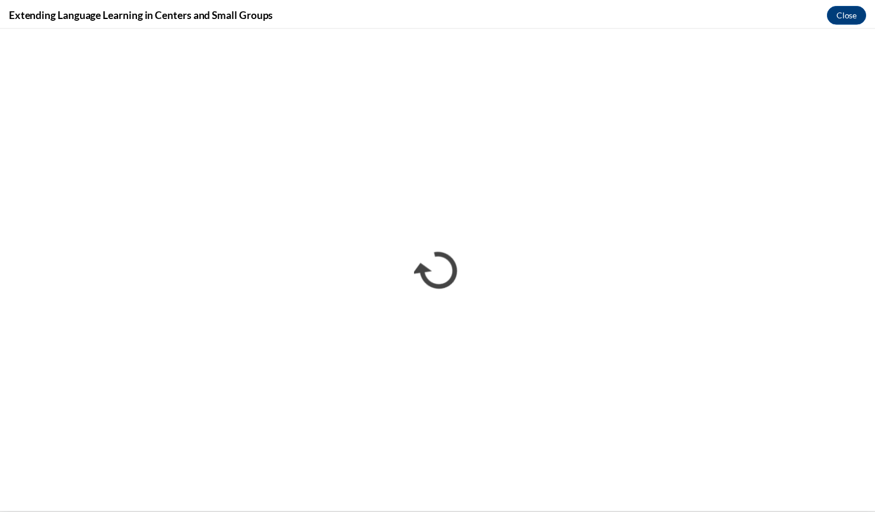
scroll to position [0, 0]
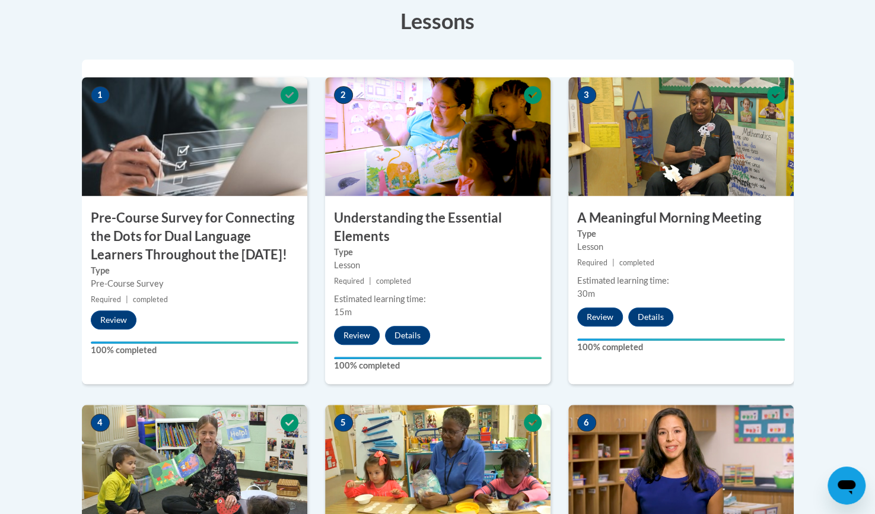
scroll to position [758, 0]
